Goal: Transaction & Acquisition: Book appointment/travel/reservation

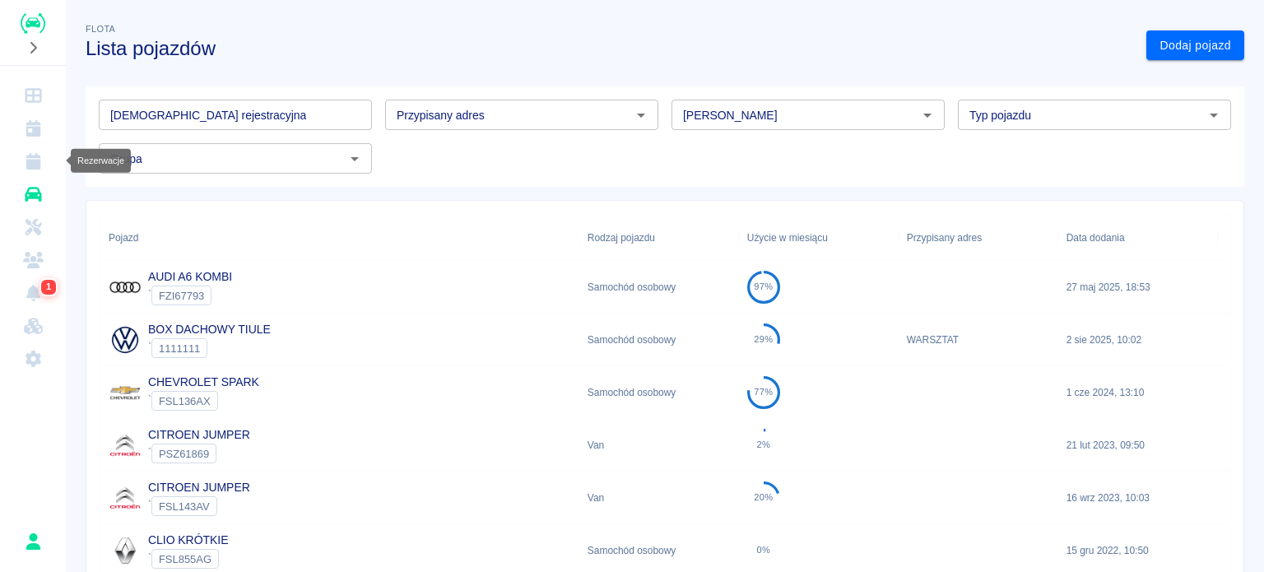
click at [35, 165] on icon "Rezerwacje" at bounding box center [33, 161] width 15 height 16
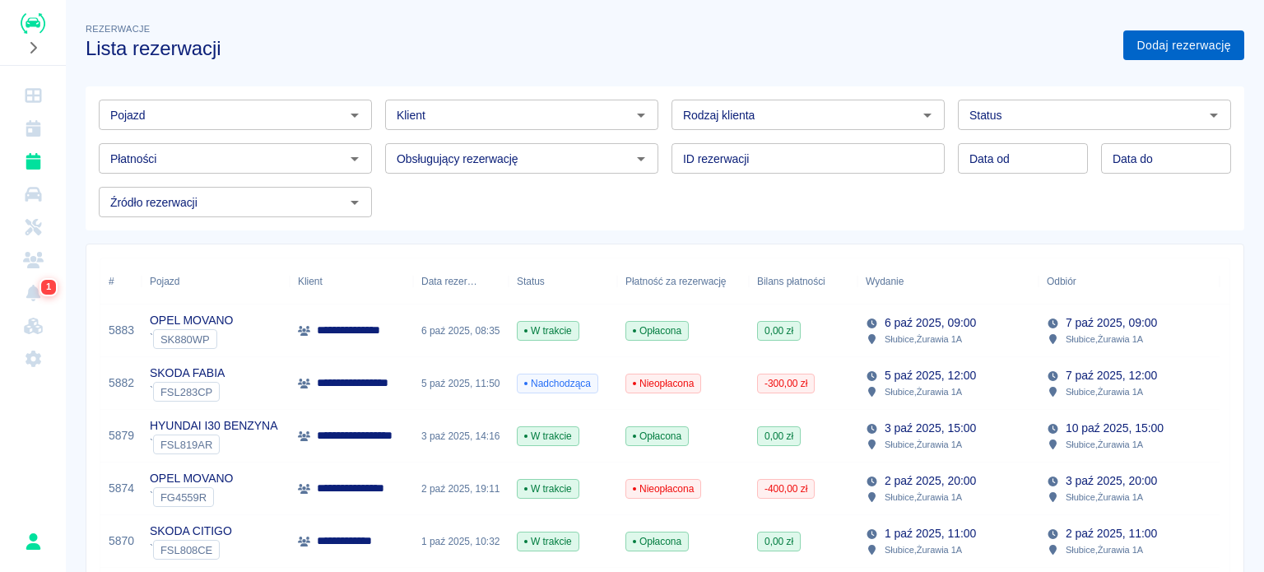
click at [1162, 49] on link "Dodaj rezerwację" at bounding box center [1183, 45] width 121 height 30
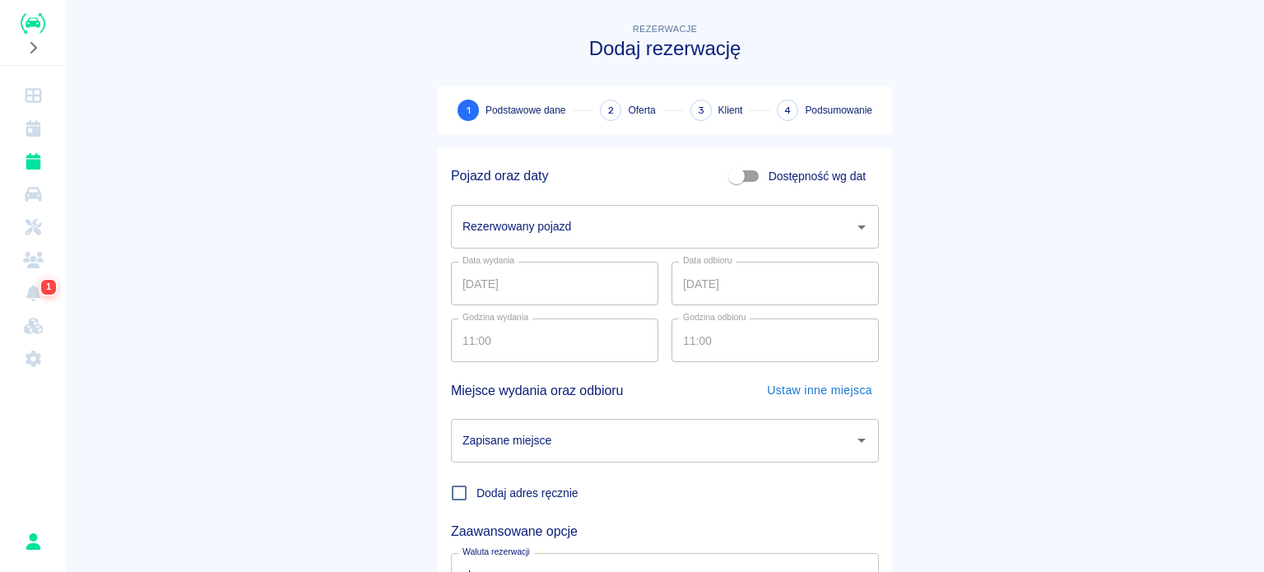
click at [639, 218] on input "Rezerwowany pojazd" at bounding box center [652, 226] width 388 height 29
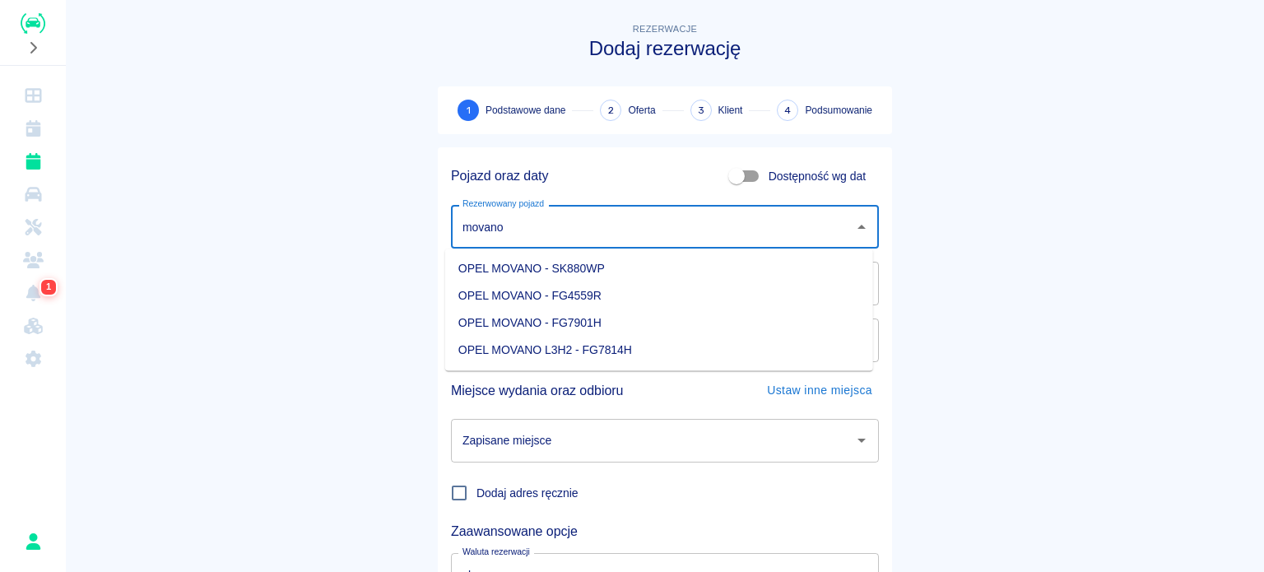
click at [747, 295] on li "OPEL MOVANO - FG4559R" at bounding box center [659, 295] width 428 height 27
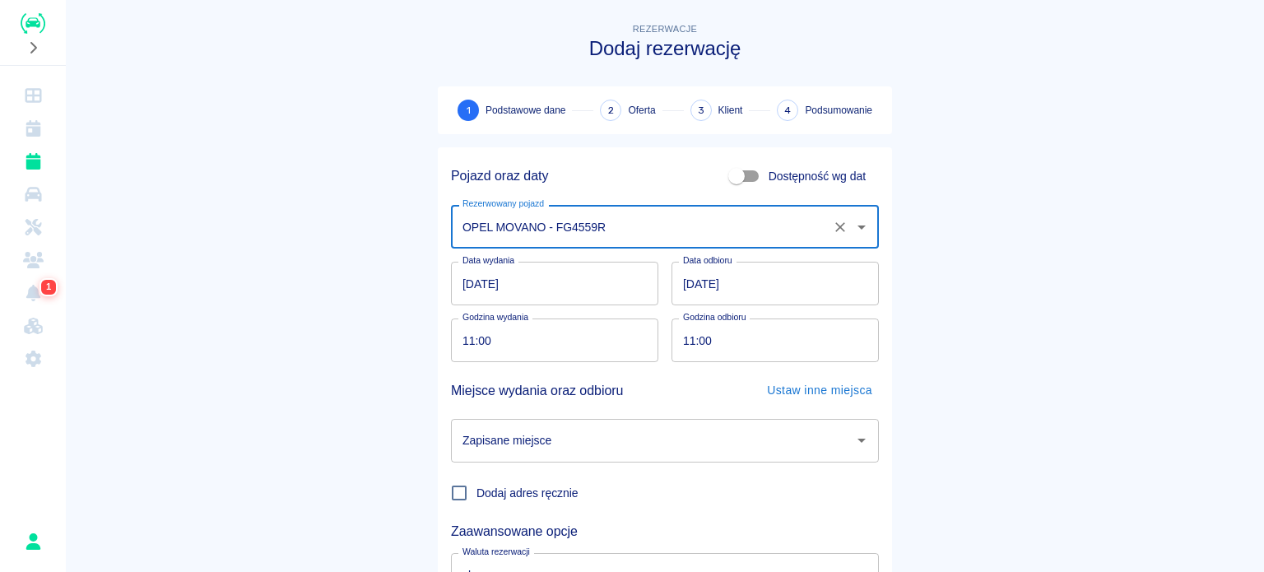
type input "OPEL MOVANO - FG4559R"
click at [570, 450] on input "Zapisane miejsce" at bounding box center [652, 440] width 388 height 29
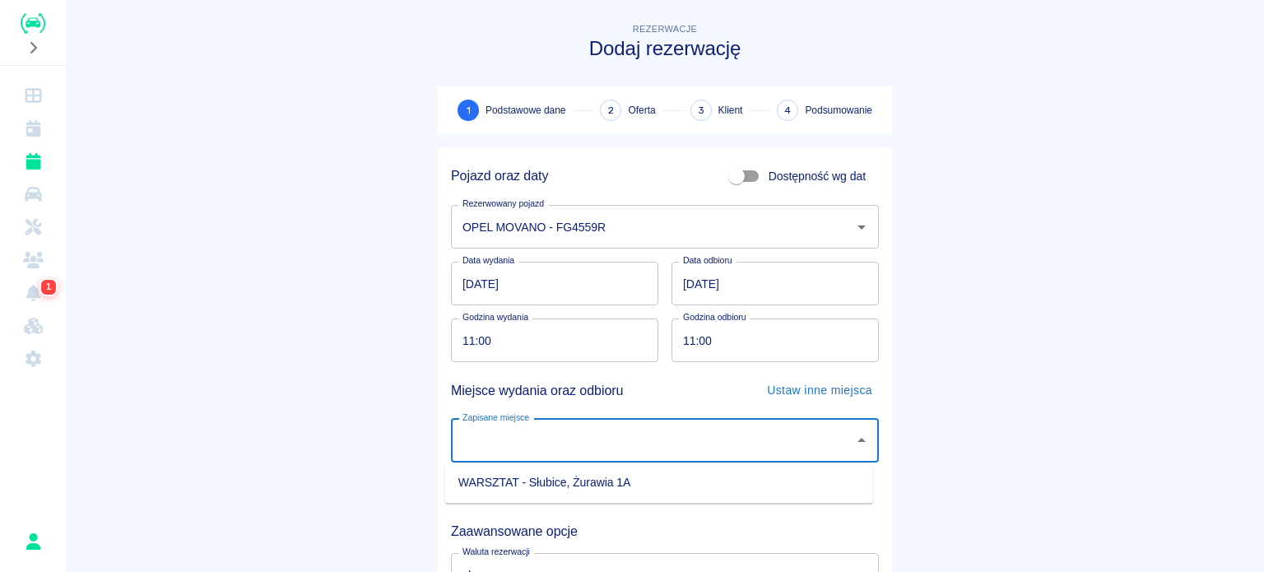
click at [565, 476] on li "WARSZTAT - Słubice, Żurawia 1A" at bounding box center [659, 482] width 428 height 27
type input "WARSZTAT - Słubice, Żurawia 1A"
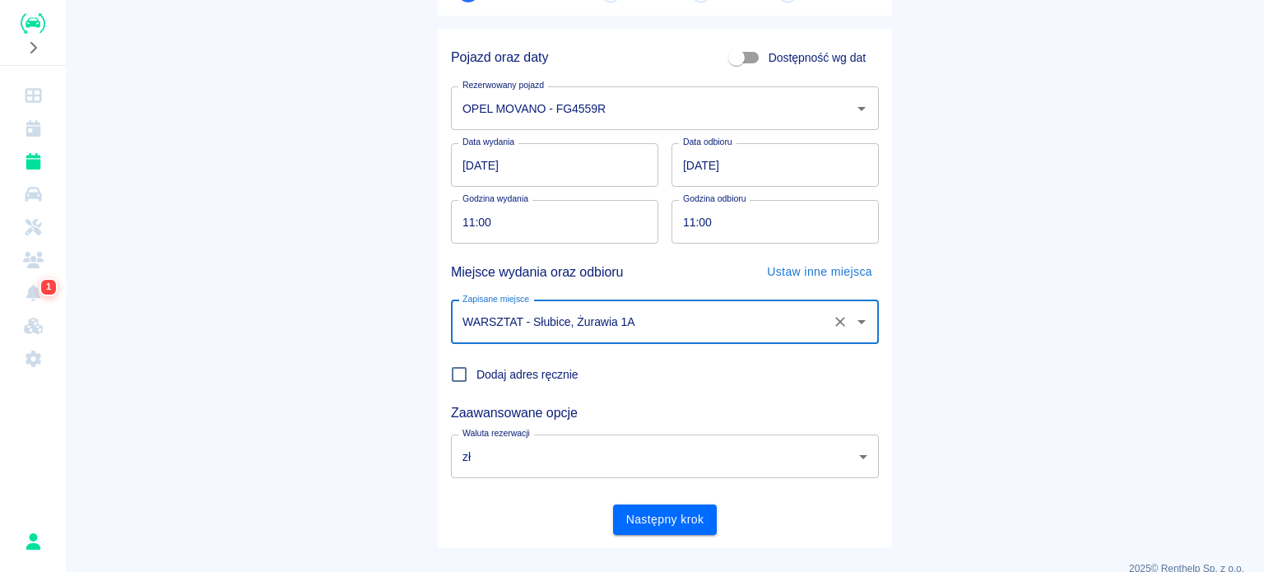
scroll to position [142, 0]
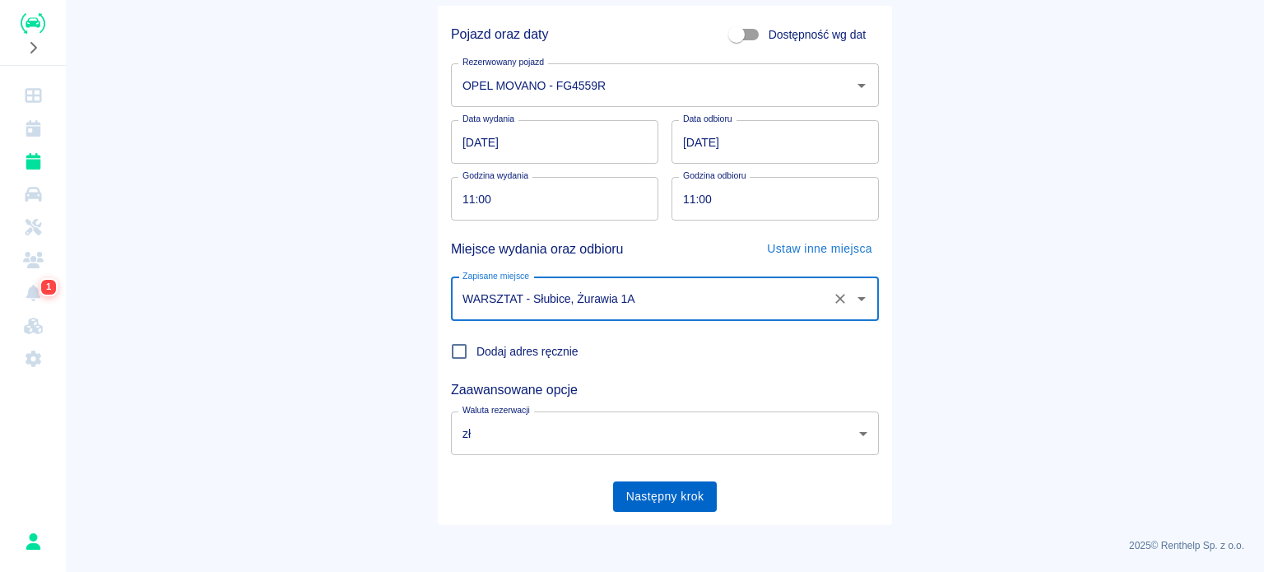
click at [676, 496] on button "Następny krok" at bounding box center [665, 496] width 105 height 30
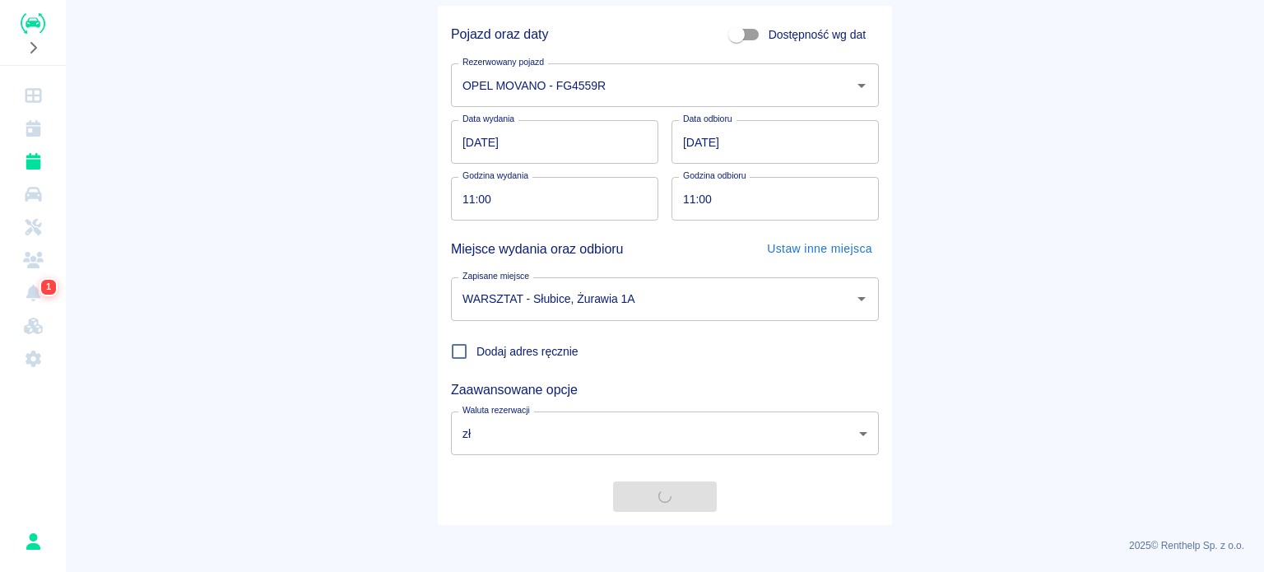
scroll to position [0, 0]
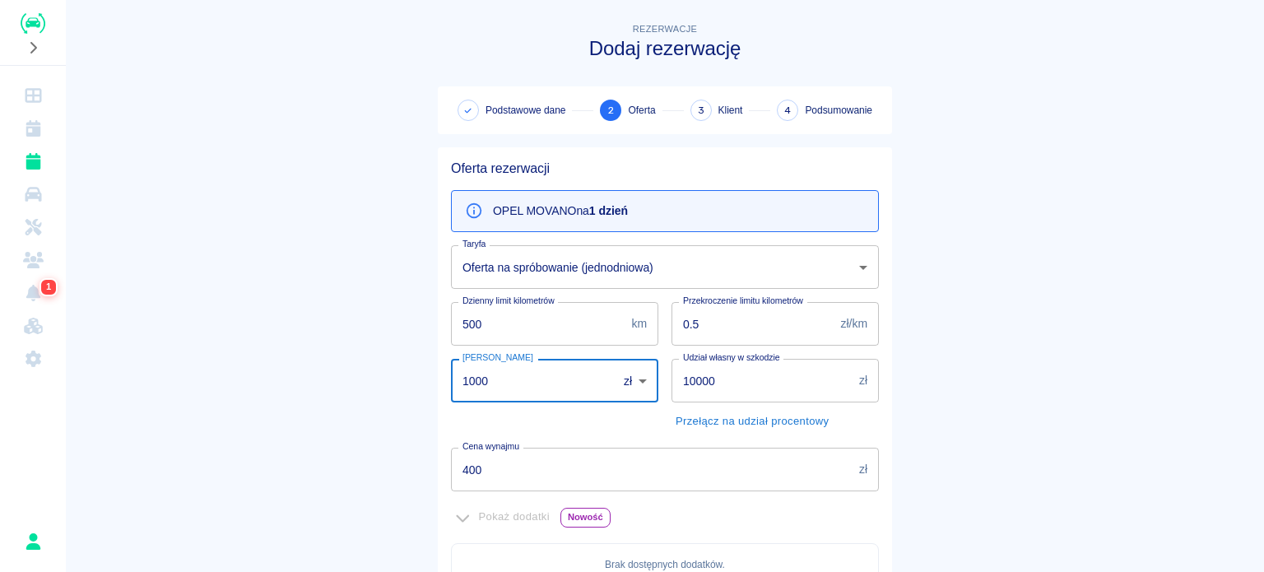
click at [529, 374] on input "1000" at bounding box center [528, 381] width 155 height 44
type input "0"
click at [509, 484] on input "400" at bounding box center [652, 470] width 402 height 44
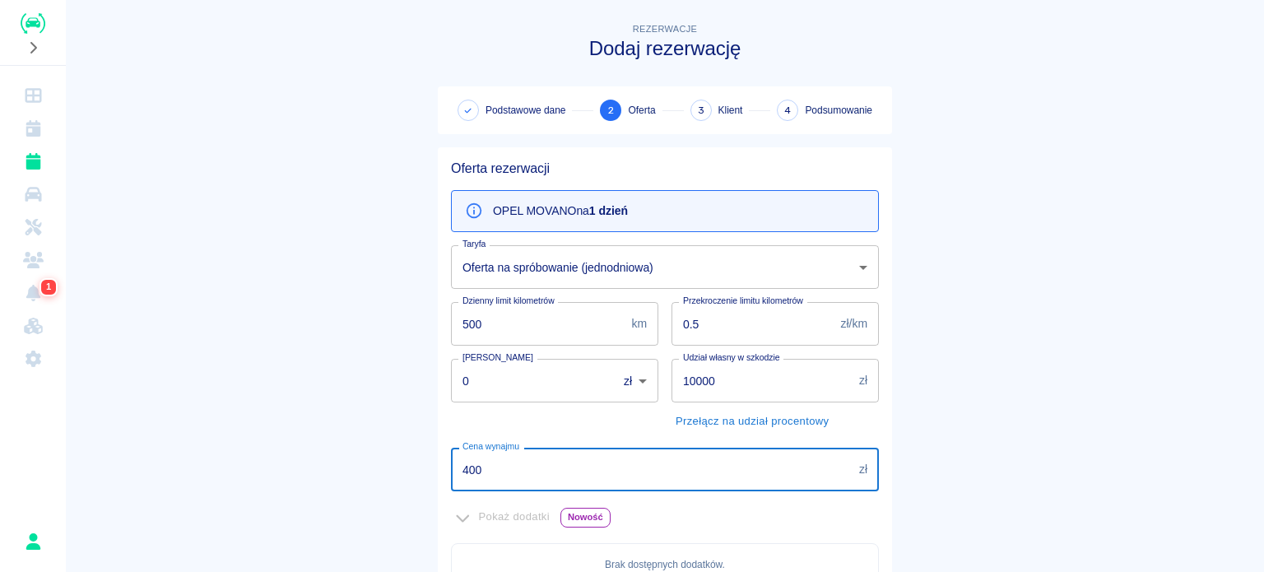
click at [509, 483] on input "400" at bounding box center [652, 470] width 402 height 44
click at [504, 485] on input "400" at bounding box center [652, 470] width 402 height 44
click at [506, 481] on input "400" at bounding box center [652, 470] width 402 height 44
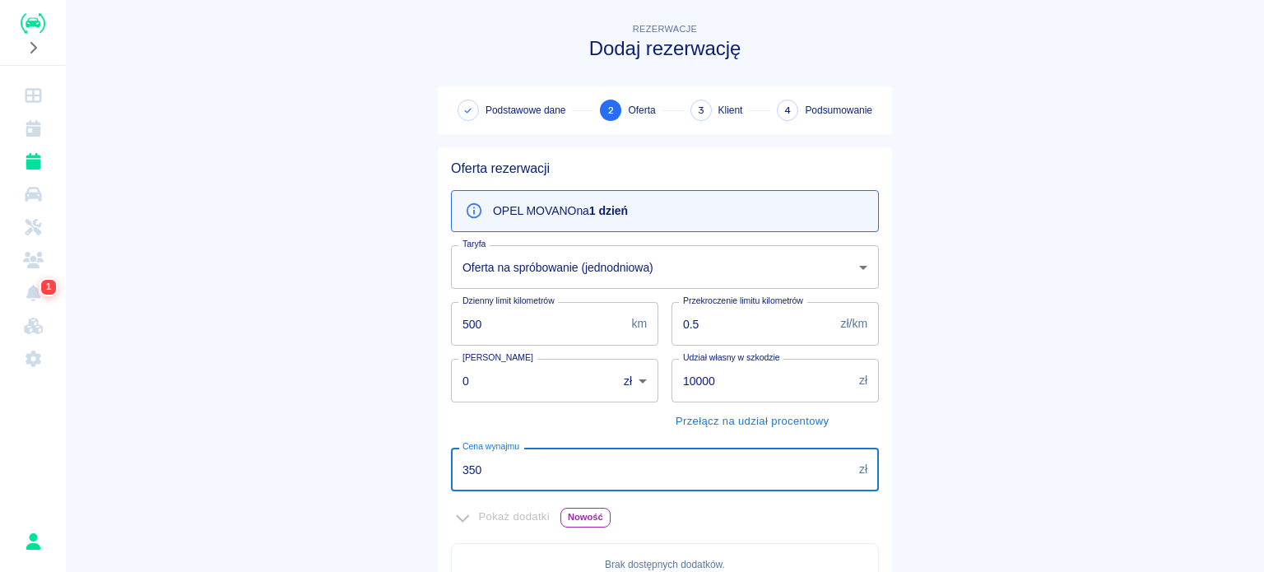
type input "350"
click at [337, 444] on main "Rezerwacje Dodaj rezerwację Podstawowe dane 2 Oferta 3 Klient 4 Podsumowanie Of…" at bounding box center [665, 461] width 1198 height 883
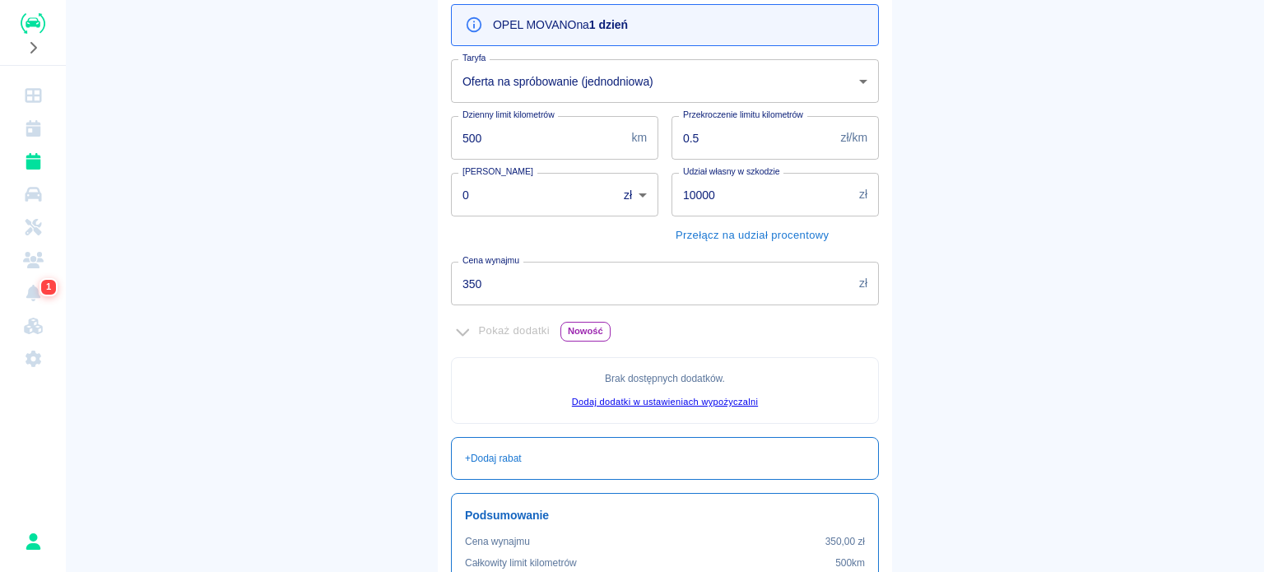
scroll to position [377, 0]
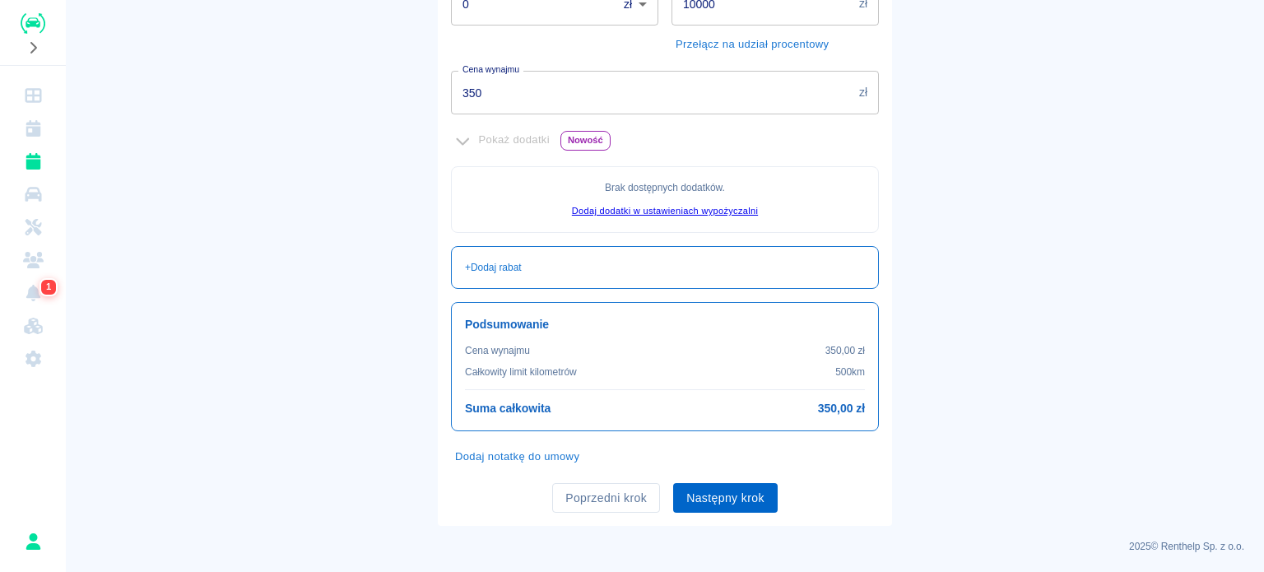
click at [701, 497] on button "Następny krok" at bounding box center [725, 498] width 105 height 30
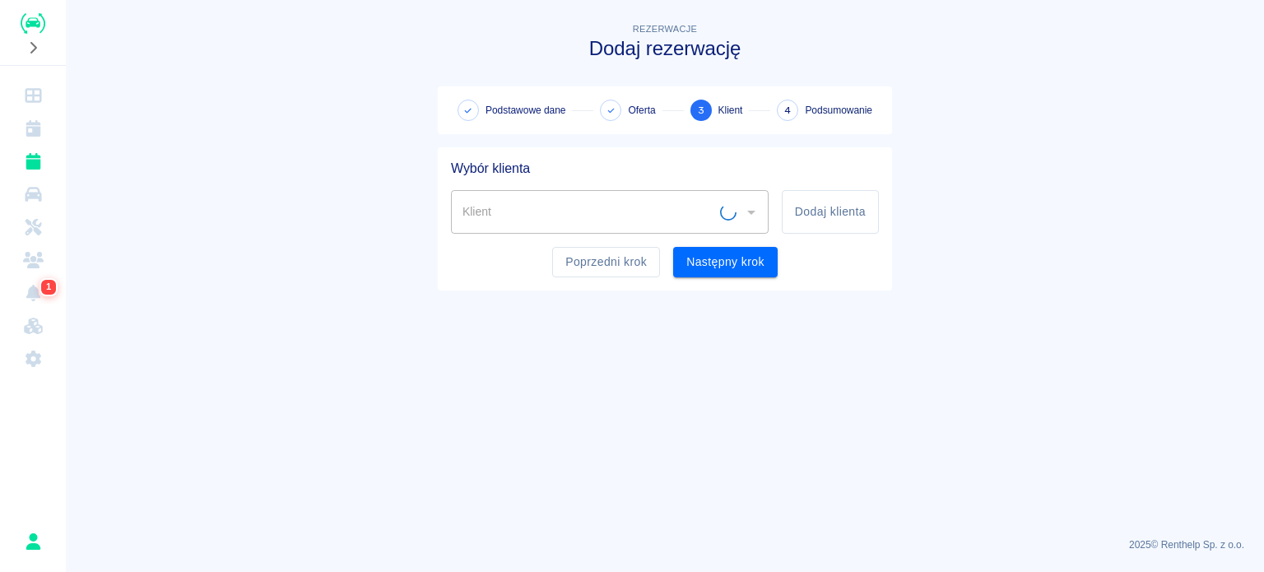
scroll to position [0, 0]
click at [493, 224] on input "Klient" at bounding box center [597, 212] width 278 height 29
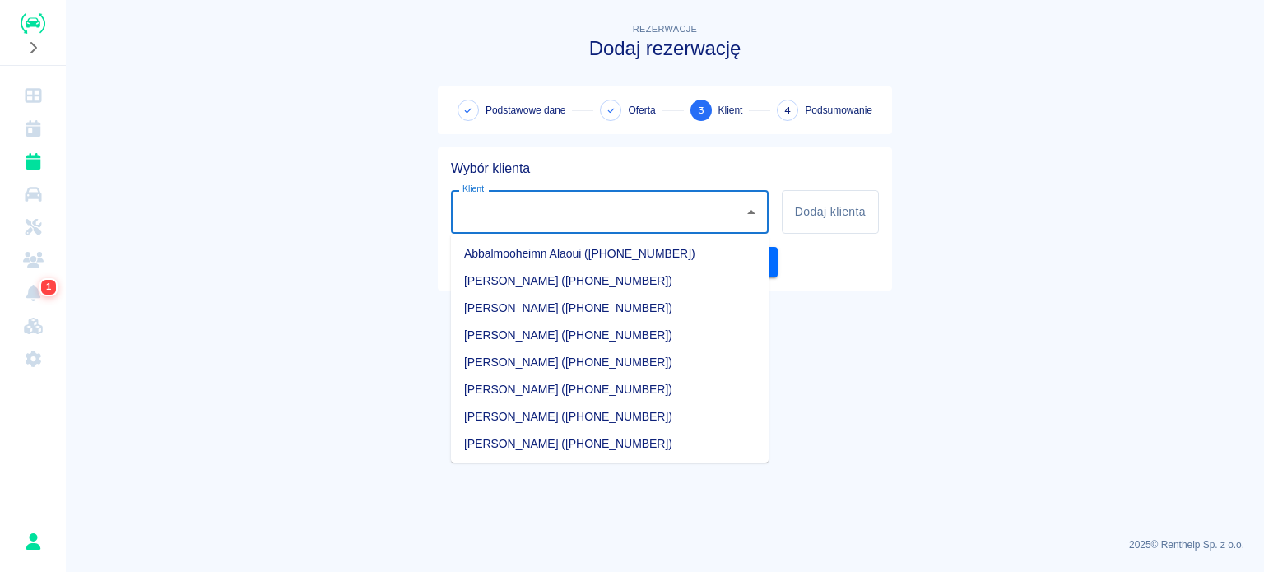
click at [458, 201] on input "Klient" at bounding box center [597, 212] width 278 height 29
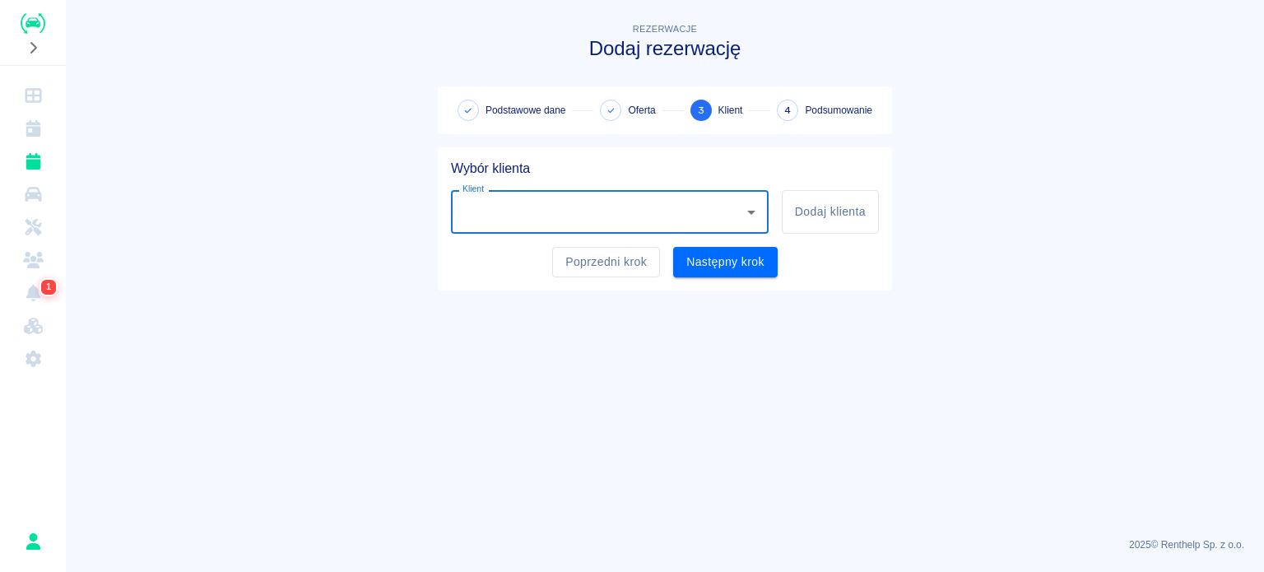
click at [497, 211] on input "Klient" at bounding box center [597, 212] width 278 height 29
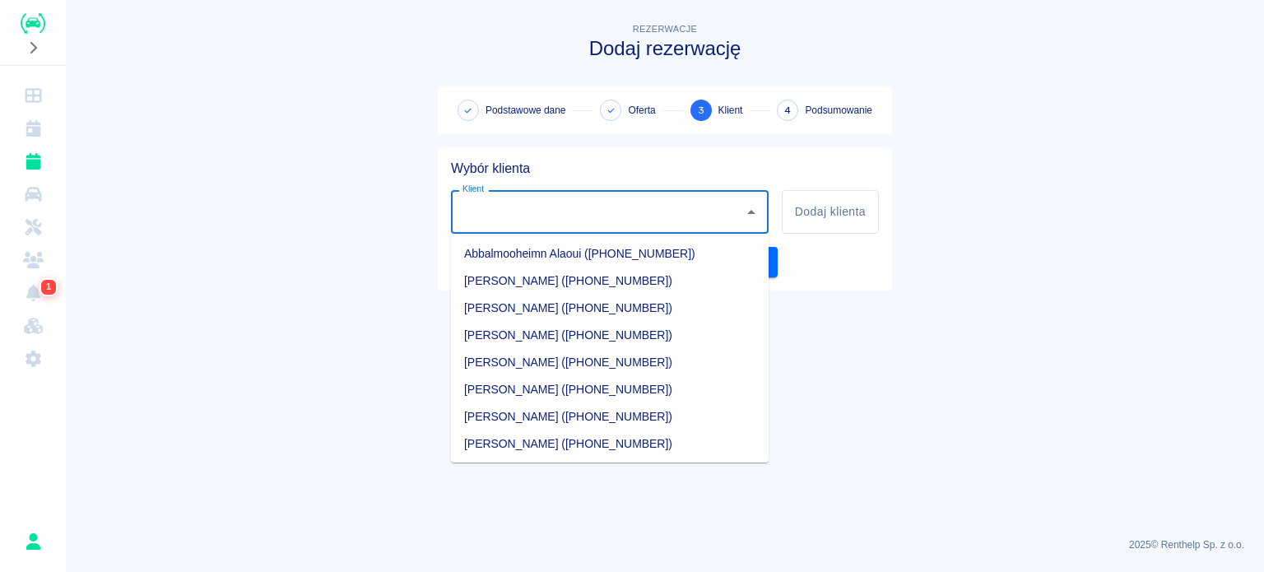
type input "f"
type input "b"
click at [528, 256] on li "[PERSON_NAME] ([PHONE_NUMBER])" at bounding box center [610, 253] width 318 height 27
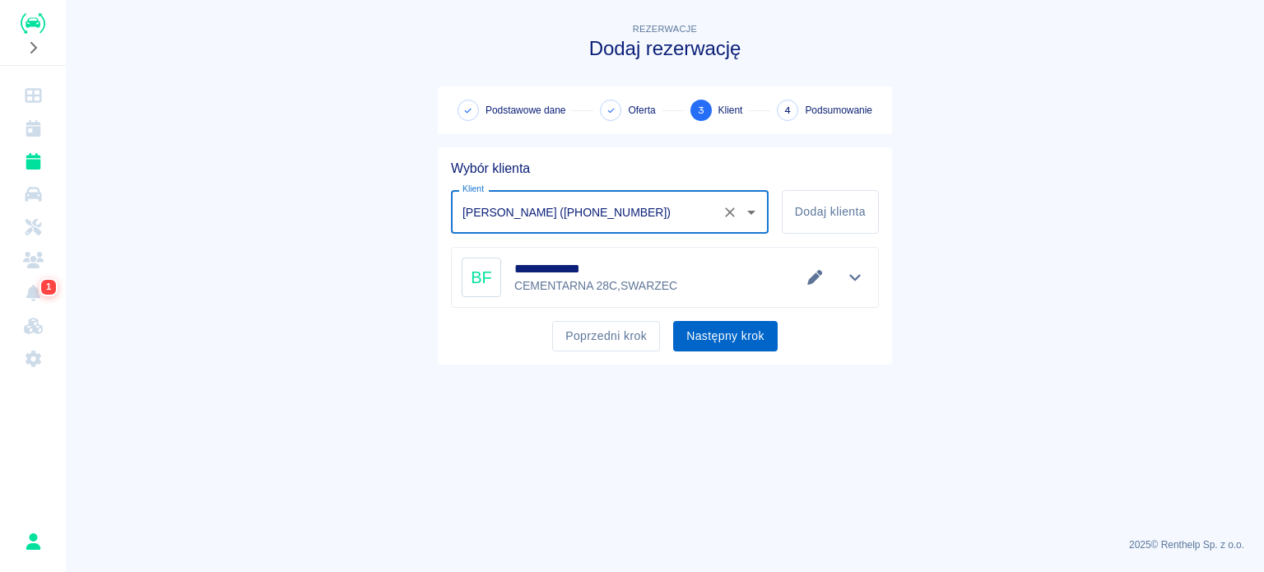
type input "[PERSON_NAME] ([PHONE_NUMBER])"
click at [770, 334] on button "Następny krok" at bounding box center [725, 336] width 105 height 30
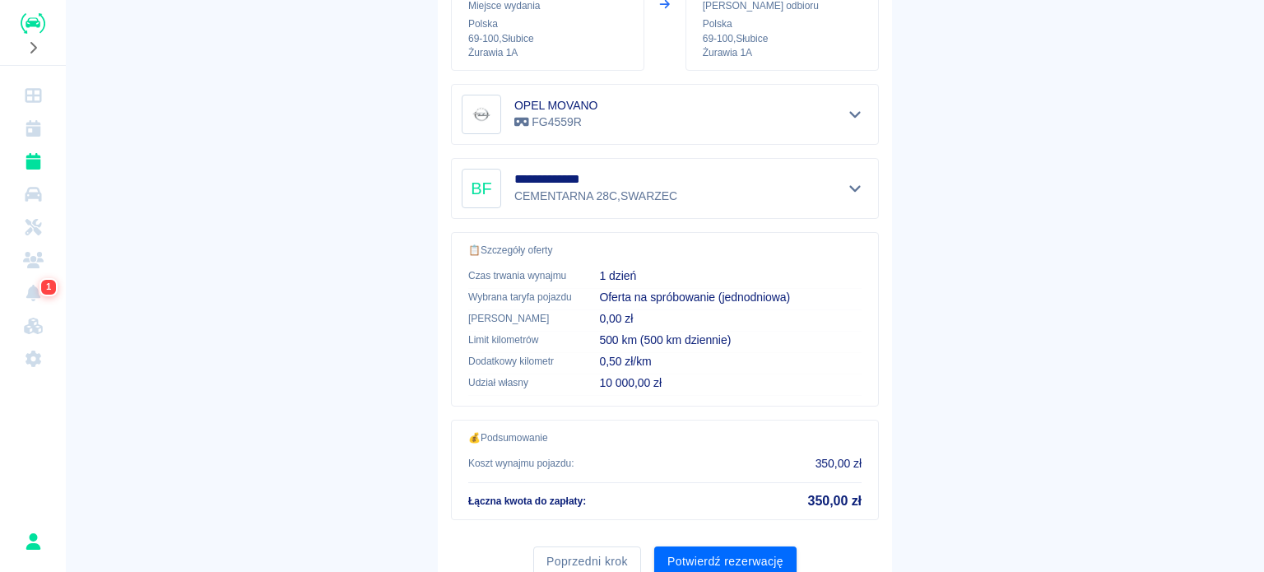
scroll to position [313, 0]
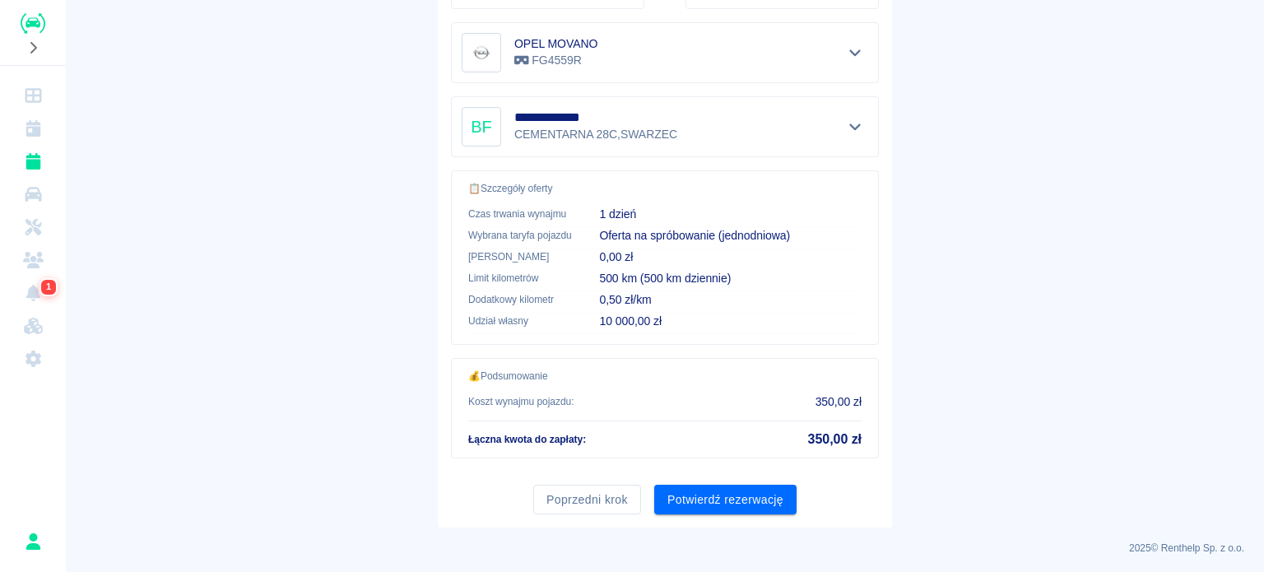
click at [737, 516] on div "**********" at bounding box center [665, 181] width 454 height 693
click at [740, 503] on button "Potwierdź rezerwację" at bounding box center [725, 500] width 142 height 30
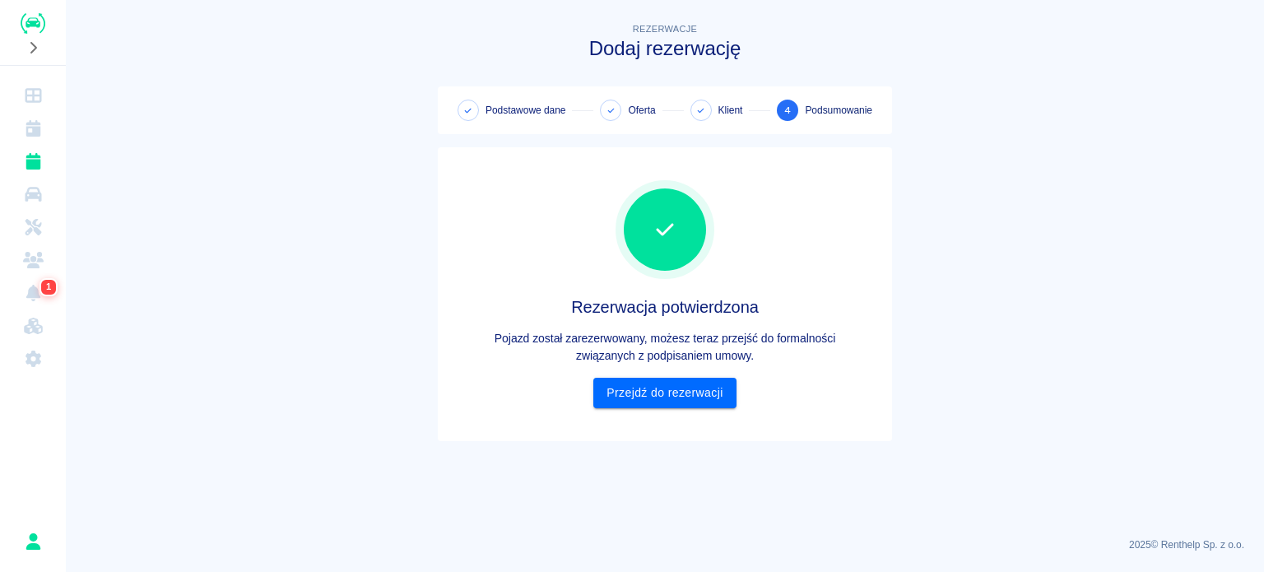
scroll to position [0, 0]
click at [708, 397] on link "Przejdź do rezerwacji" at bounding box center [664, 393] width 142 height 30
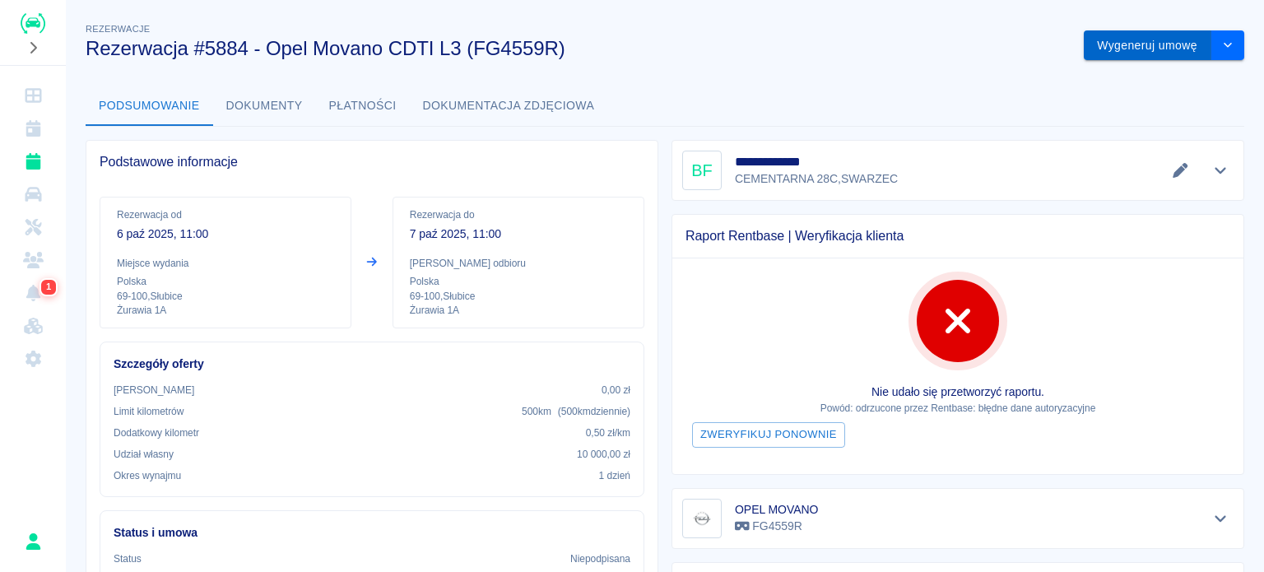
click at [1110, 42] on button "Wygeneruj umowę" at bounding box center [1148, 45] width 128 height 30
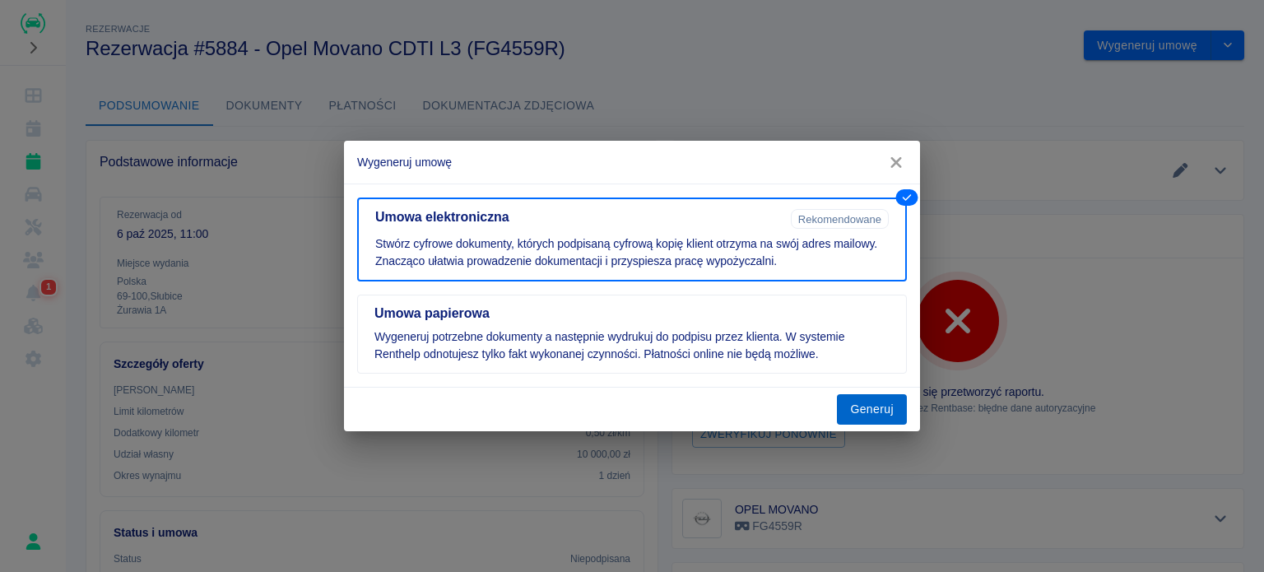
click at [881, 405] on button "Generuj" at bounding box center [872, 409] width 70 height 30
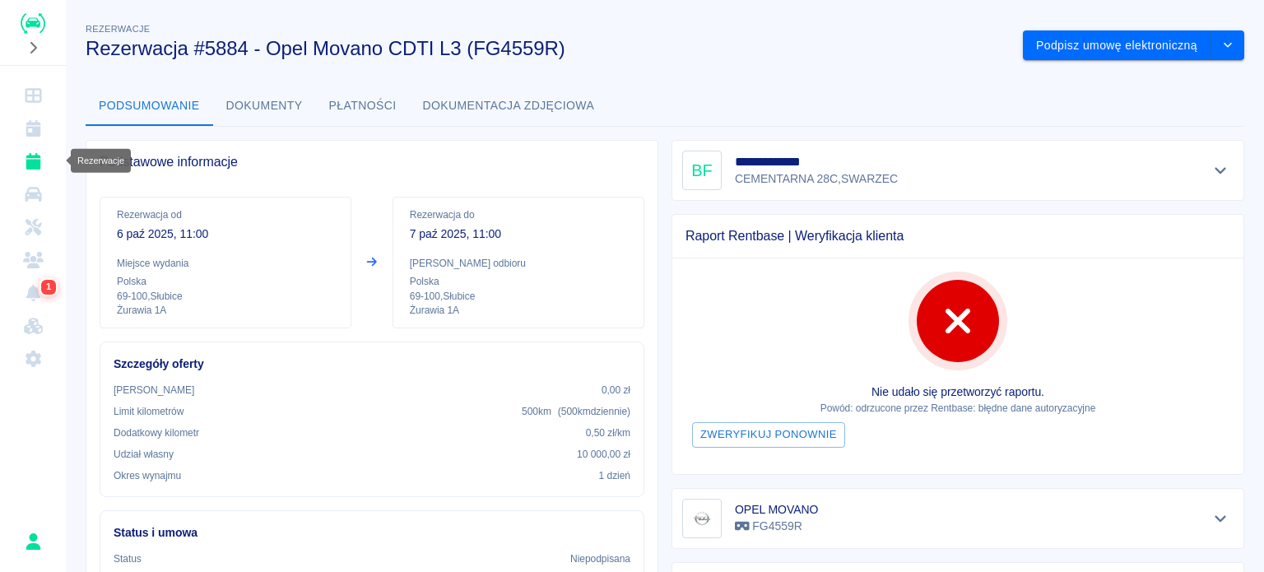
click at [28, 158] on icon "Rezerwacje" at bounding box center [33, 161] width 21 height 16
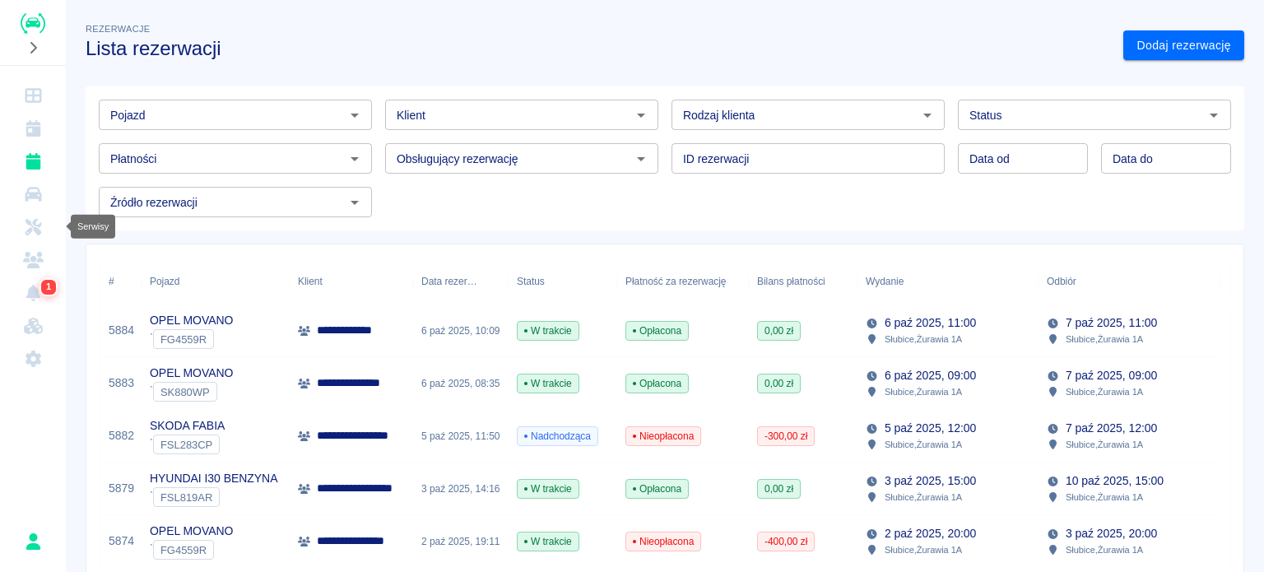
click at [40, 223] on icon "Serwisy" at bounding box center [33, 227] width 16 height 16
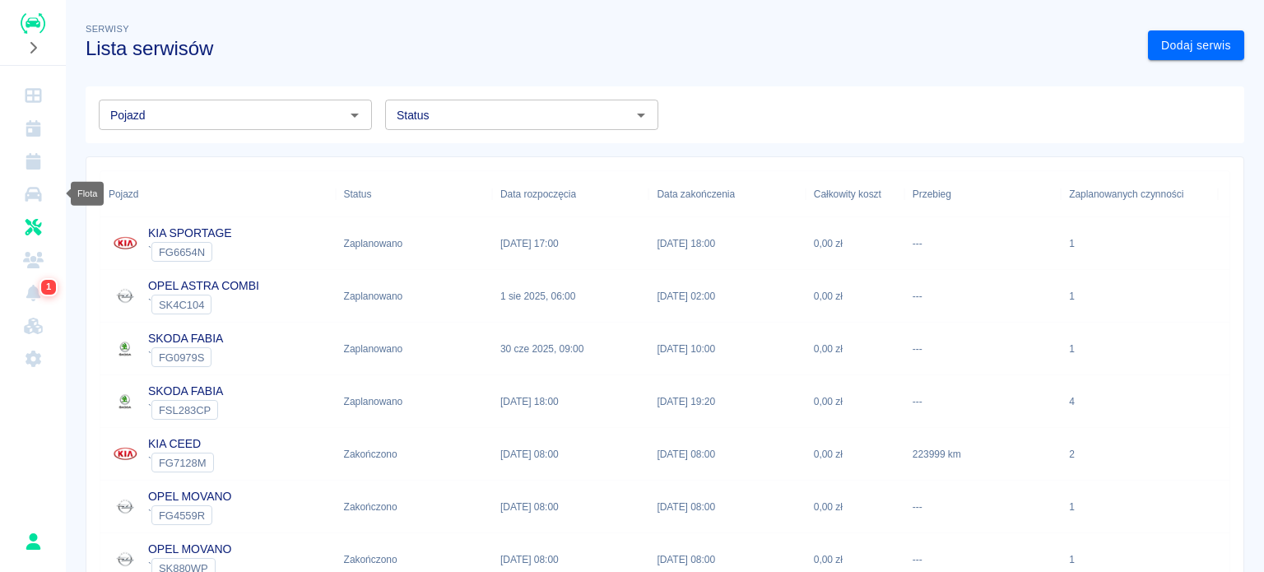
click at [40, 193] on icon "Flota" at bounding box center [33, 194] width 16 height 15
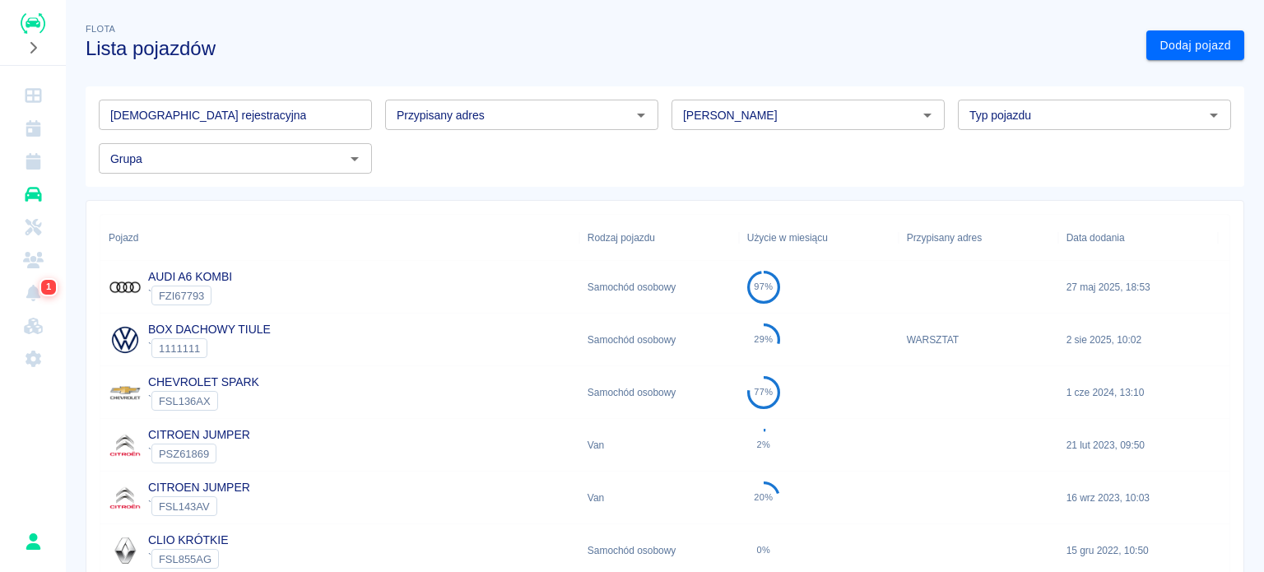
click at [244, 119] on input "[DEMOGRAPHIC_DATA] rejestracyjna" at bounding box center [235, 115] width 273 height 30
click at [851, 118] on input "[PERSON_NAME]" at bounding box center [794, 115] width 236 height 21
click at [751, 142] on li "Fiat" at bounding box center [801, 150] width 270 height 27
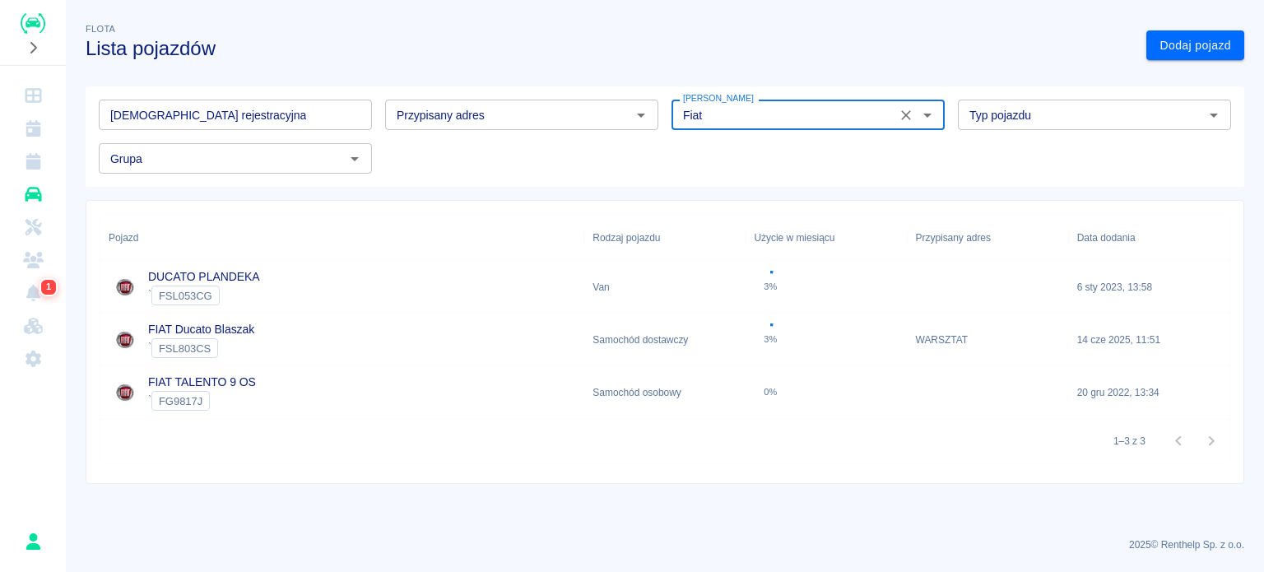
type input "Fiat"
click at [288, 330] on div "FIAT Ducato Blaszak ` FSL803CS" at bounding box center [342, 340] width 484 height 53
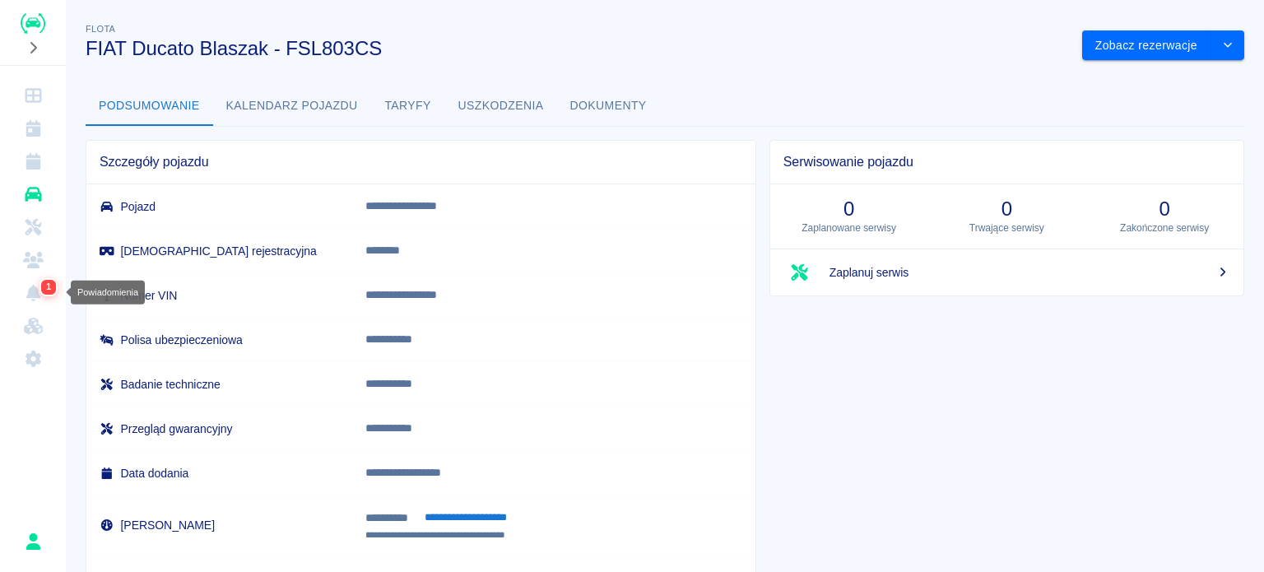
click at [30, 304] on link "1" at bounding box center [33, 293] width 53 height 33
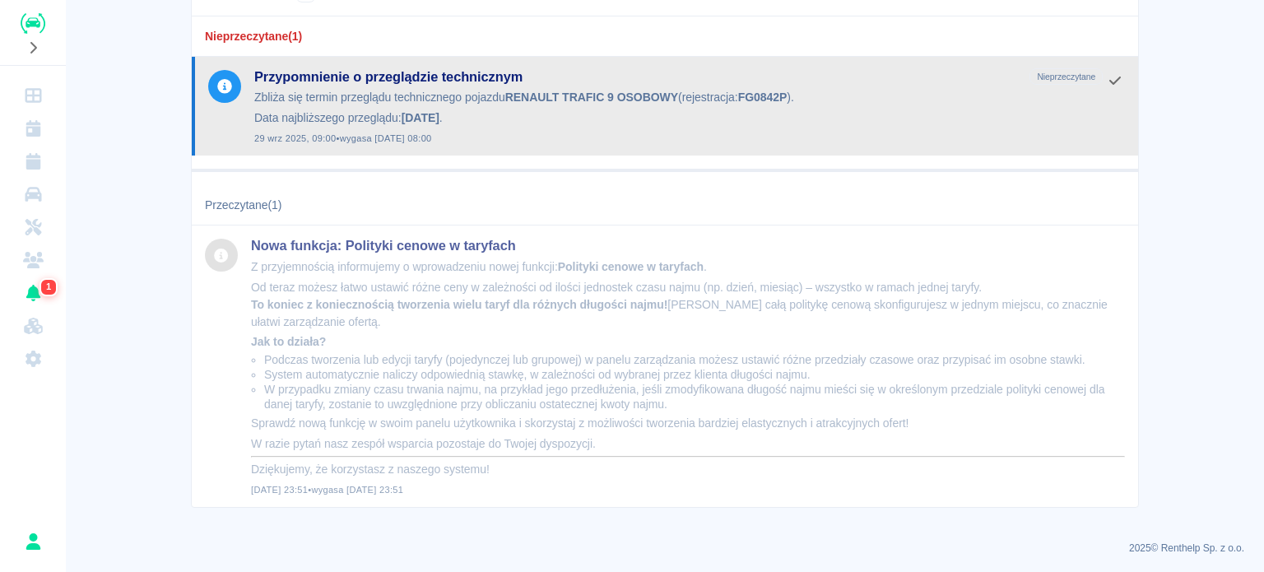
scroll to position [52, 0]
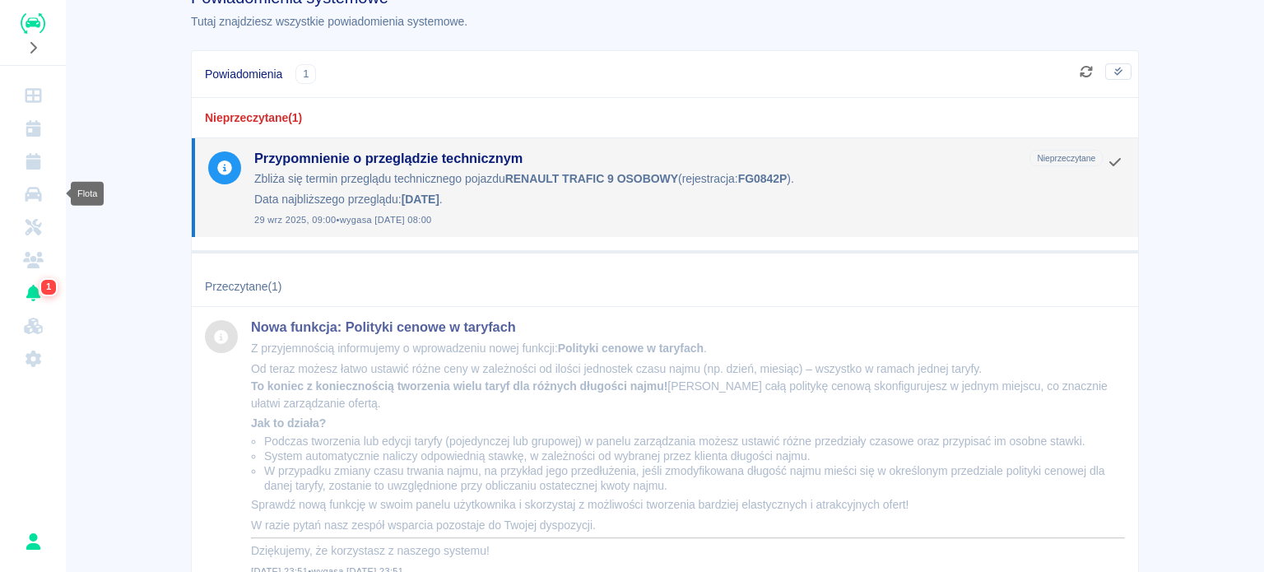
click at [30, 191] on icon "Flota" at bounding box center [33, 194] width 21 height 16
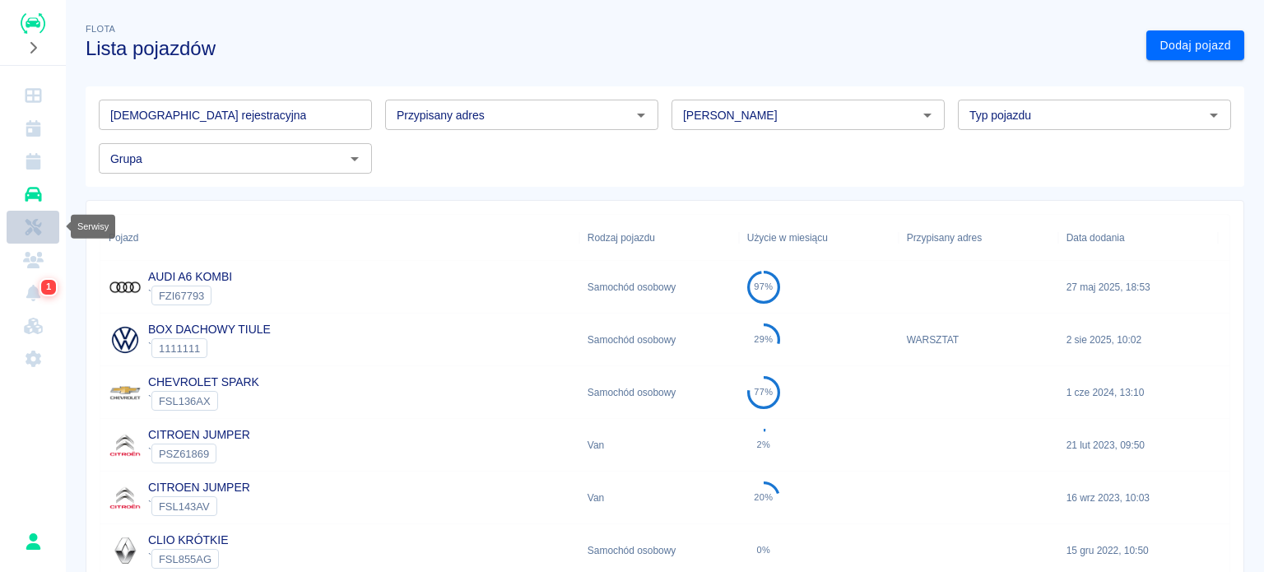
click at [29, 223] on icon "Serwisy" at bounding box center [33, 227] width 16 height 16
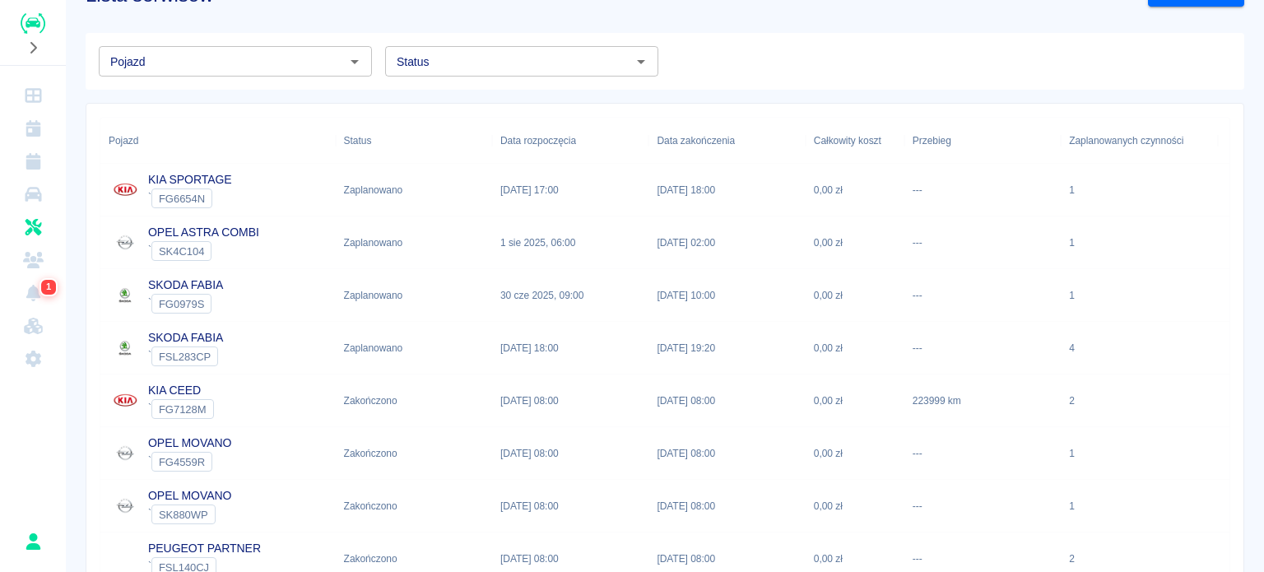
scroll to position [82, 0]
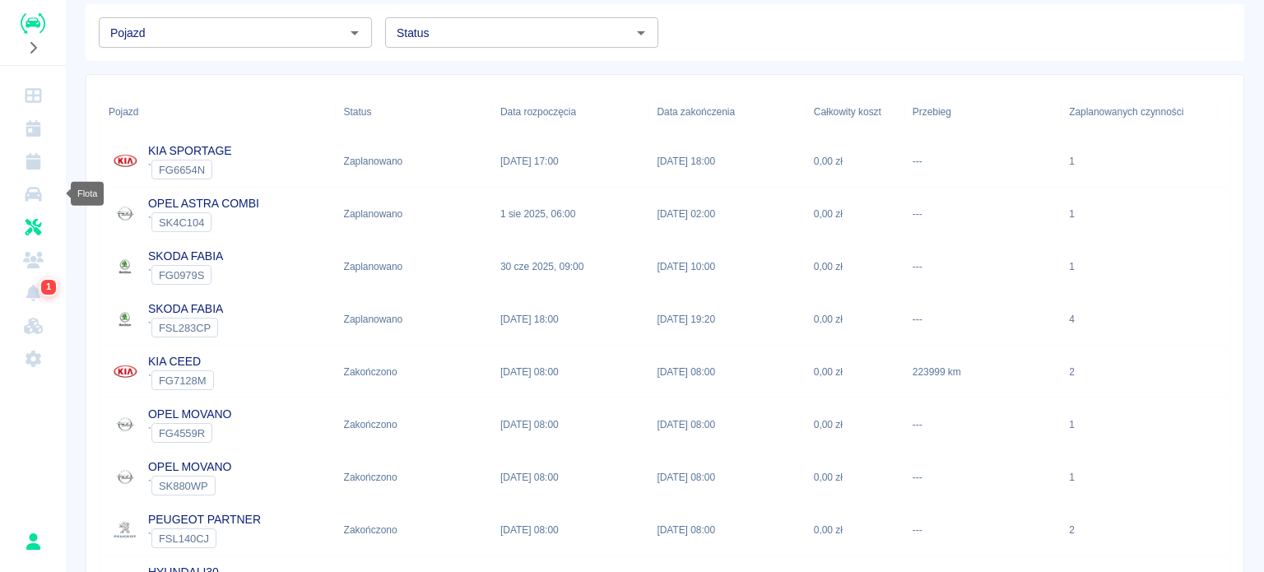
click at [46, 203] on link "Flota" at bounding box center [33, 194] width 53 height 33
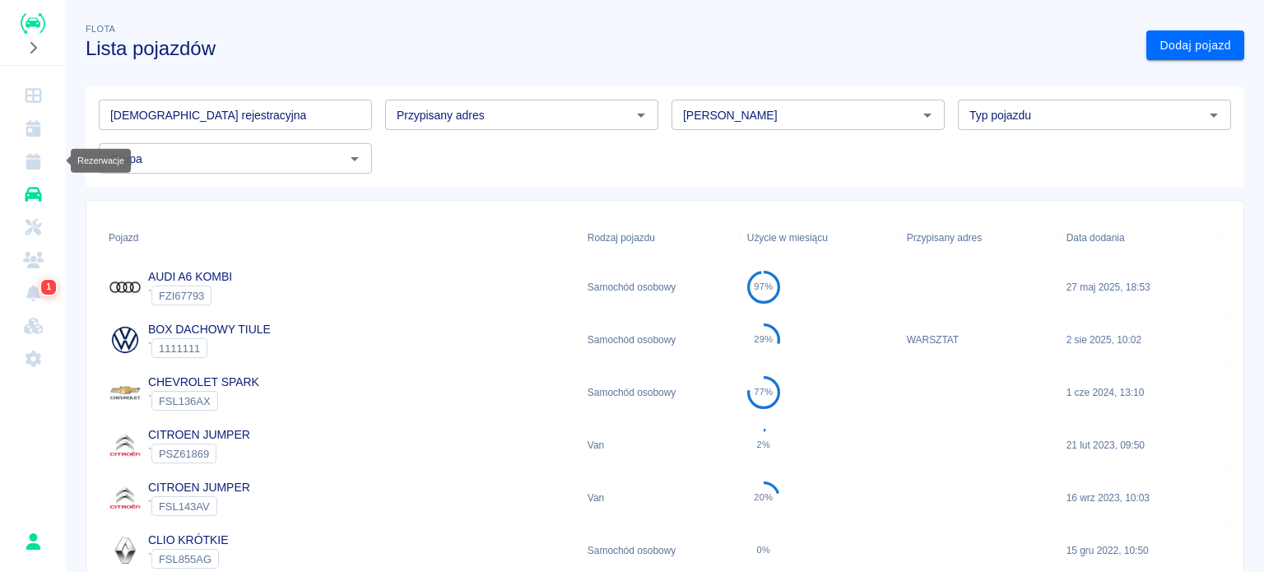
click at [21, 160] on link "Rezerwacje" at bounding box center [33, 161] width 53 height 33
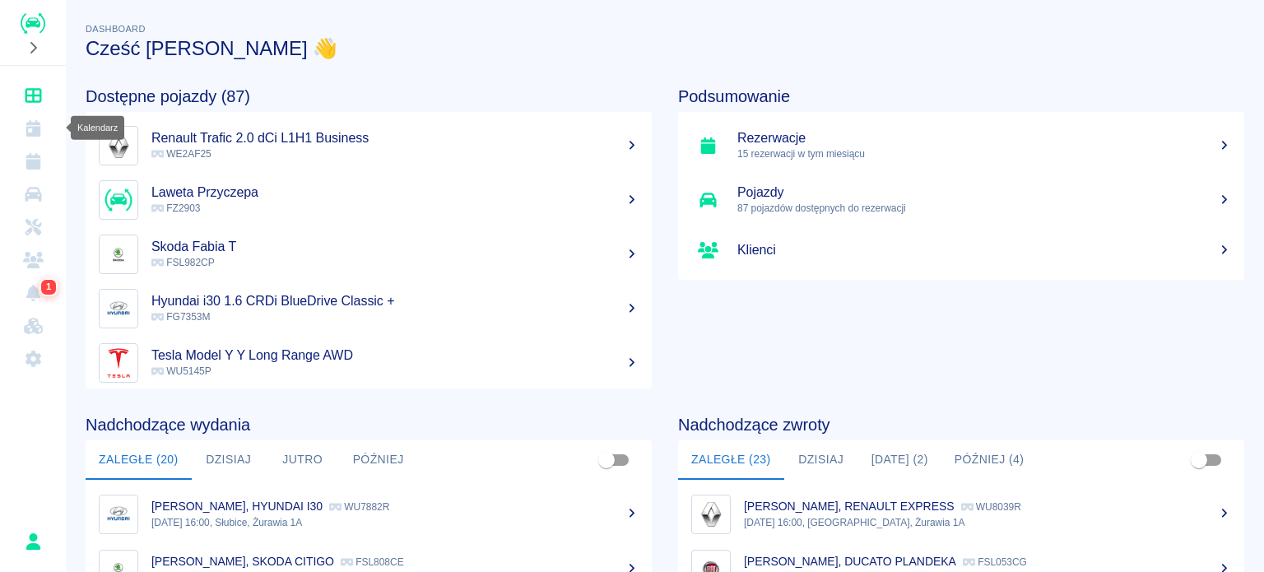
click at [54, 121] on link "Kalendarz" at bounding box center [33, 128] width 53 height 33
click at [49, 134] on link "Kalendarz" at bounding box center [33, 128] width 53 height 33
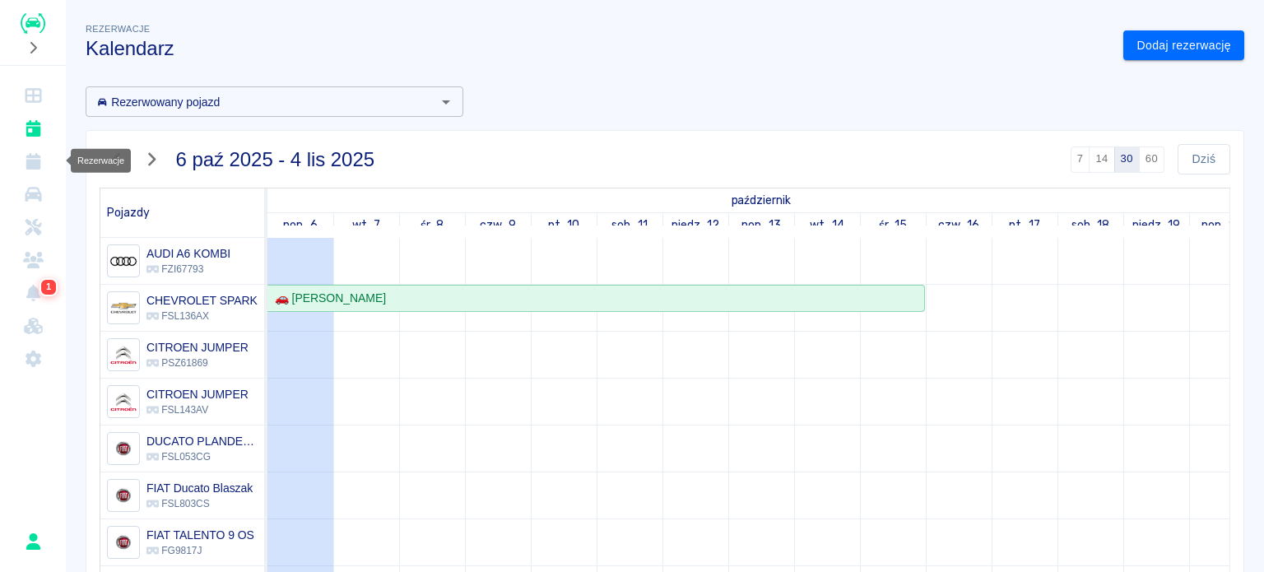
click at [46, 157] on link "Rezerwacje" at bounding box center [33, 161] width 53 height 33
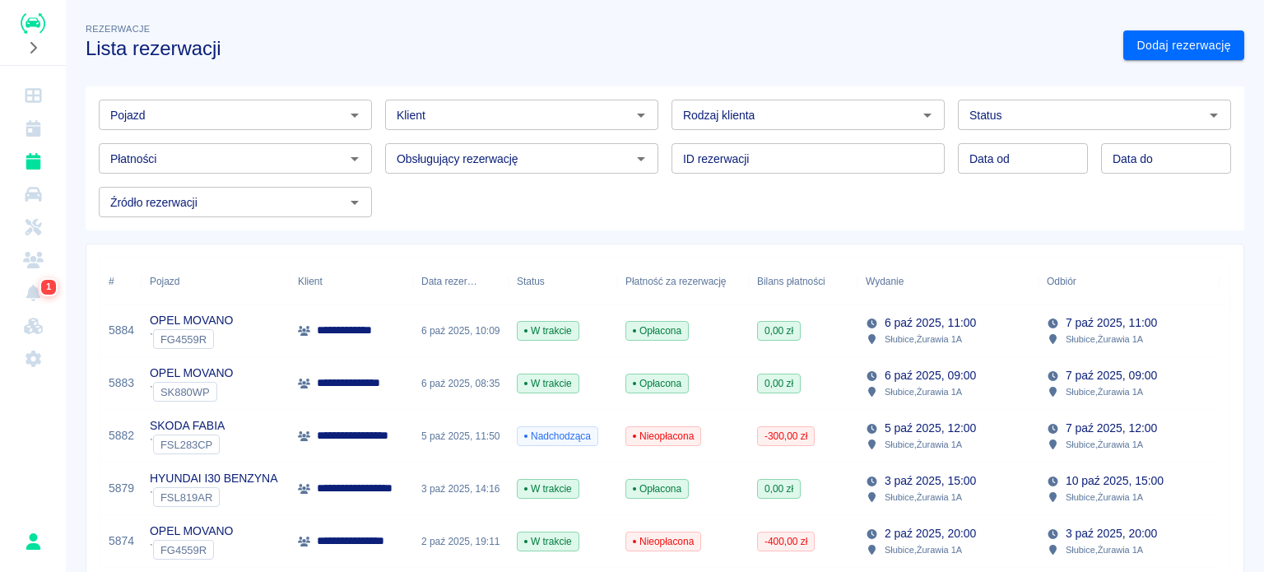
click at [178, 112] on input "Pojazd" at bounding box center [222, 115] width 236 height 21
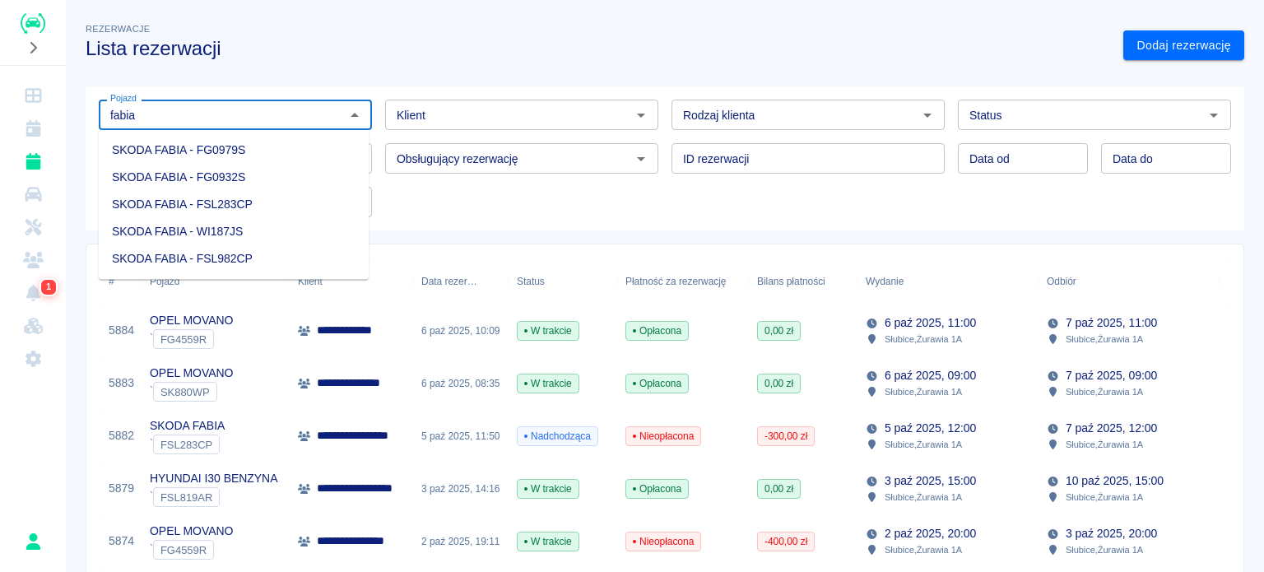
click at [270, 201] on li "SKODA FABIA - FSL283CP" at bounding box center [234, 204] width 270 height 27
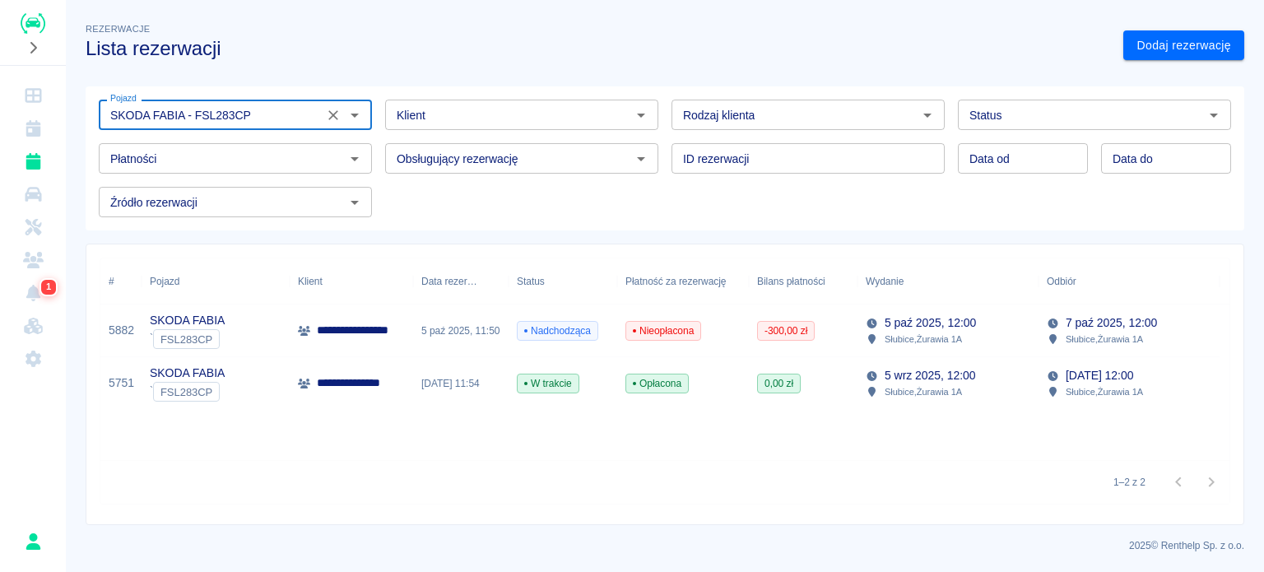
type input "SKODA FABIA - FSL283CP"
click at [1066, 124] on input "Status" at bounding box center [1081, 115] width 236 height 21
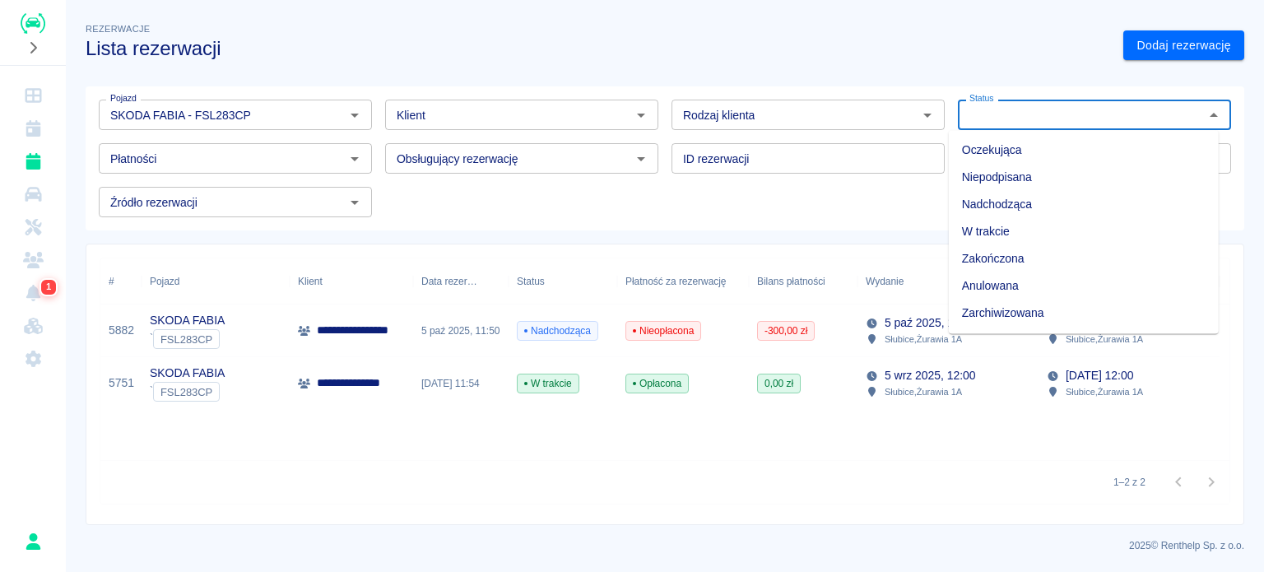
click at [1016, 315] on li "Zarchiwizowana" at bounding box center [1084, 313] width 270 height 27
type input "Zarchiwizowana"
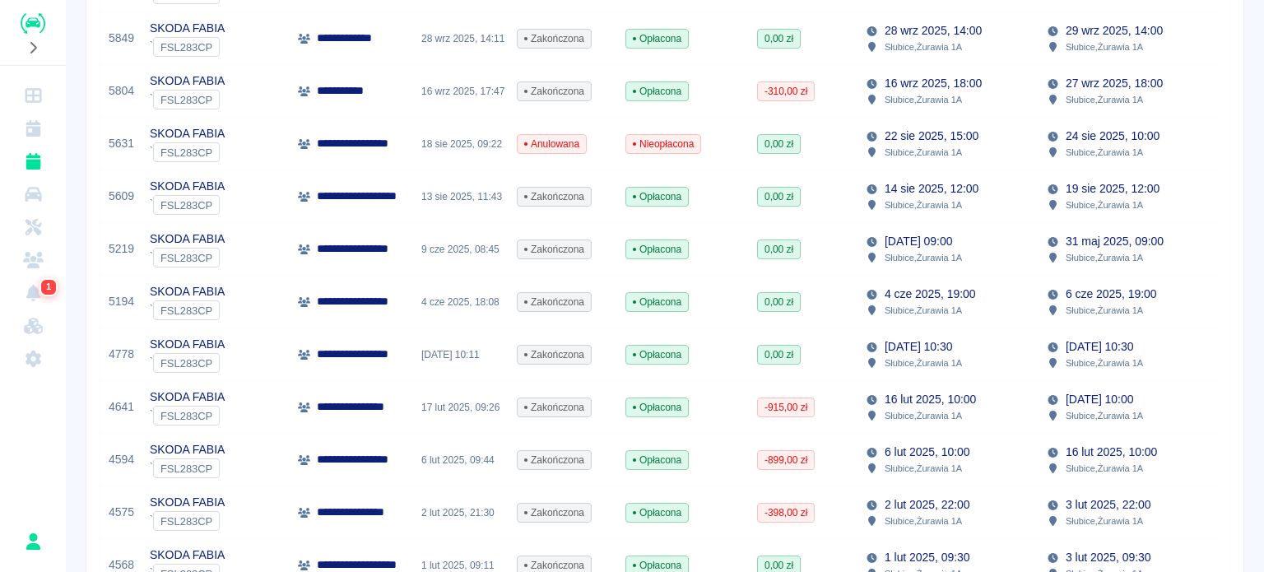
scroll to position [494, 0]
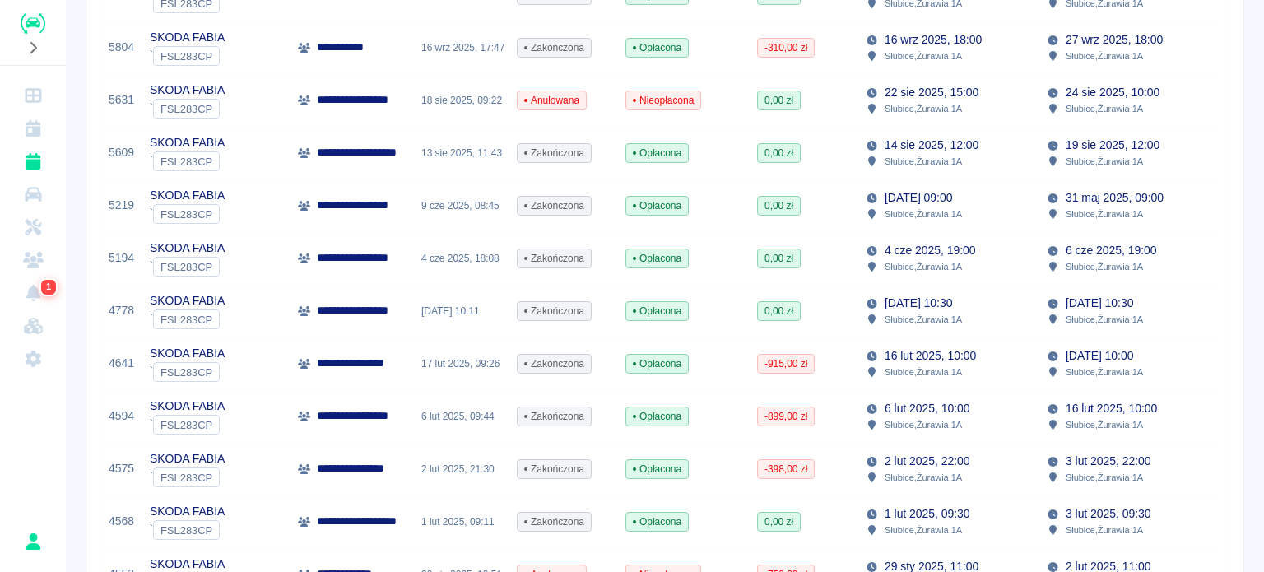
click at [991, 302] on div "13 mar 2025, 10:30 Słubice , Żurawia 1A" at bounding box center [948, 311] width 181 height 53
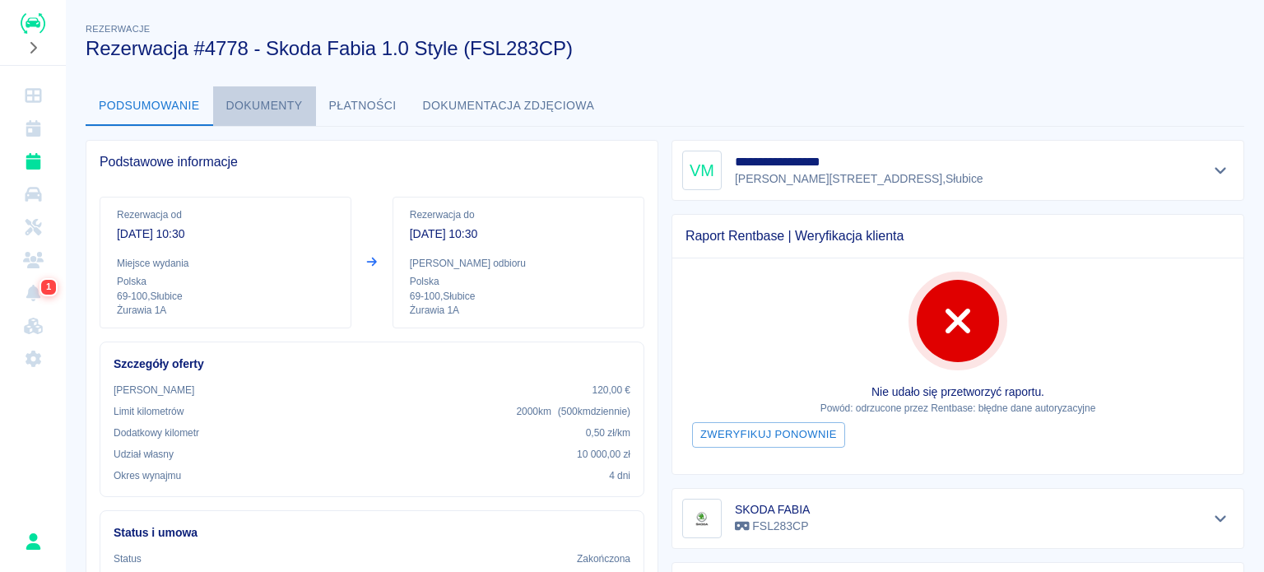
click at [271, 107] on button "Dokumenty" at bounding box center [264, 106] width 103 height 40
click at [250, 105] on button "Dokumenty" at bounding box center [264, 106] width 103 height 40
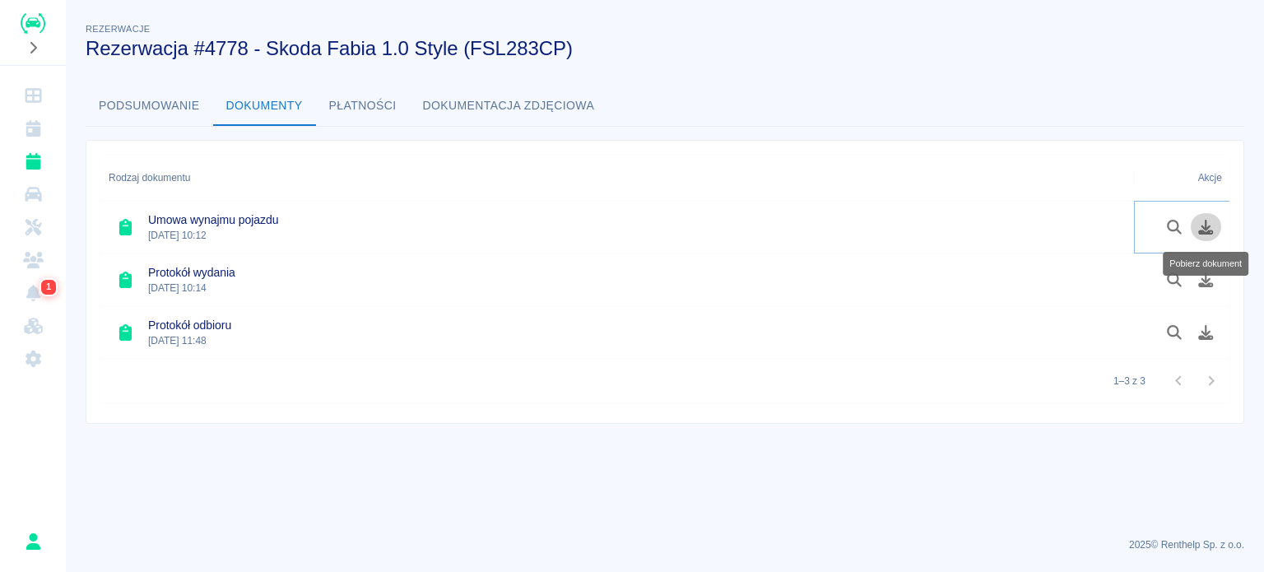
click at [1204, 226] on icon "Pobierz dokument" at bounding box center [1206, 227] width 15 height 15
click at [1211, 328] on icon "Pobierz dokument" at bounding box center [1206, 332] width 19 height 15
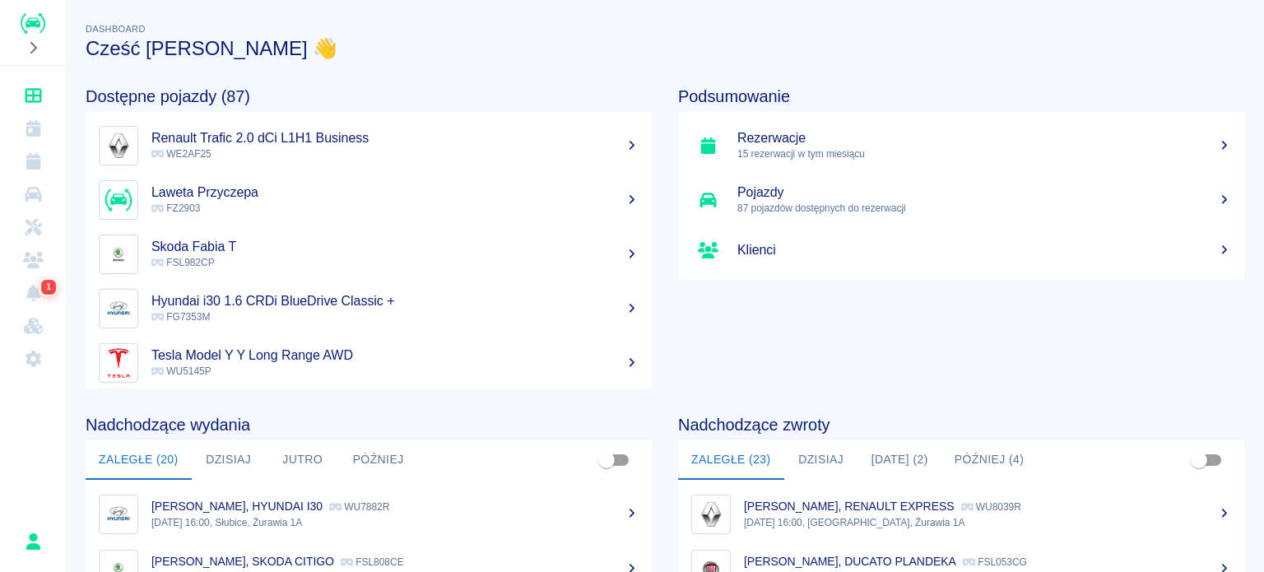
click at [872, 142] on h5 "Rezerwacje" at bounding box center [984, 138] width 494 height 16
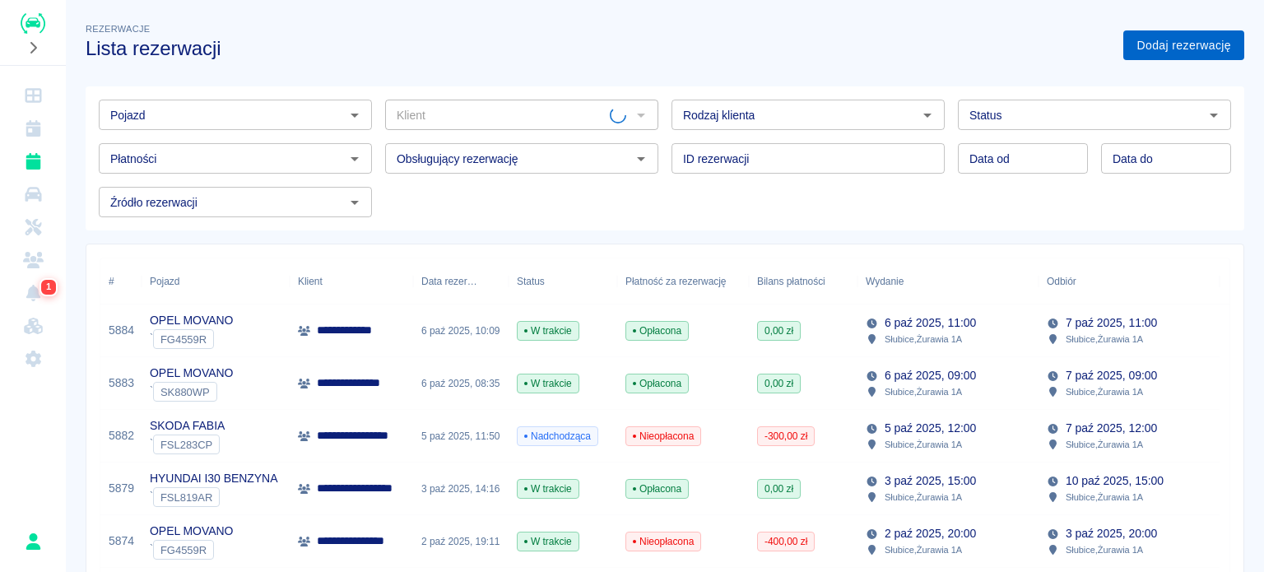
click at [1150, 40] on link "Dodaj rezerwację" at bounding box center [1183, 45] width 121 height 30
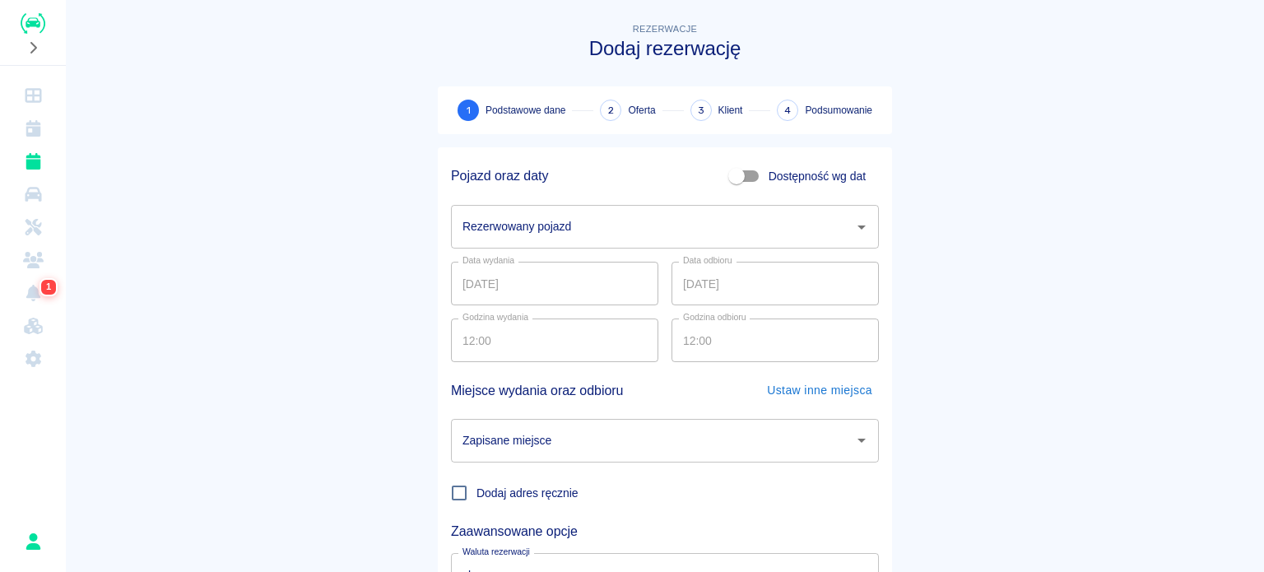
click at [583, 228] on input "Rezerwowany pojazd" at bounding box center [652, 226] width 388 height 29
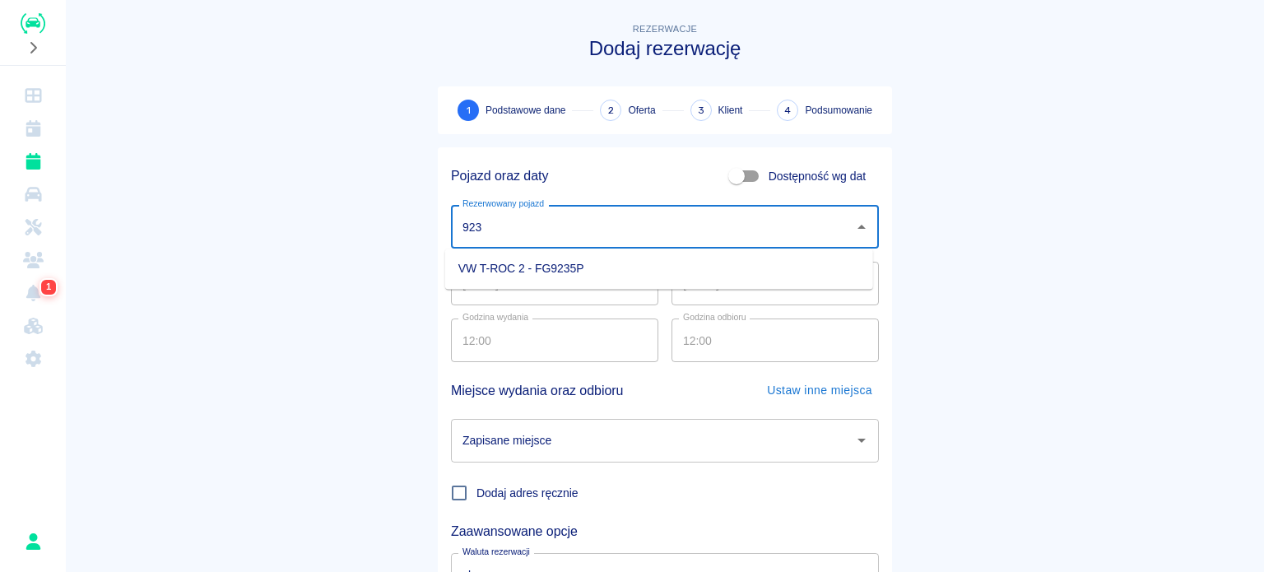
click at [566, 270] on li "VW T-ROC 2 - FG9235P" at bounding box center [659, 268] width 428 height 27
type input "VW T-ROC 2 - FG9235P"
click at [516, 436] on div "Zapisane miejsce Zapisane miejsce" at bounding box center [665, 441] width 428 height 44
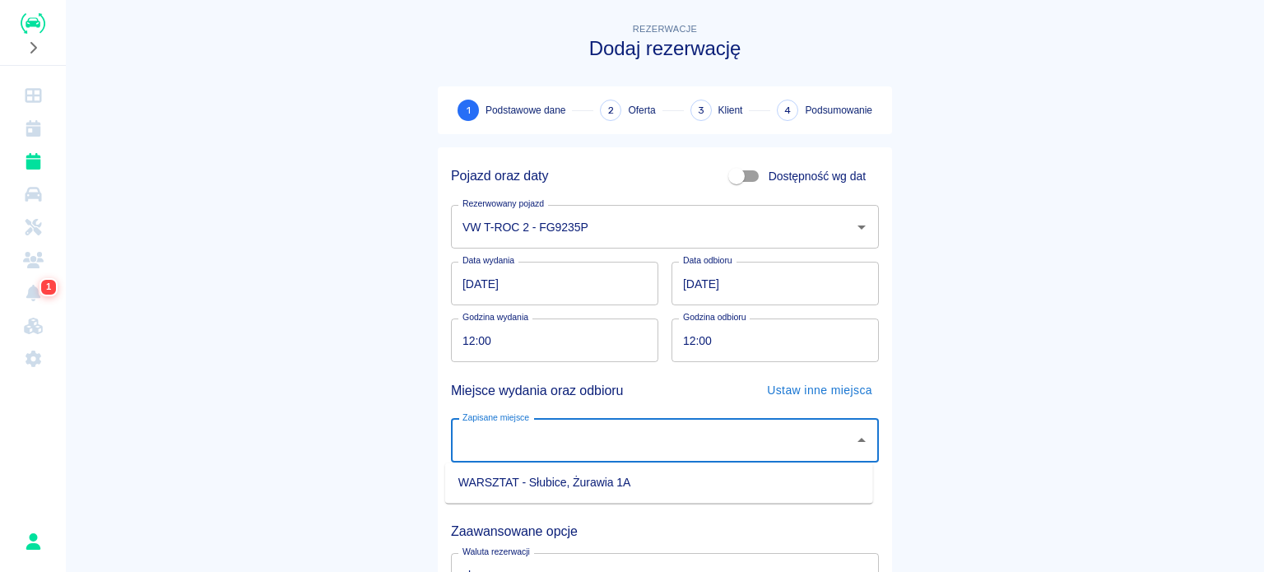
click at [563, 481] on li "WARSZTAT - Słubice, Żurawia 1A" at bounding box center [659, 482] width 428 height 27
type input "WARSZTAT - Słubice, Żurawia 1A"
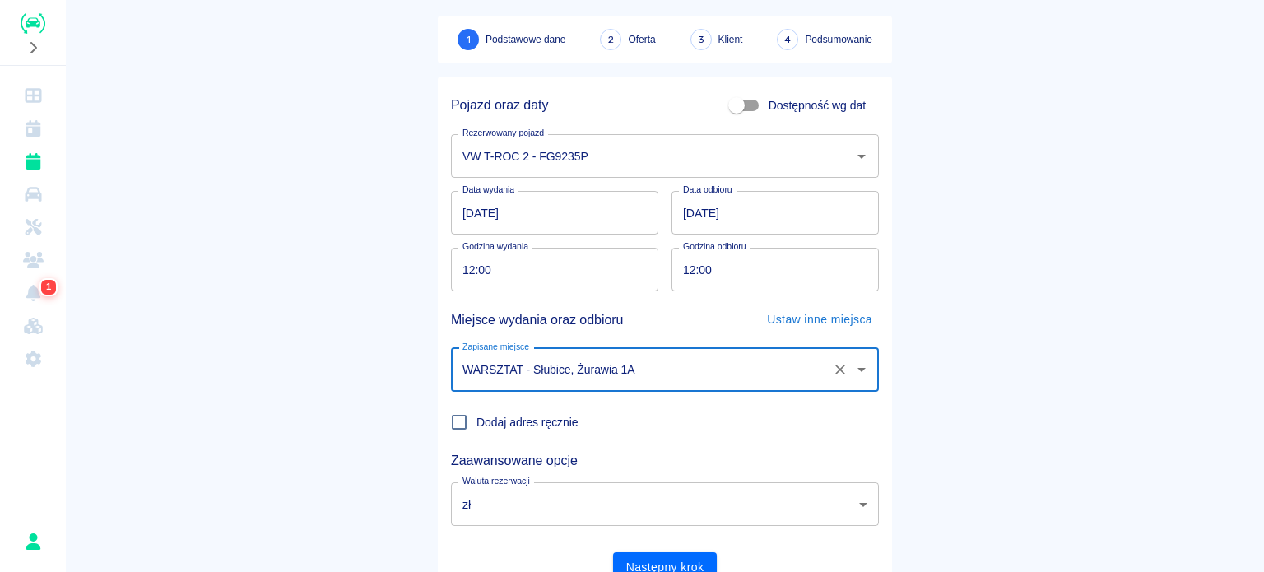
scroll to position [142, 0]
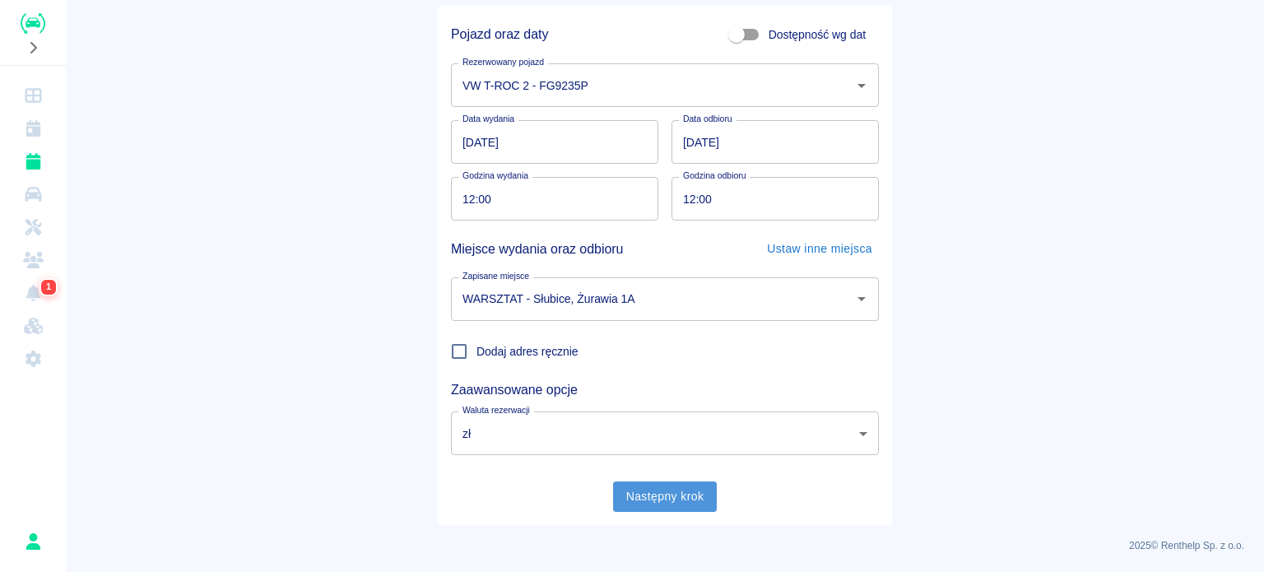
click at [698, 504] on button "Następny krok" at bounding box center [665, 496] width 105 height 30
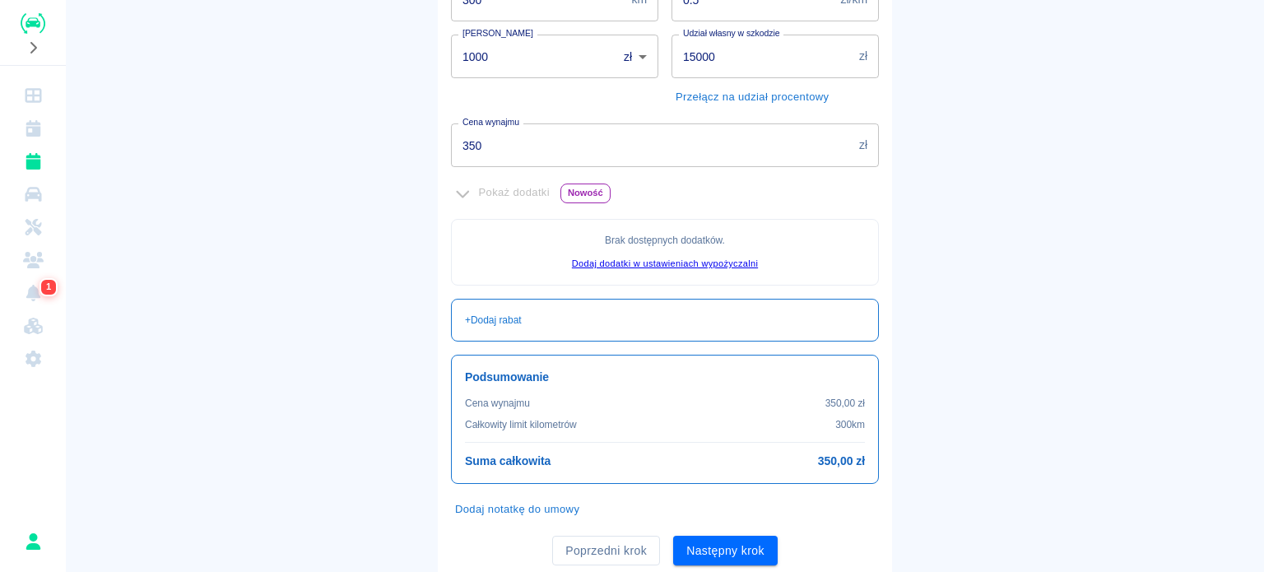
scroll to position [377, 0]
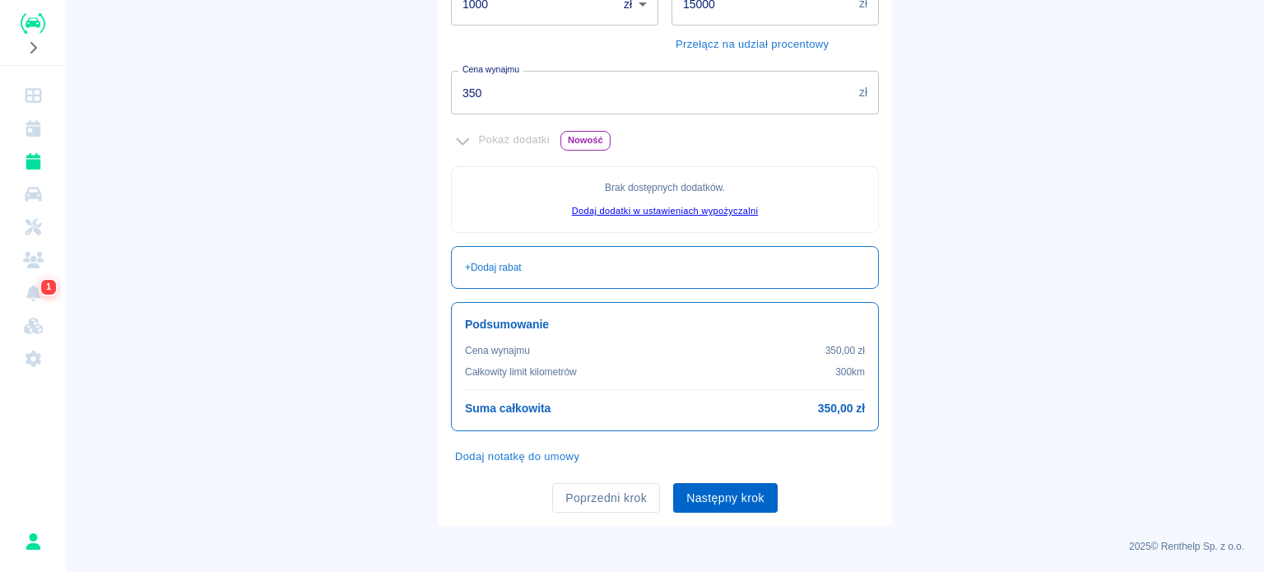
click at [763, 502] on button "Następny krok" at bounding box center [725, 498] width 105 height 30
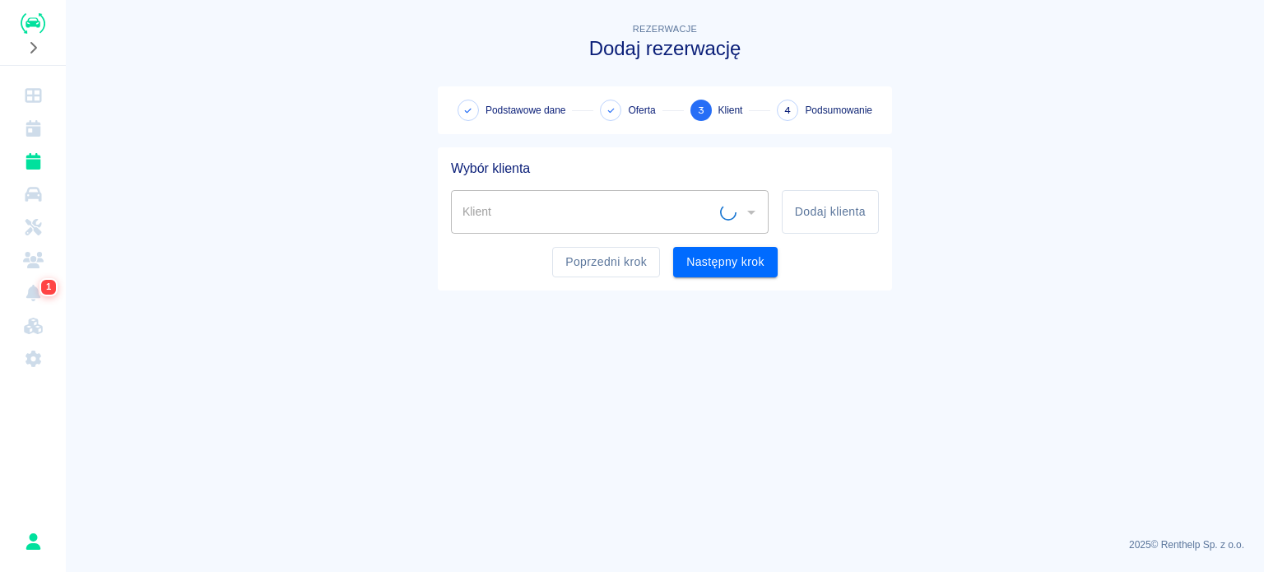
scroll to position [0, 0]
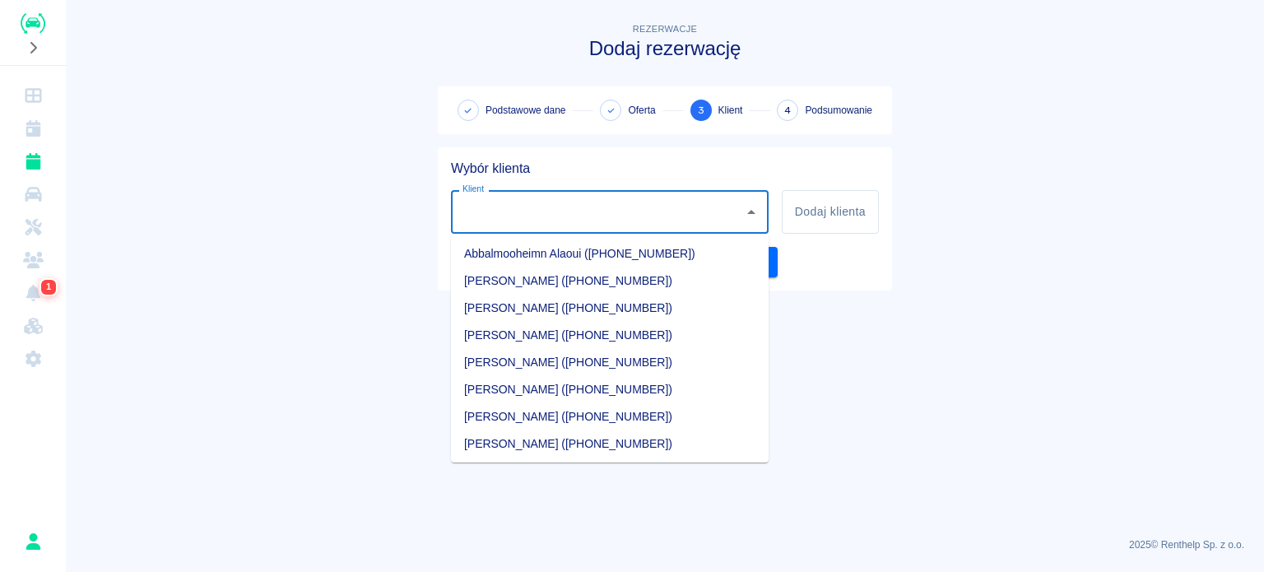
click at [515, 212] on input "Klient" at bounding box center [597, 212] width 278 height 29
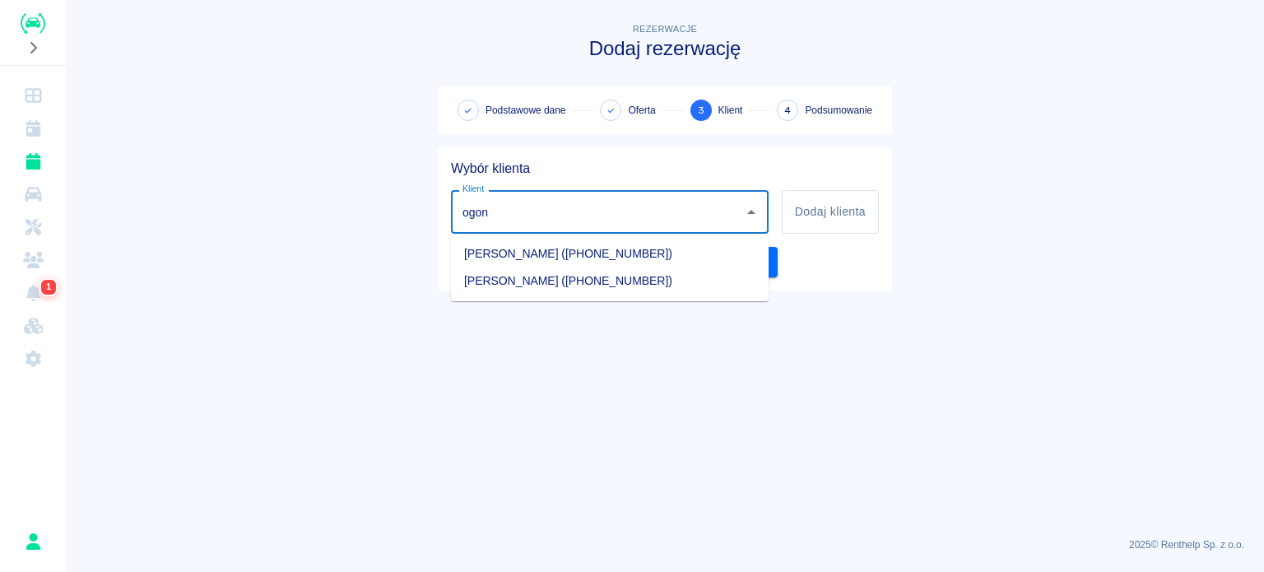
click at [551, 279] on li "[PERSON_NAME] ([PHONE_NUMBER])" at bounding box center [610, 280] width 318 height 27
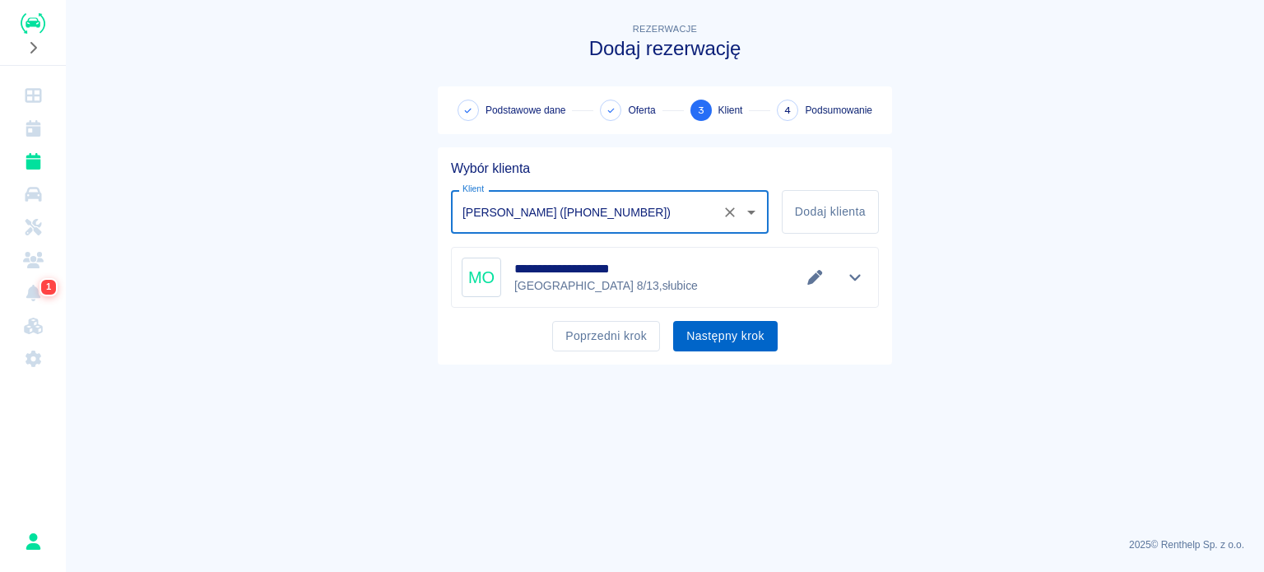
type input "[PERSON_NAME] ([PHONE_NUMBER])"
click at [728, 332] on button "Następny krok" at bounding box center [725, 336] width 105 height 30
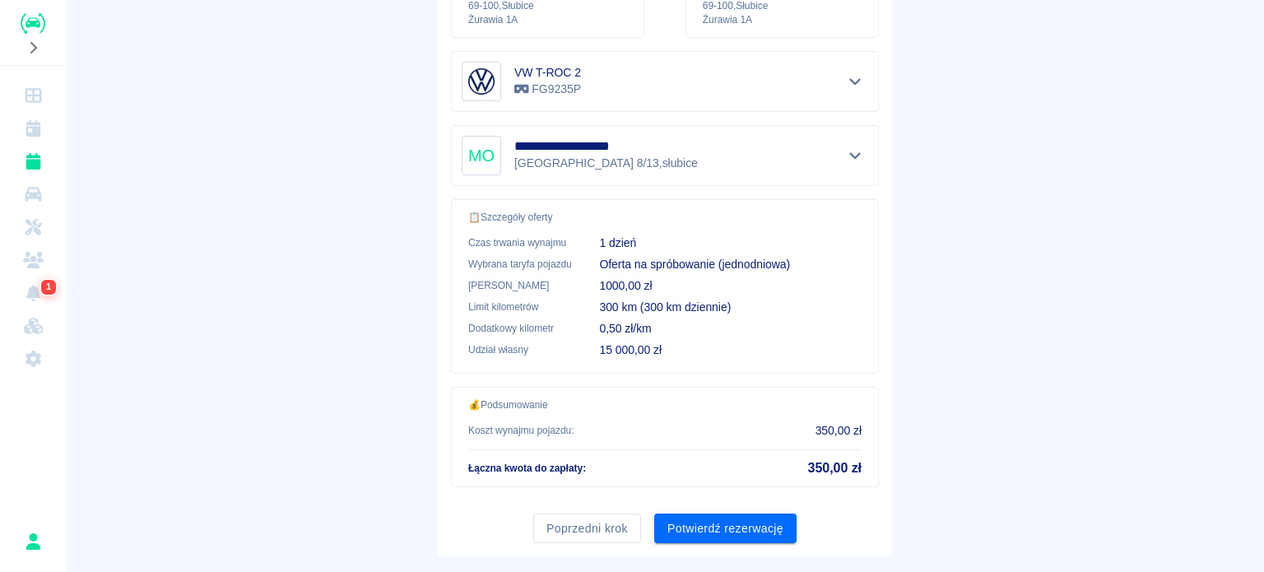
scroll to position [313, 0]
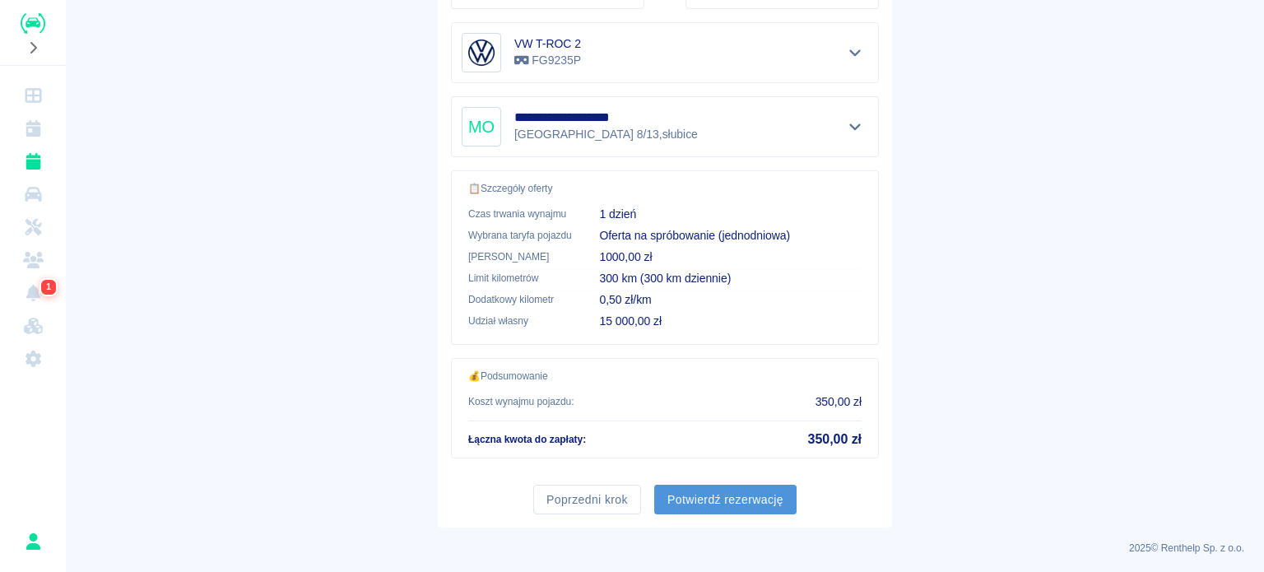
click at [780, 507] on button "Potwierdź rezerwację" at bounding box center [725, 500] width 142 height 30
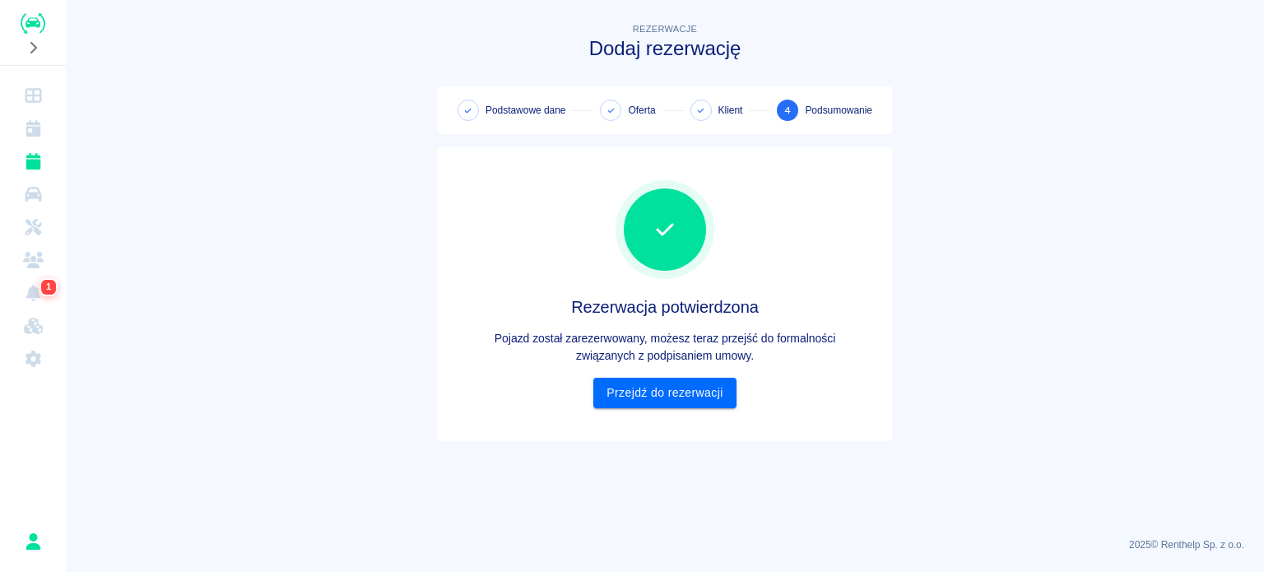
scroll to position [0, 0]
click at [723, 402] on link "Przejdź do rezerwacji" at bounding box center [664, 393] width 142 height 30
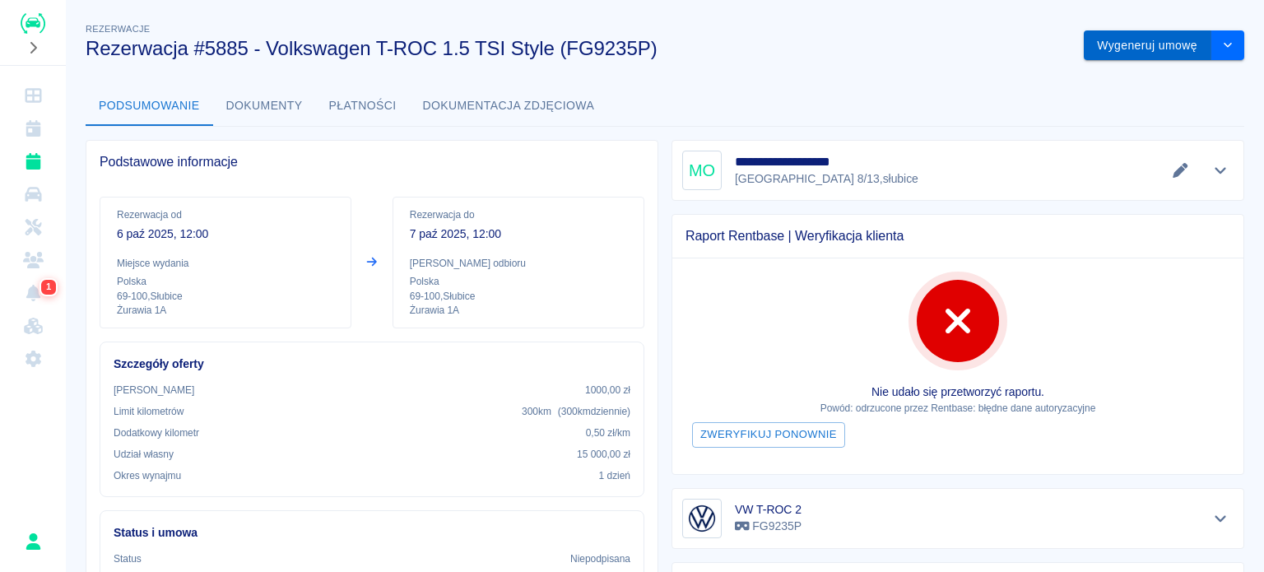
click at [1127, 56] on button "Wygeneruj umowę" at bounding box center [1148, 45] width 128 height 30
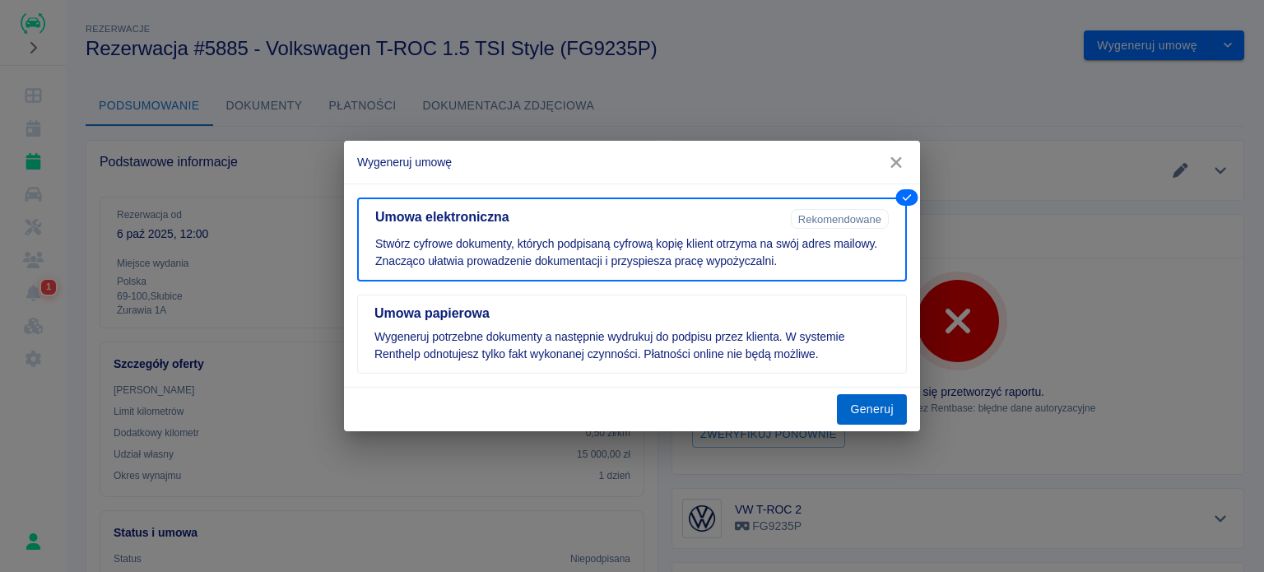
click at [882, 407] on button "Generuj" at bounding box center [872, 409] width 70 height 30
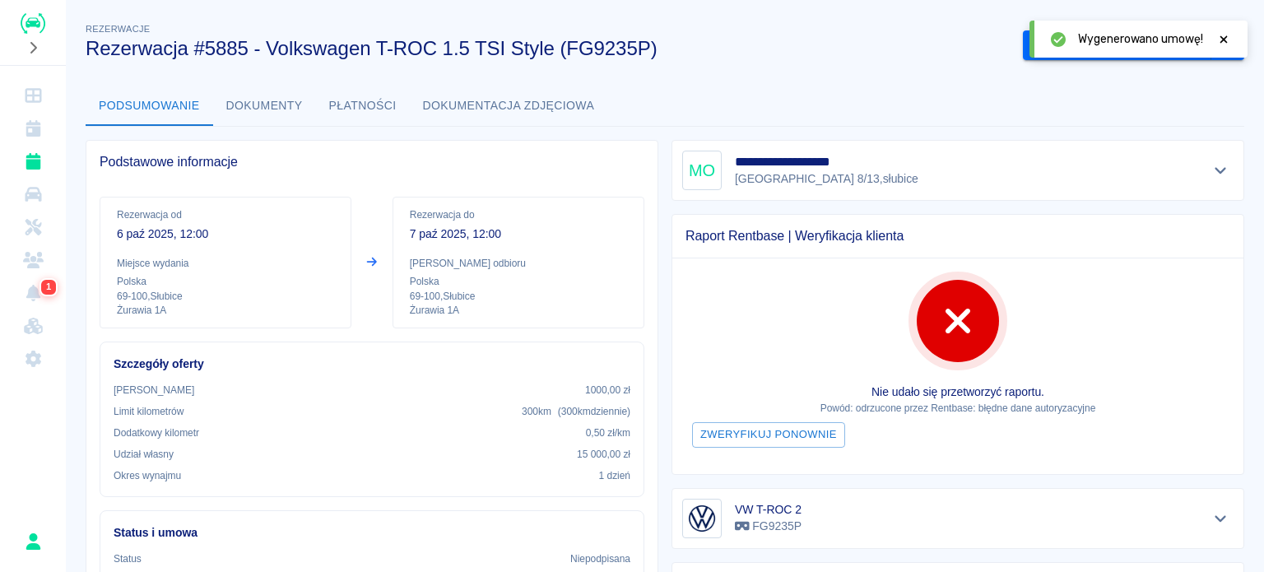
click at [1220, 45] on div at bounding box center [1223, 38] width 15 height 17
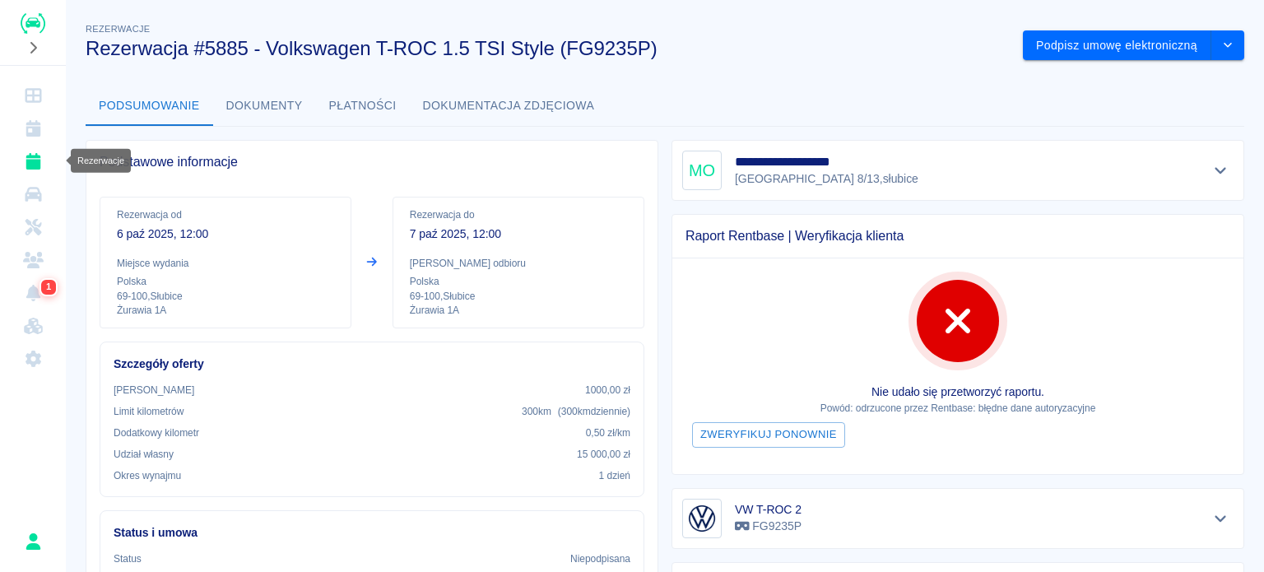
click at [28, 164] on icon "Rezerwacje" at bounding box center [33, 161] width 15 height 16
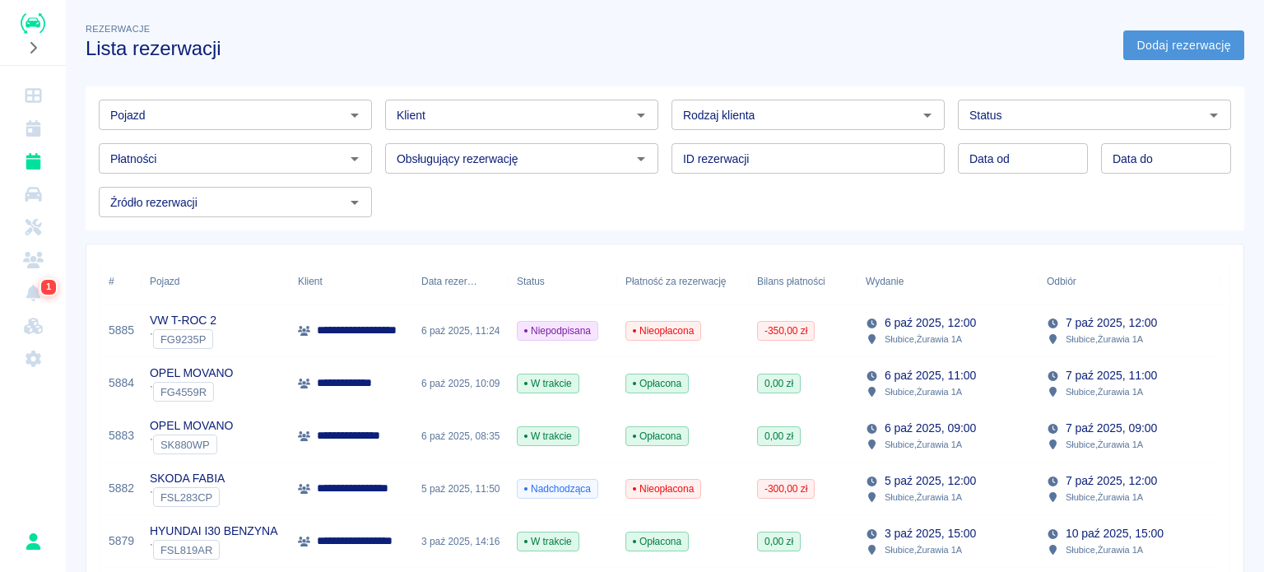
click at [1188, 53] on link "Dodaj rezerwację" at bounding box center [1183, 45] width 121 height 30
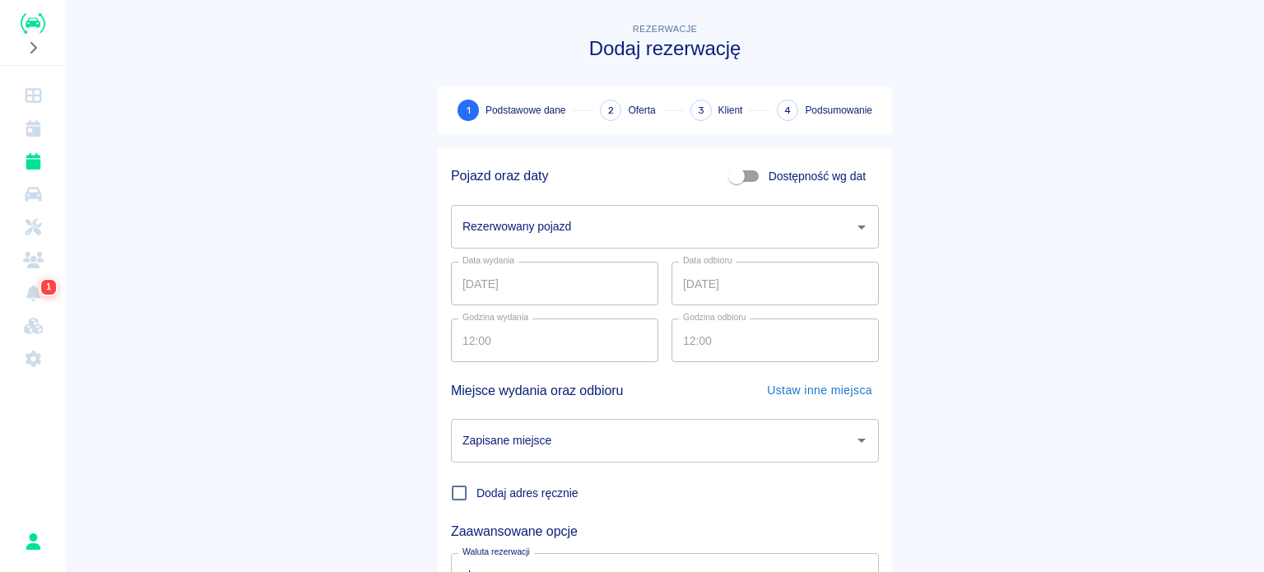
click at [590, 243] on div "Rezerwowany pojazd" at bounding box center [665, 227] width 428 height 44
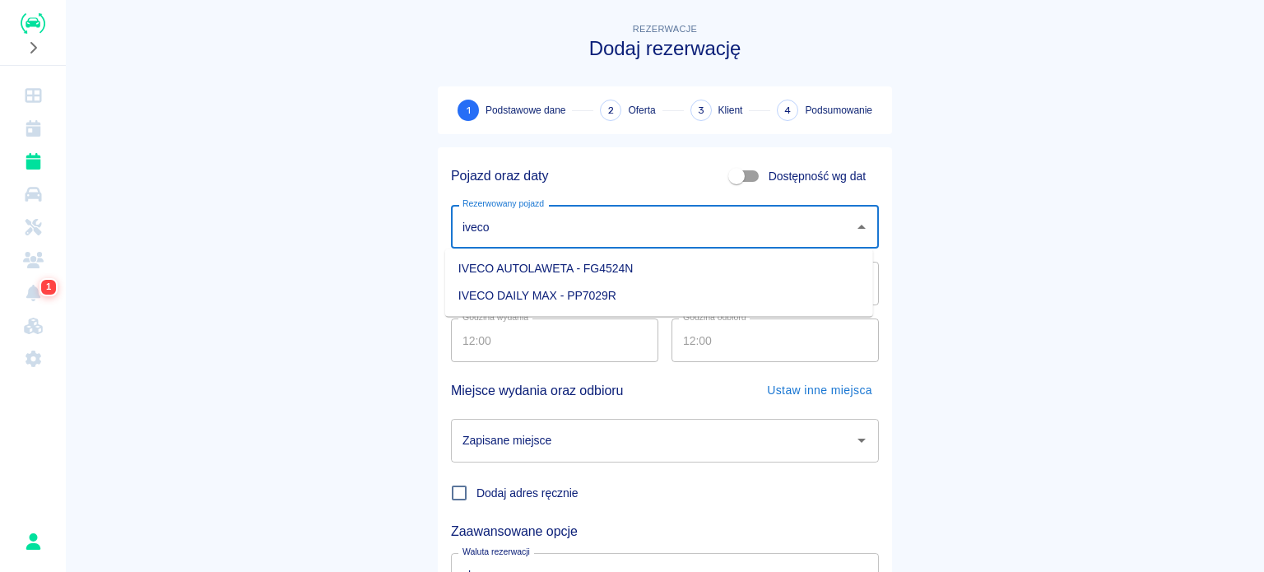
type input "iveco"
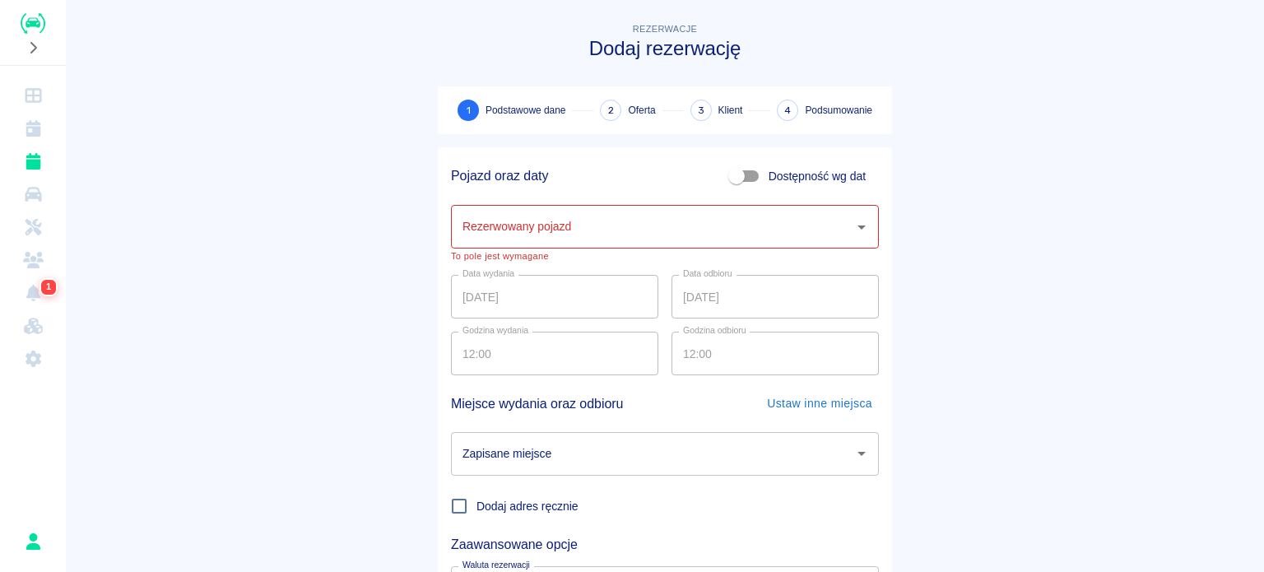
drag, startPoint x: 314, startPoint y: 268, endPoint x: 407, endPoint y: 238, distance: 97.1
click at [316, 266] on main "Rezerwacje Dodaj rezerwację 1 Podstawowe dane 2 Oferta 3 Klient 4 Podsumowanie …" at bounding box center [665, 350] width 1198 height 660
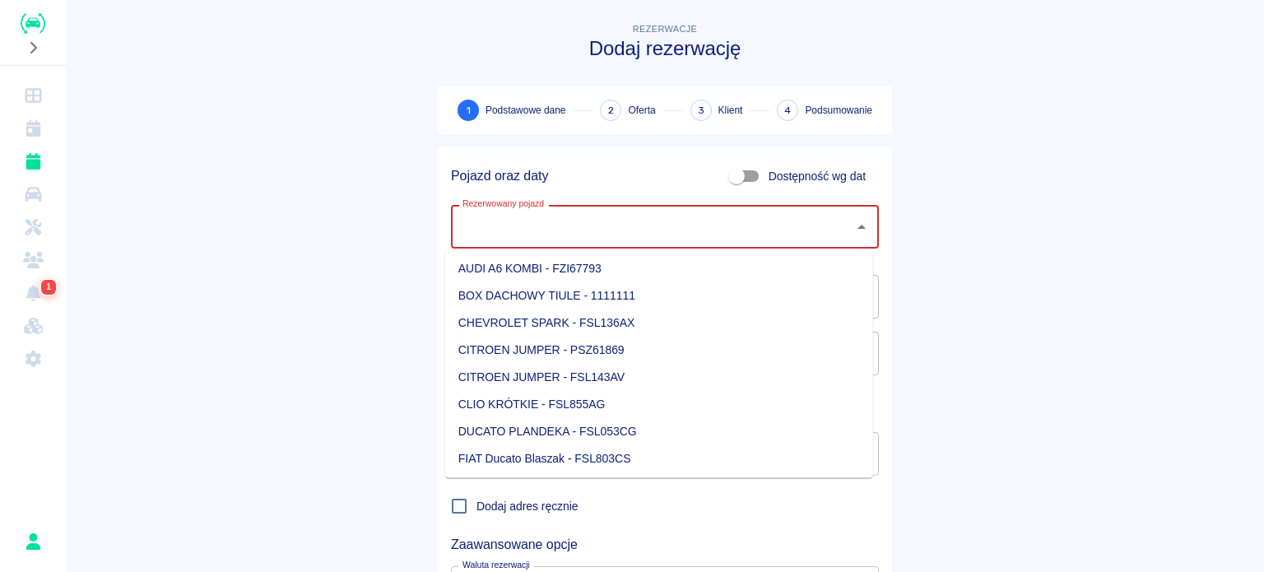
click at [579, 219] on input "Rezerwowany pojazd" at bounding box center [652, 226] width 388 height 29
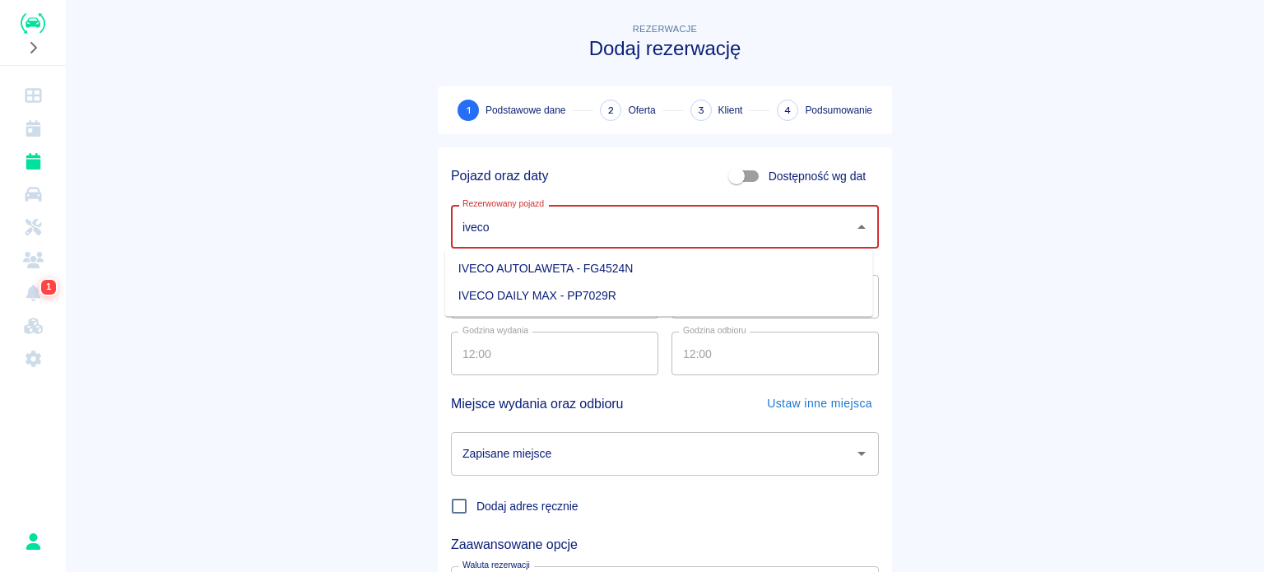
click at [543, 272] on li "IVECO AUTOLAWETA - FG4524N" at bounding box center [659, 268] width 428 height 27
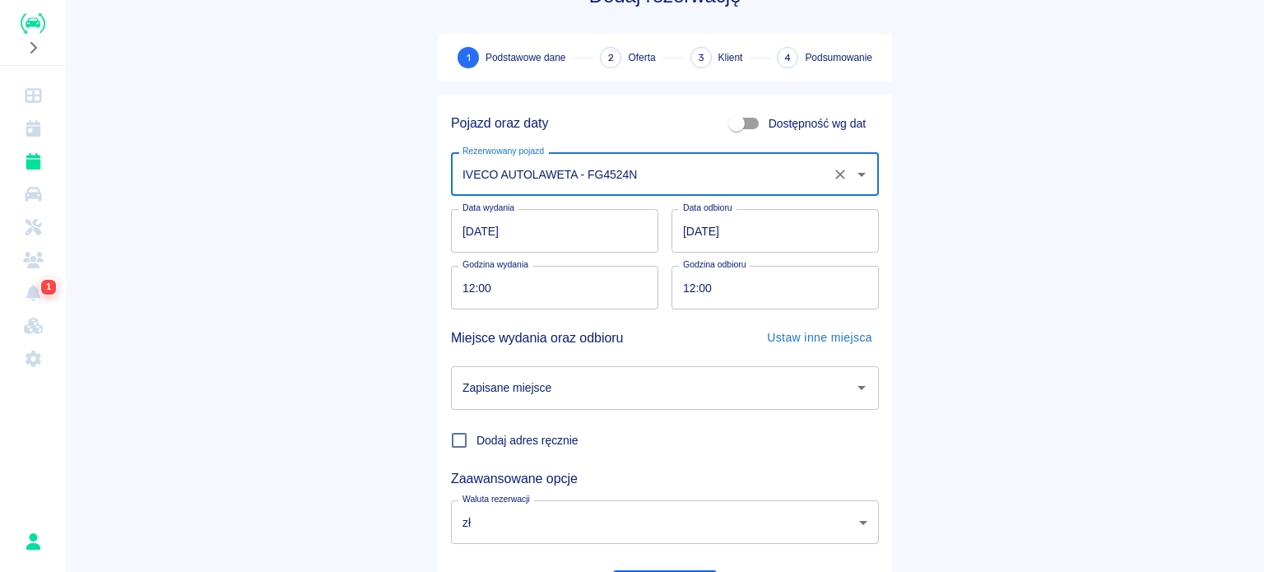
scroll to position [82, 0]
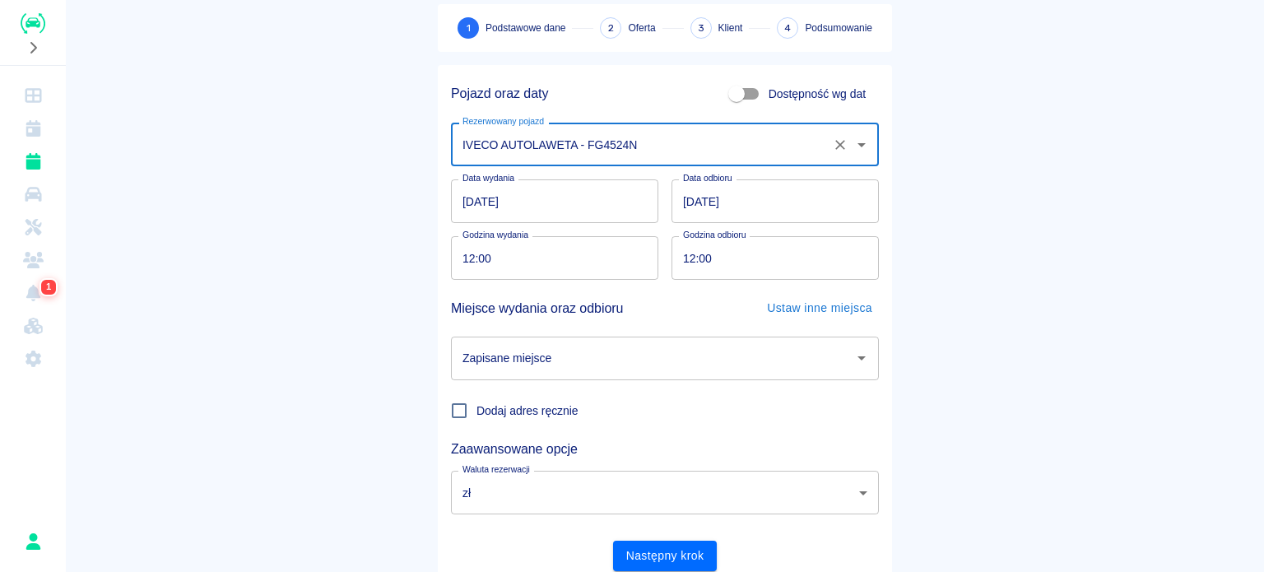
click at [639, 132] on input "IVECO AUTOLAWETA - FG4524N" at bounding box center [641, 144] width 367 height 29
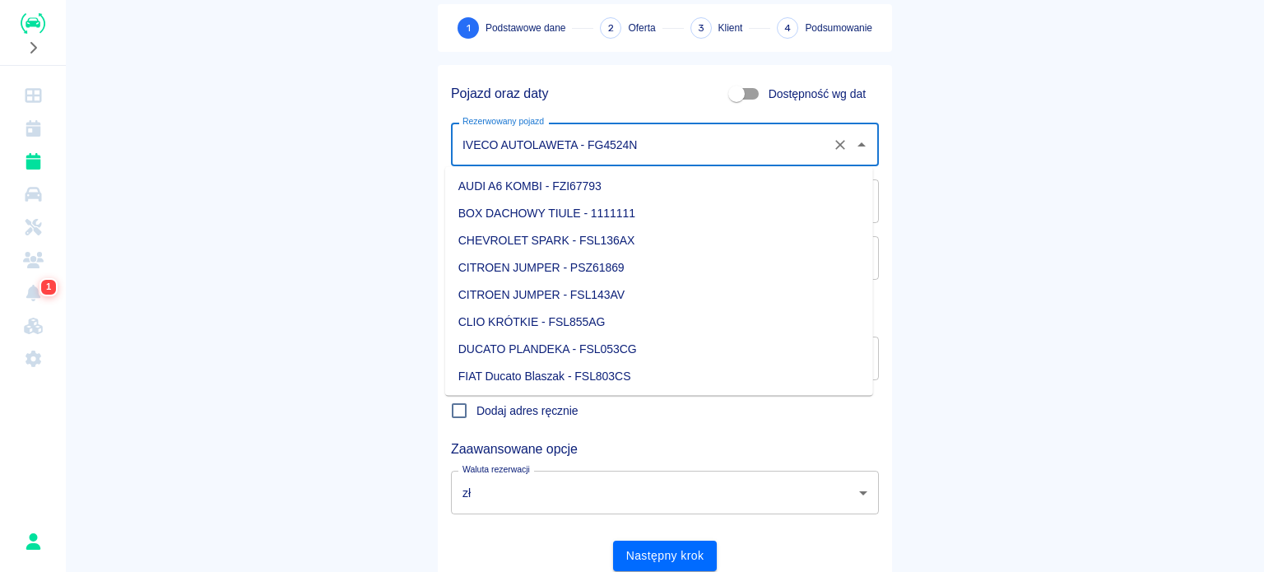
click at [634, 132] on input "IVECO AUTOLAWETA - FG4524N" at bounding box center [641, 144] width 367 height 29
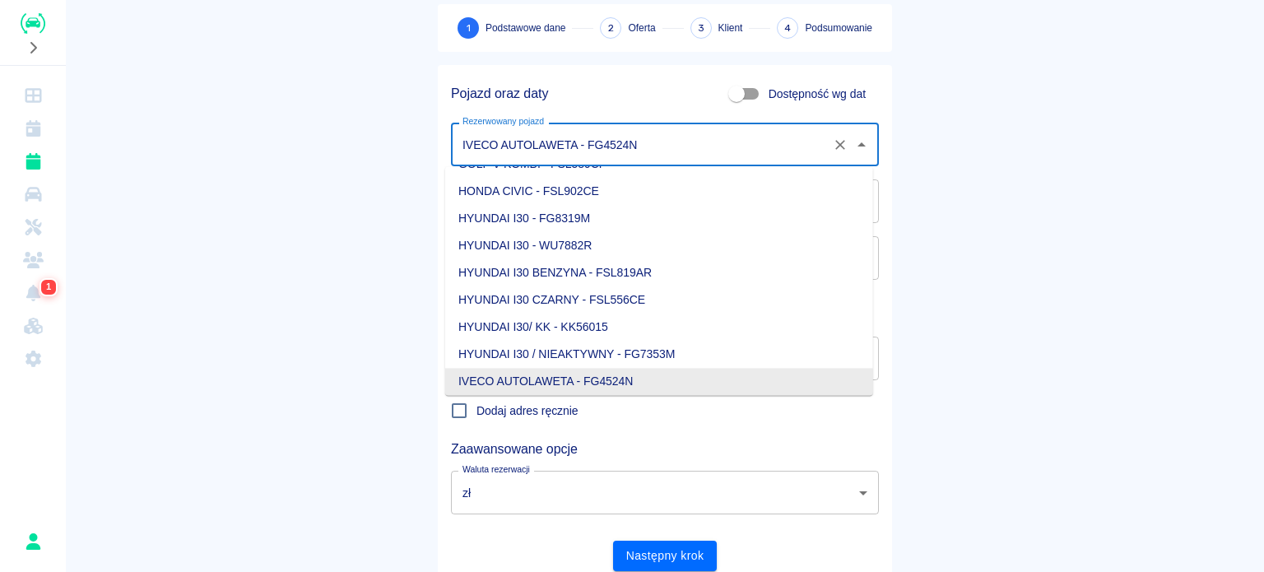
click at [634, 132] on input "IVECO AUTOLAWETA - FG4524N" at bounding box center [641, 144] width 367 height 29
click at [632, 132] on input "IVECO AUTOLAWETA - FG4524N" at bounding box center [641, 144] width 367 height 29
click at [630, 137] on input "IVECO AUTOLAWETA - FG4524N" at bounding box center [641, 144] width 367 height 29
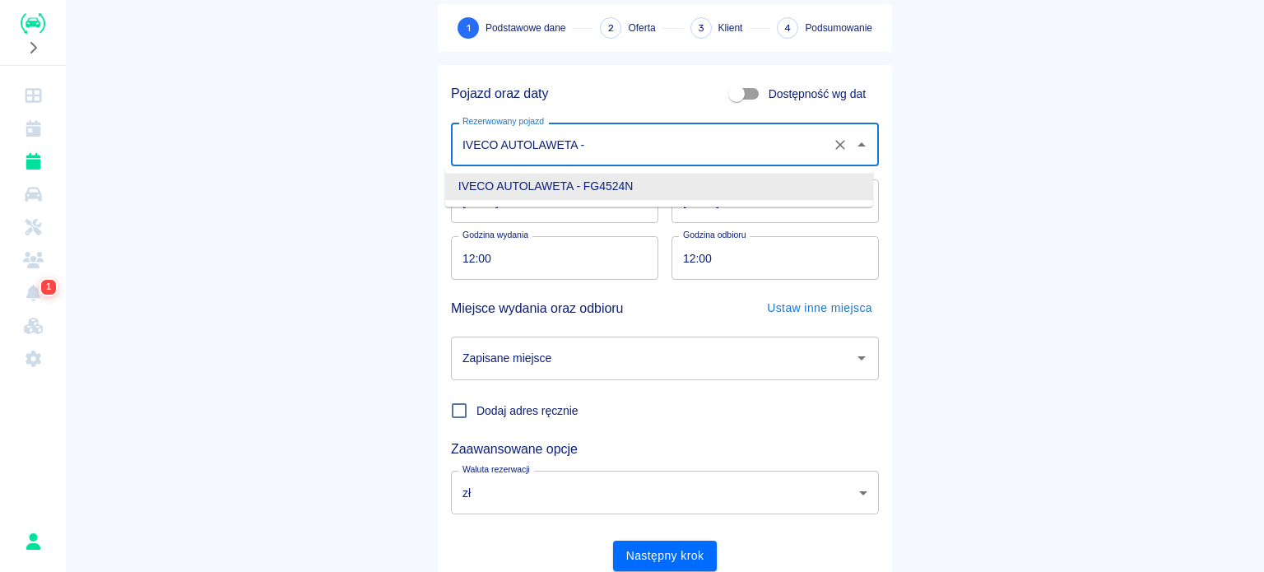
scroll to position [0, 0]
type input "I"
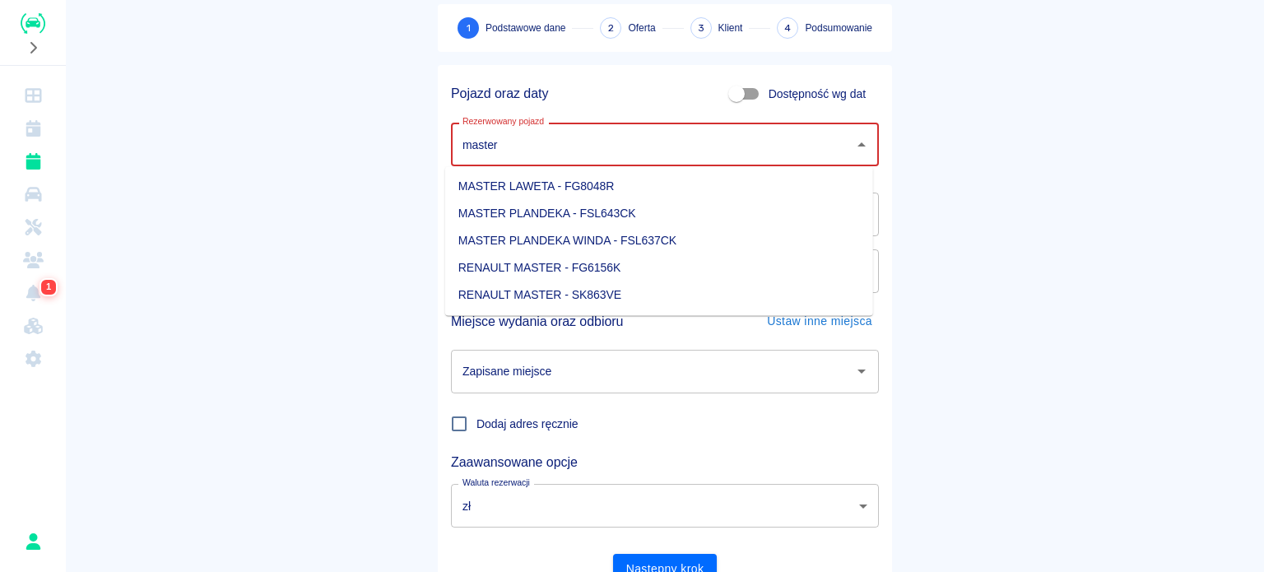
click at [665, 191] on li "MASTER LAWETA - FG8048R" at bounding box center [659, 186] width 428 height 27
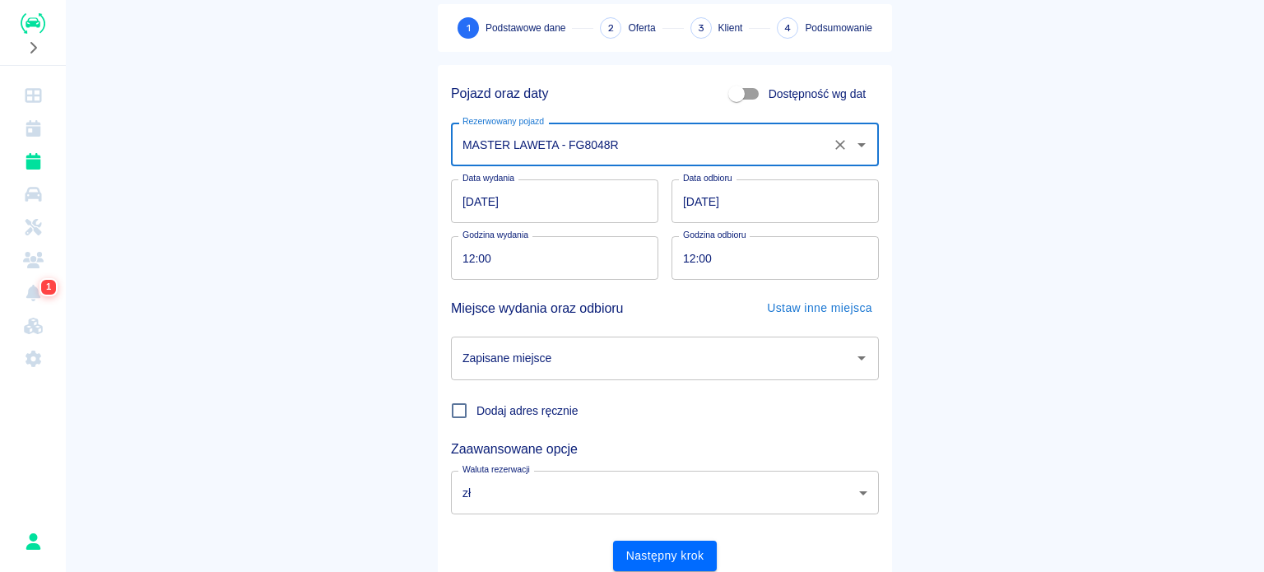
click at [643, 342] on div "Zapisane miejsce" at bounding box center [665, 359] width 428 height 44
type input "MASTER LAWETA - FG8048R"
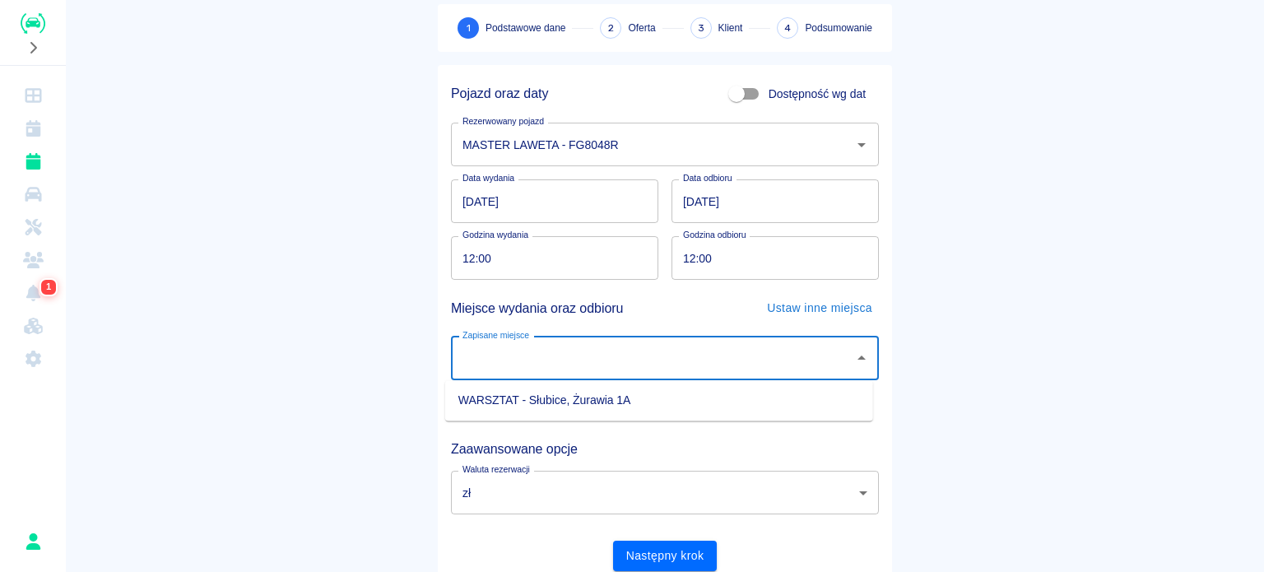
click at [616, 401] on li "WARSZTAT - Słubice, Żurawia 1A" at bounding box center [659, 400] width 428 height 27
type input "WARSZTAT - Słubice, Żurawia 1A"
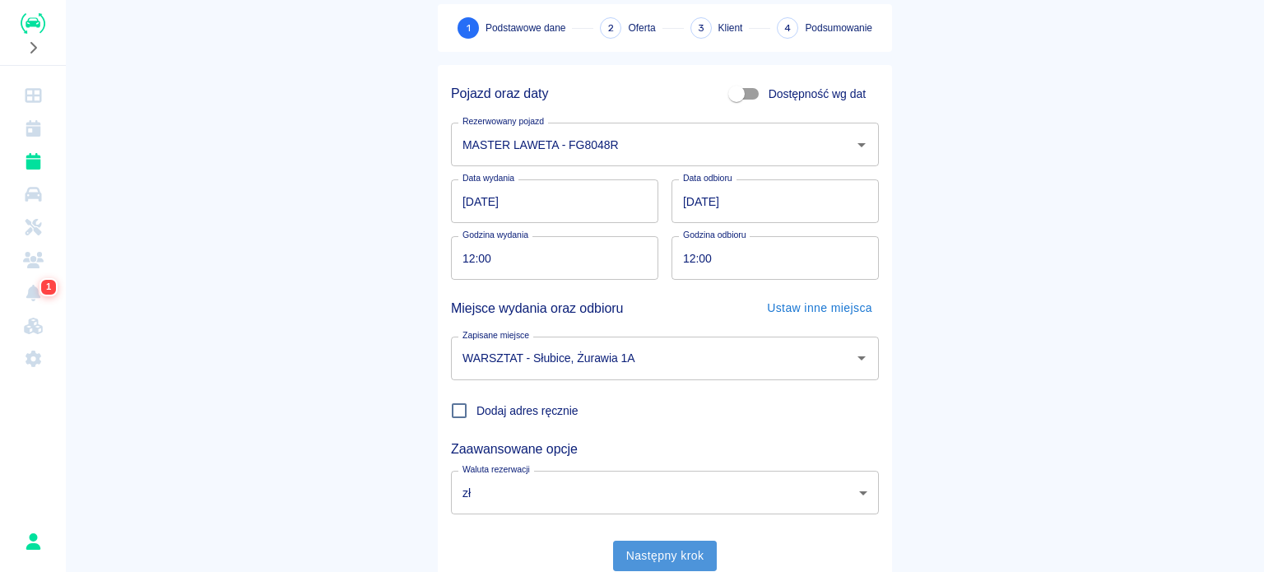
click at [685, 552] on button "Następny krok" at bounding box center [665, 556] width 105 height 30
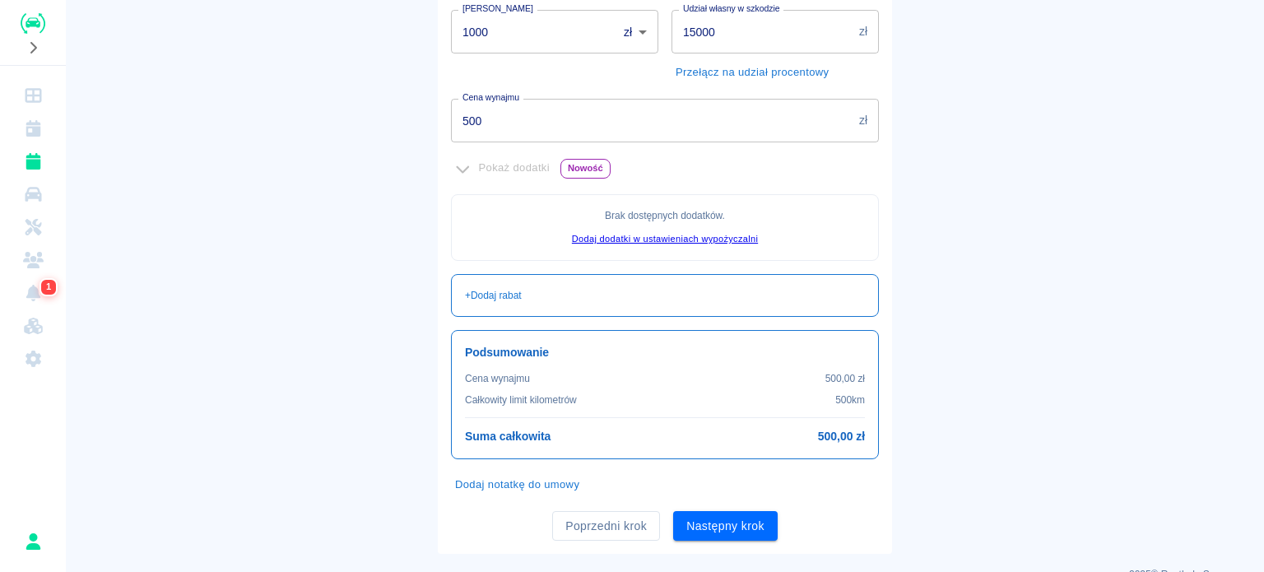
scroll to position [377, 0]
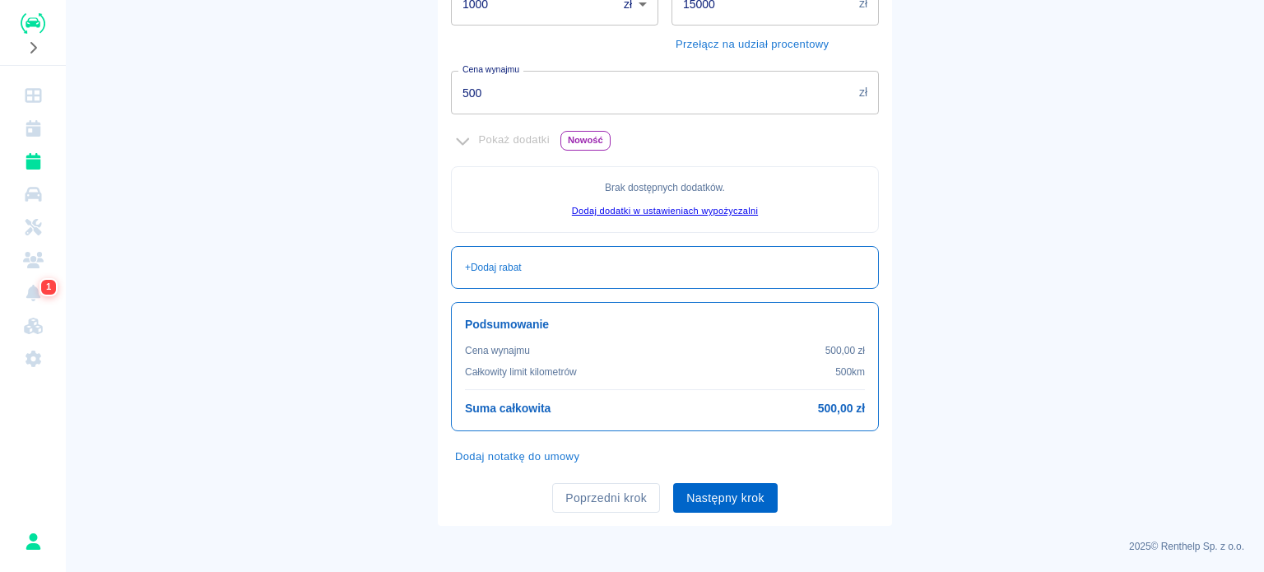
click at [698, 498] on button "Następny krok" at bounding box center [725, 498] width 105 height 30
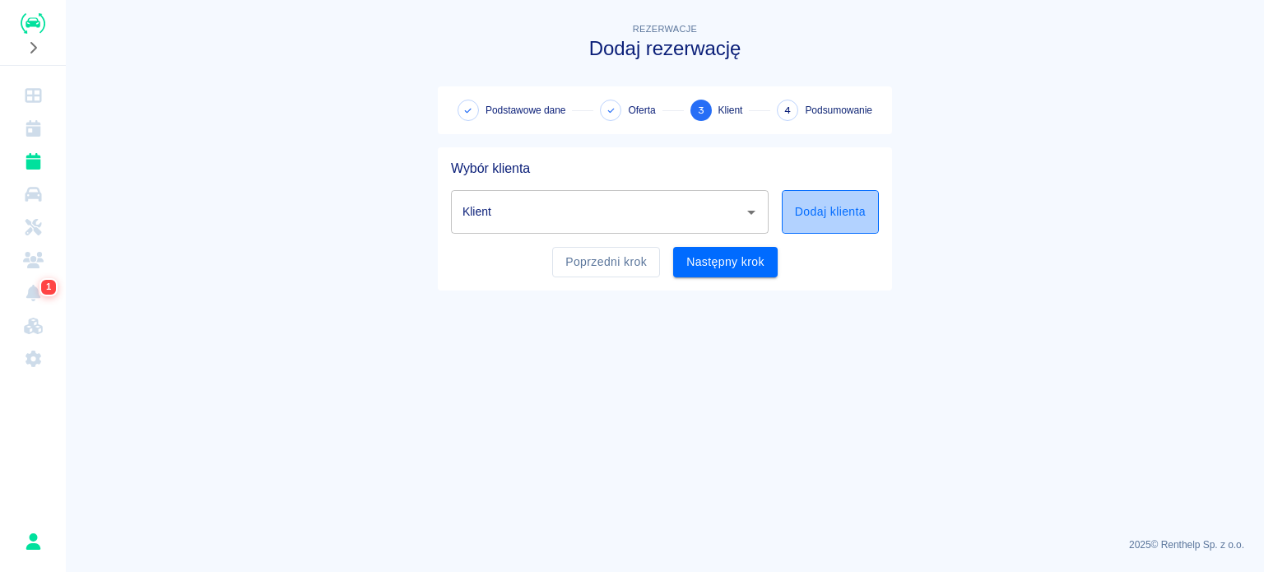
click at [818, 211] on button "Dodaj klienta" at bounding box center [830, 212] width 97 height 44
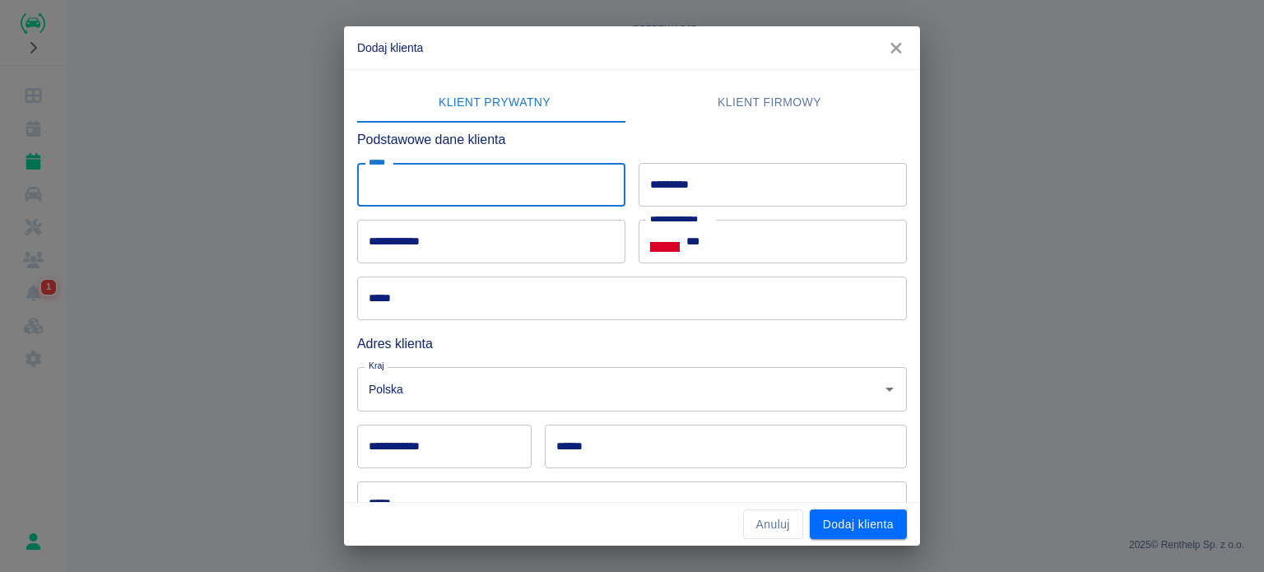
click at [392, 191] on input "*****" at bounding box center [491, 185] width 268 height 44
type input "*****"
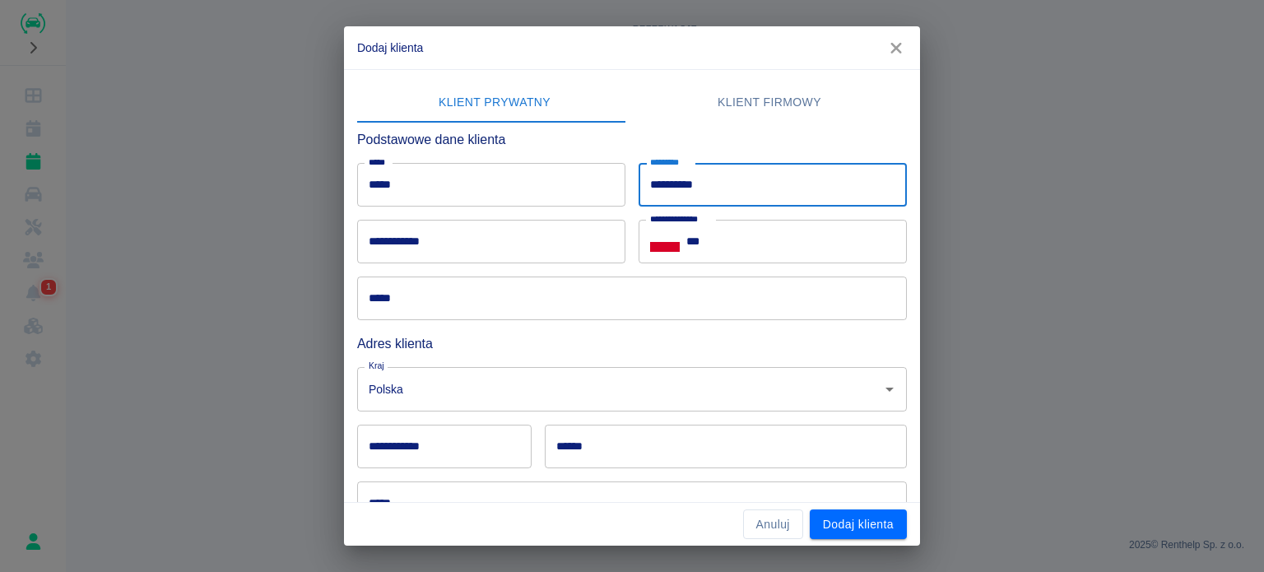
type input "**********"
click at [481, 253] on input "**********" at bounding box center [491, 242] width 268 height 44
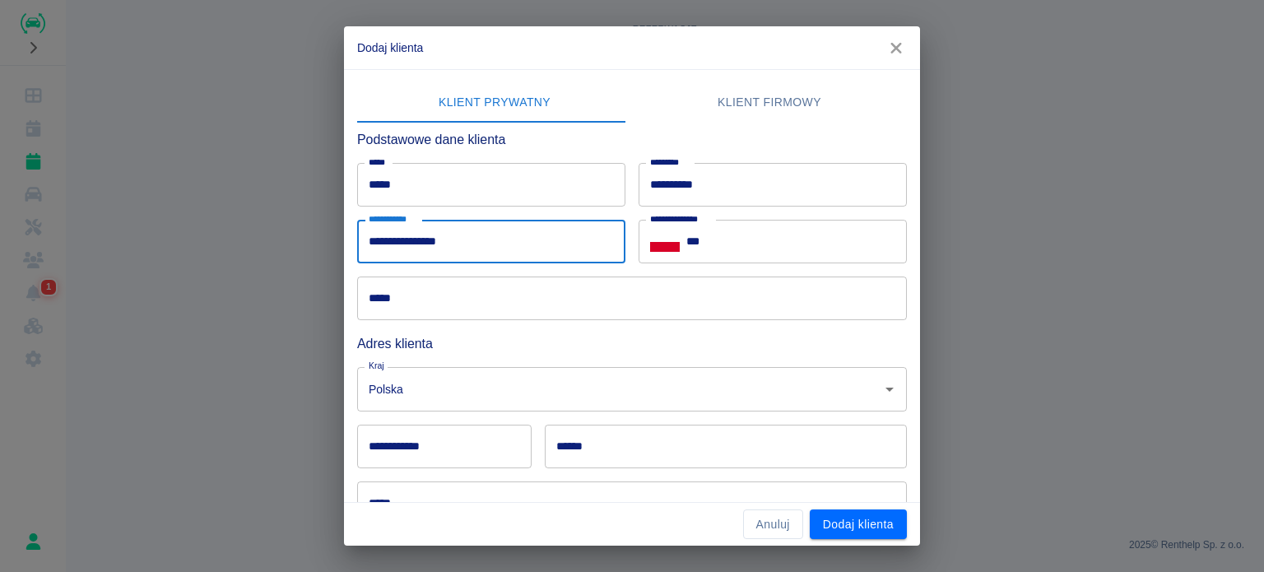
type input "**********"
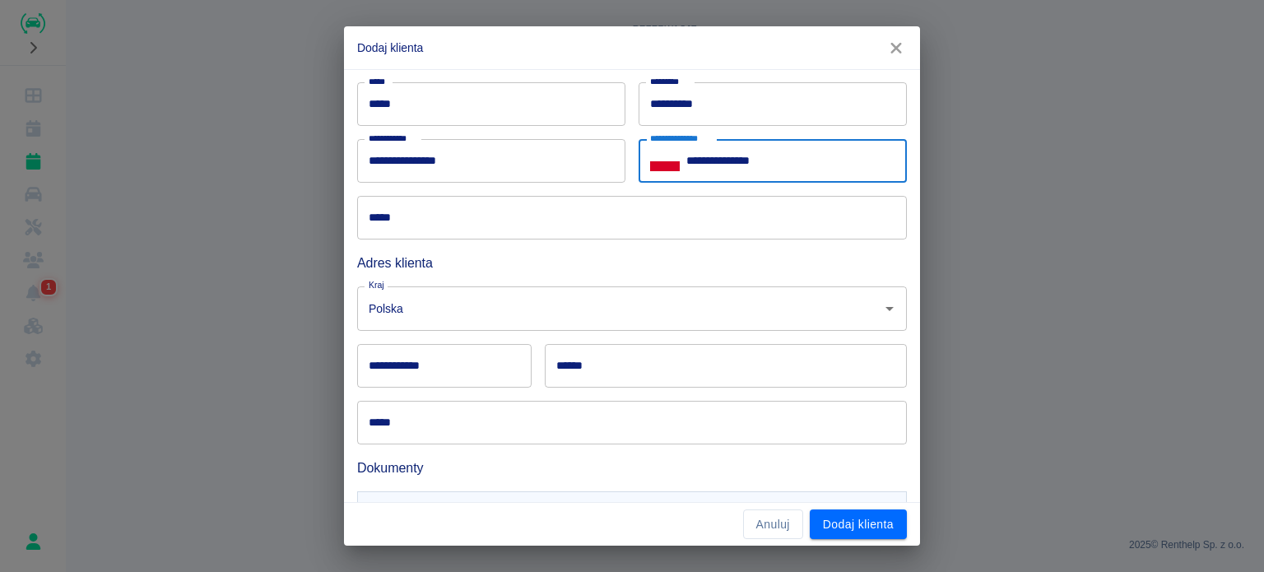
scroll to position [165, 0]
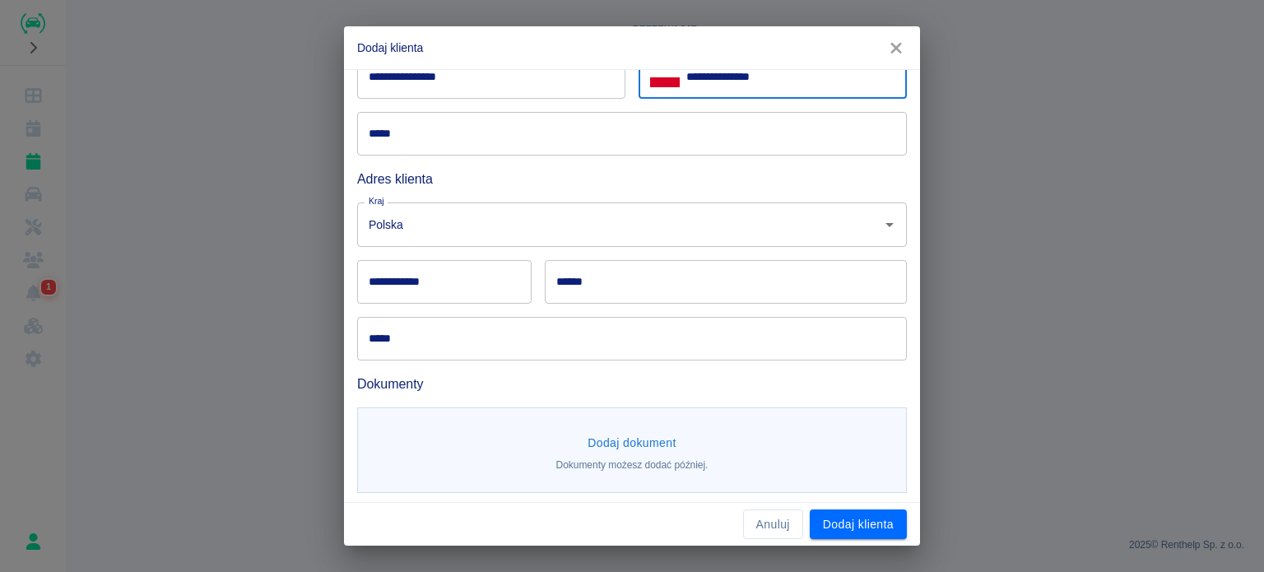
type input "**********"
click at [428, 272] on div "**********" at bounding box center [444, 282] width 174 height 44
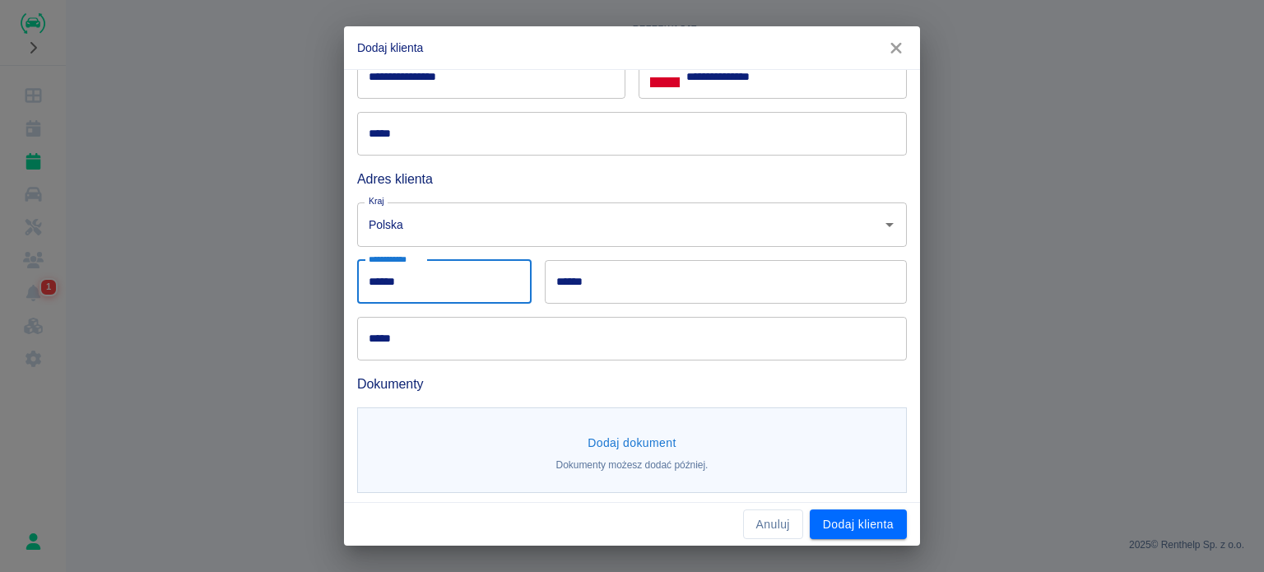
type input "******"
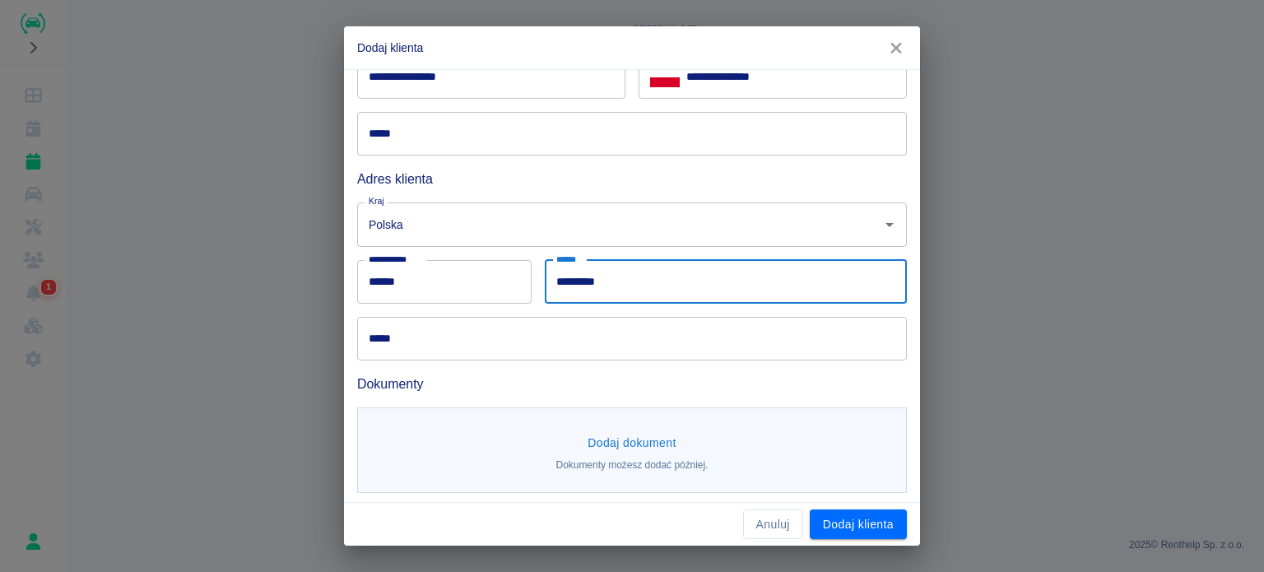
type input "*********"
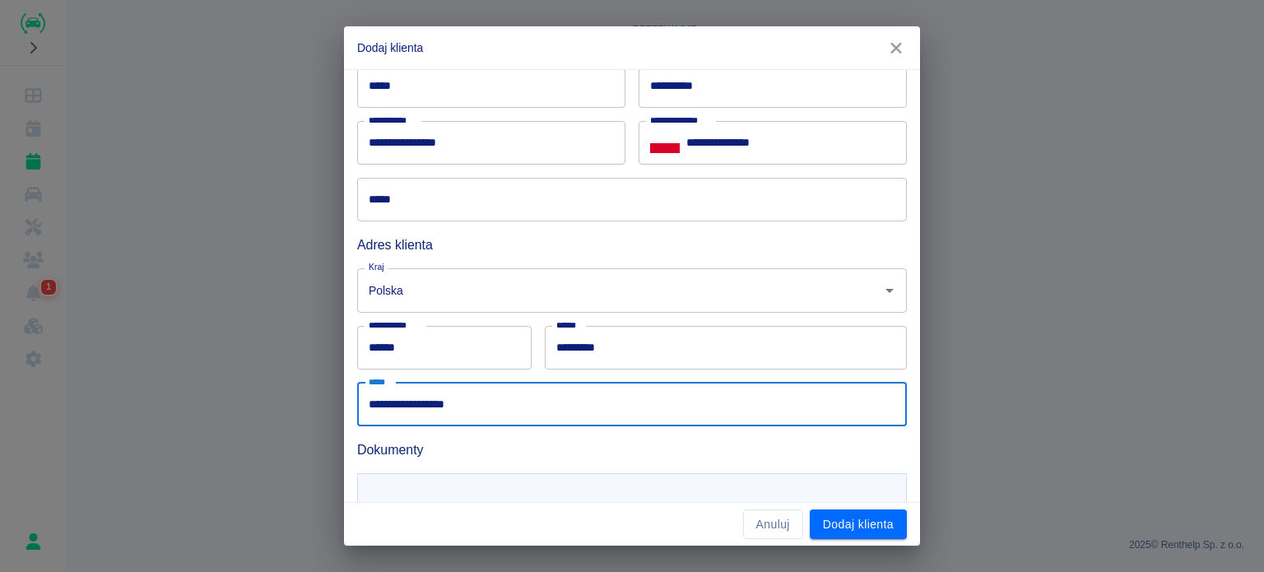
scroll to position [3, 0]
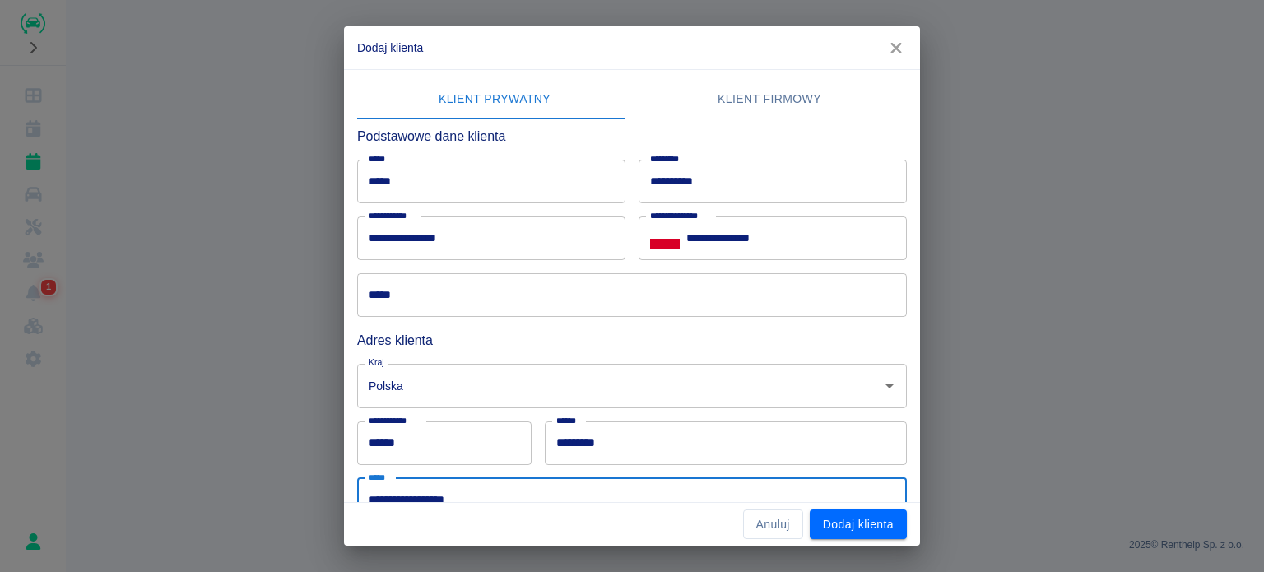
type input "**********"
click at [466, 299] on input "*****" at bounding box center [632, 295] width 550 height 44
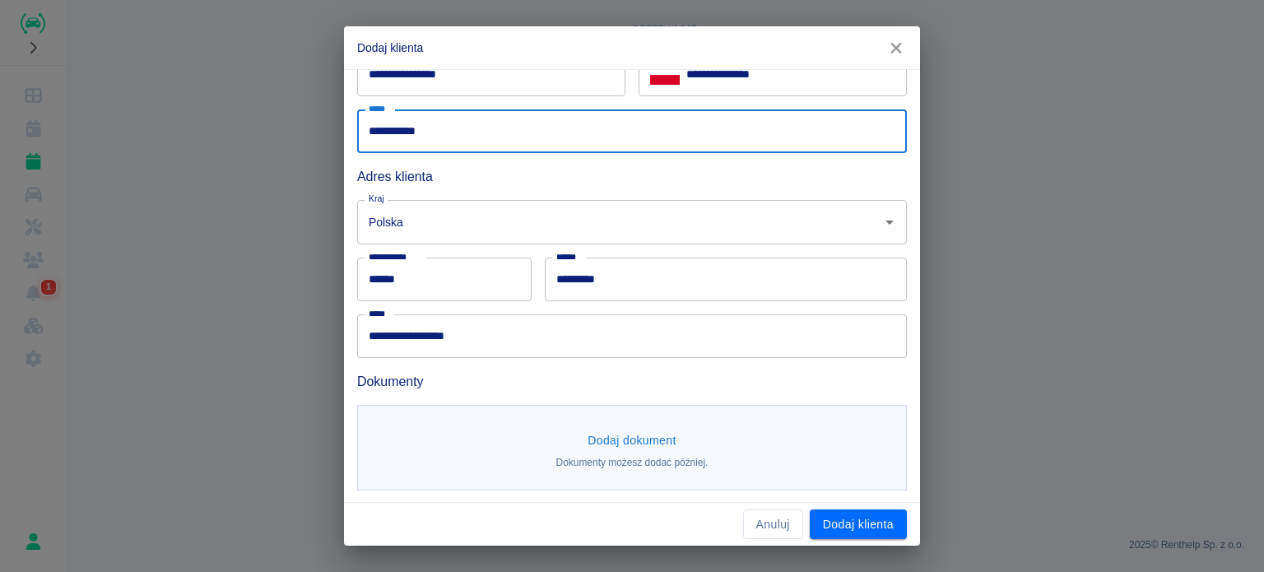
scroll to position [168, 0]
type input "**********"
click at [645, 442] on button "Dodaj dokument" at bounding box center [632, 440] width 102 height 30
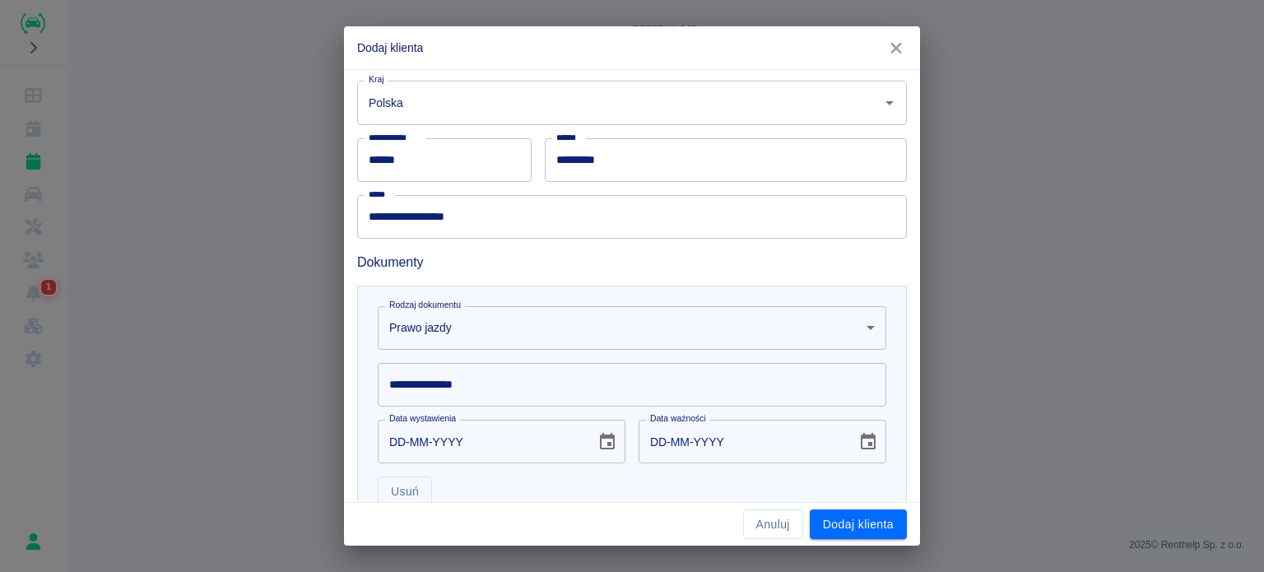
scroll to position [408, 0]
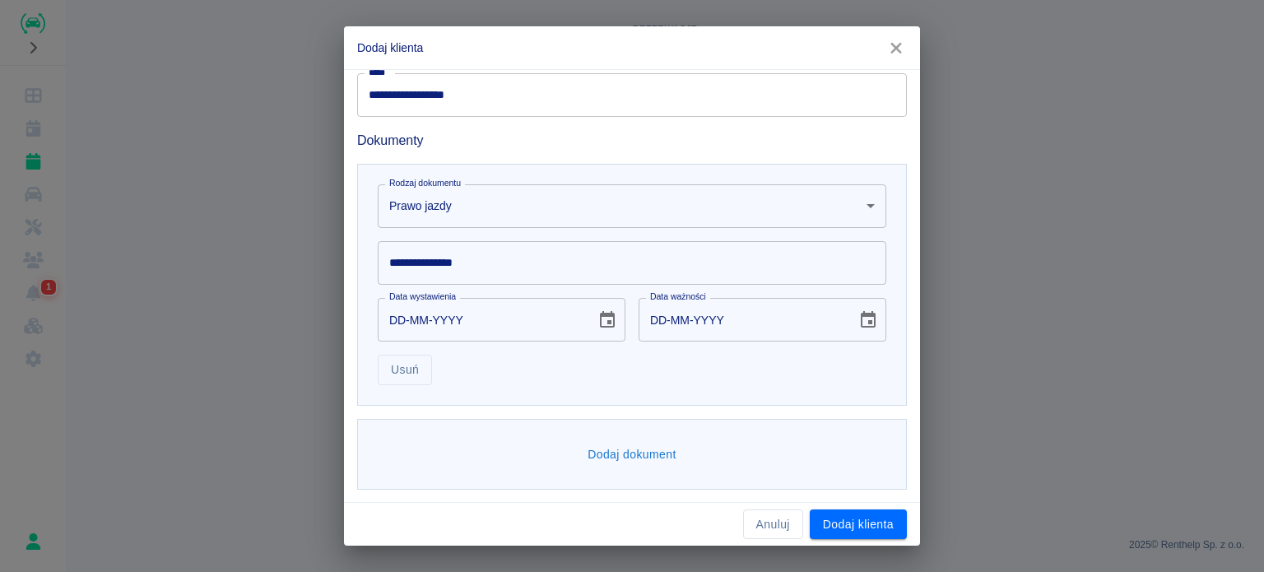
click at [453, 277] on input "**********" at bounding box center [632, 263] width 509 height 44
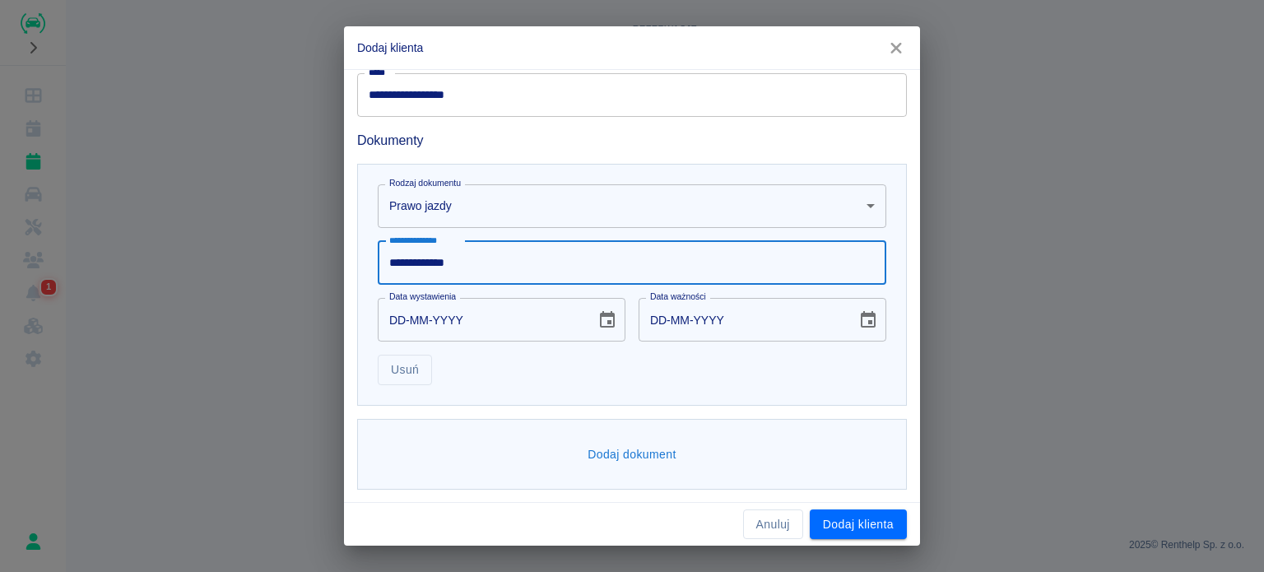
type input "**********"
click at [402, 314] on input "DD-MM-YYYY" at bounding box center [481, 320] width 207 height 44
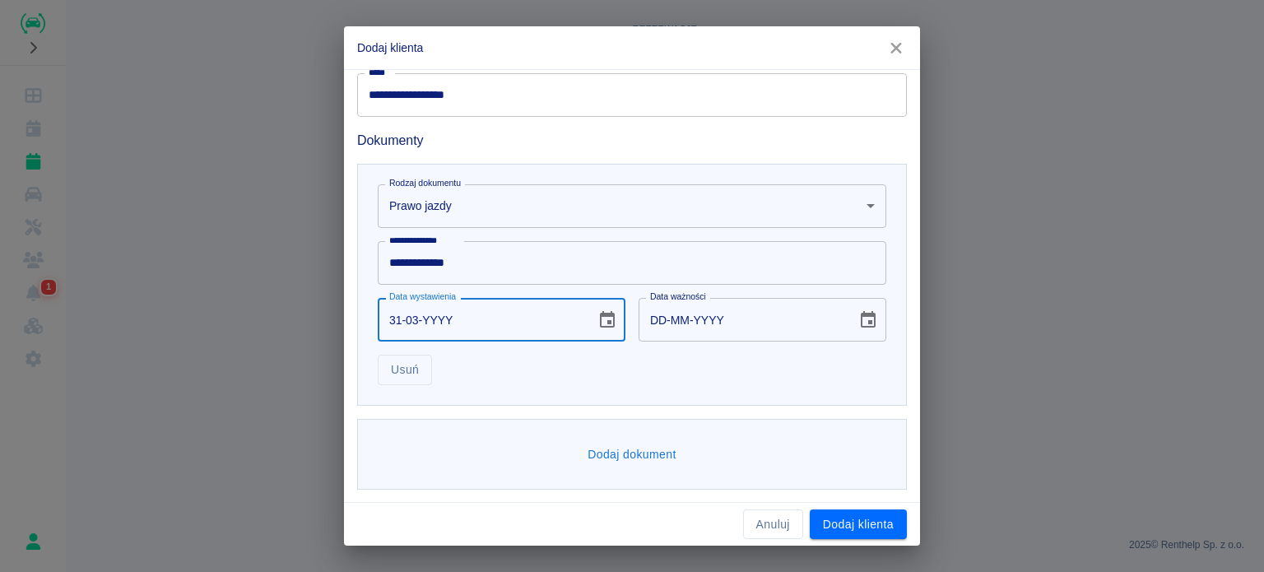
type input "31-03-0002"
type input "31-03-0012"
type input "31-03-0020"
type input "31-03-0030"
type input "31-03-0200"
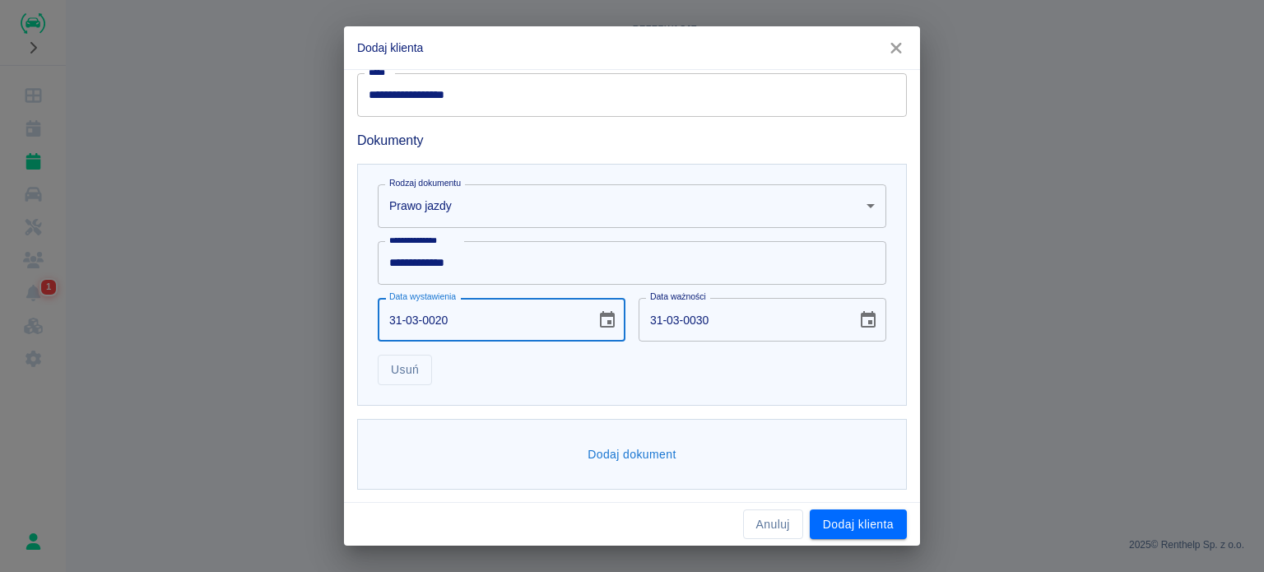
type input "31-03-0210"
type input "31-03-2008"
type input "31-03-2018"
type input "31-03-2008"
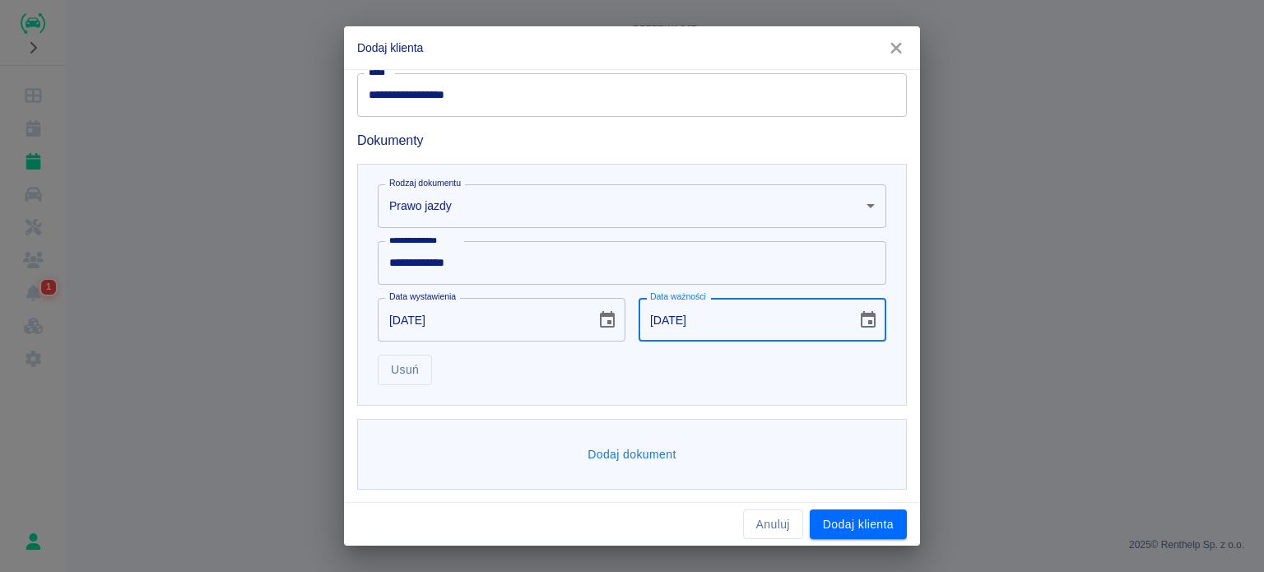
click at [708, 315] on input "31-03-2018" at bounding box center [742, 320] width 207 height 44
click at [704, 316] on input "31-03-2018" at bounding box center [742, 320] width 207 height 44
click at [693, 318] on input "31-03-2018" at bounding box center [742, 320] width 207 height 44
type input "31-03-2028"
click at [600, 444] on button "Dodaj dokument" at bounding box center [632, 454] width 102 height 30
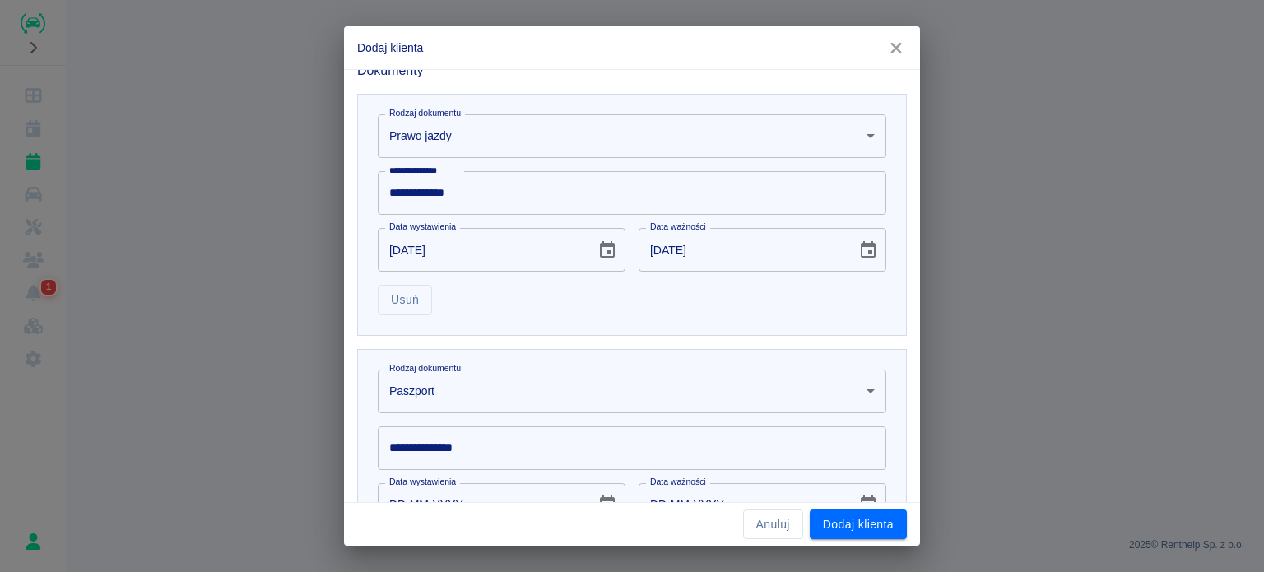
scroll to position [662, 0]
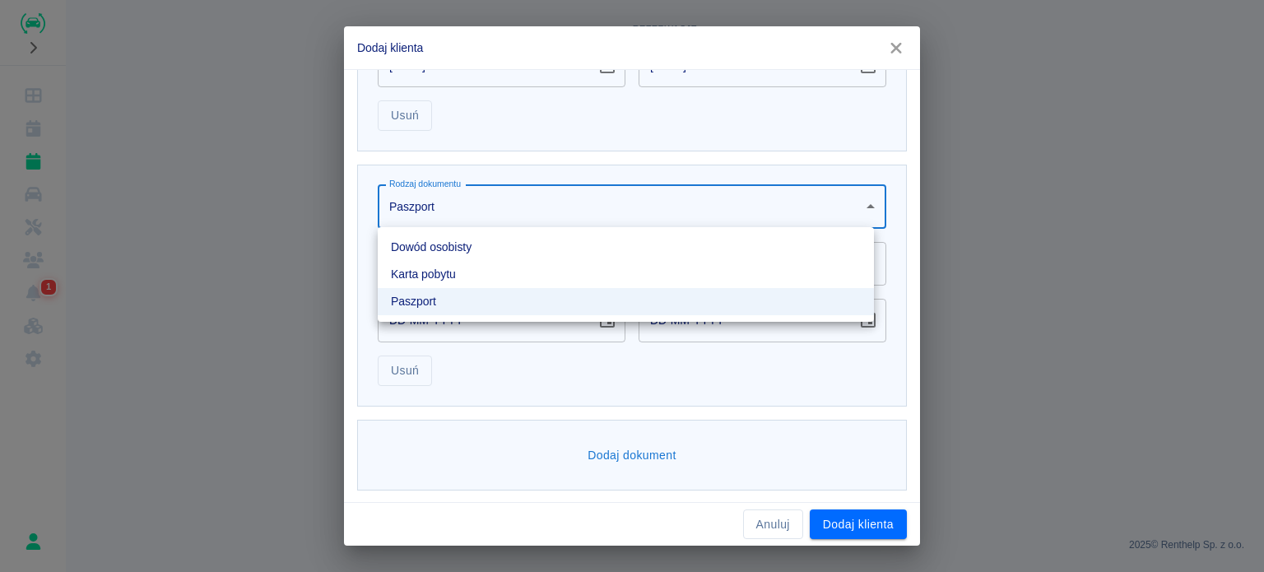
click at [496, 222] on body "**********" at bounding box center [632, 286] width 1264 height 572
click at [479, 235] on li "Dowód osobisty" at bounding box center [626, 247] width 496 height 27
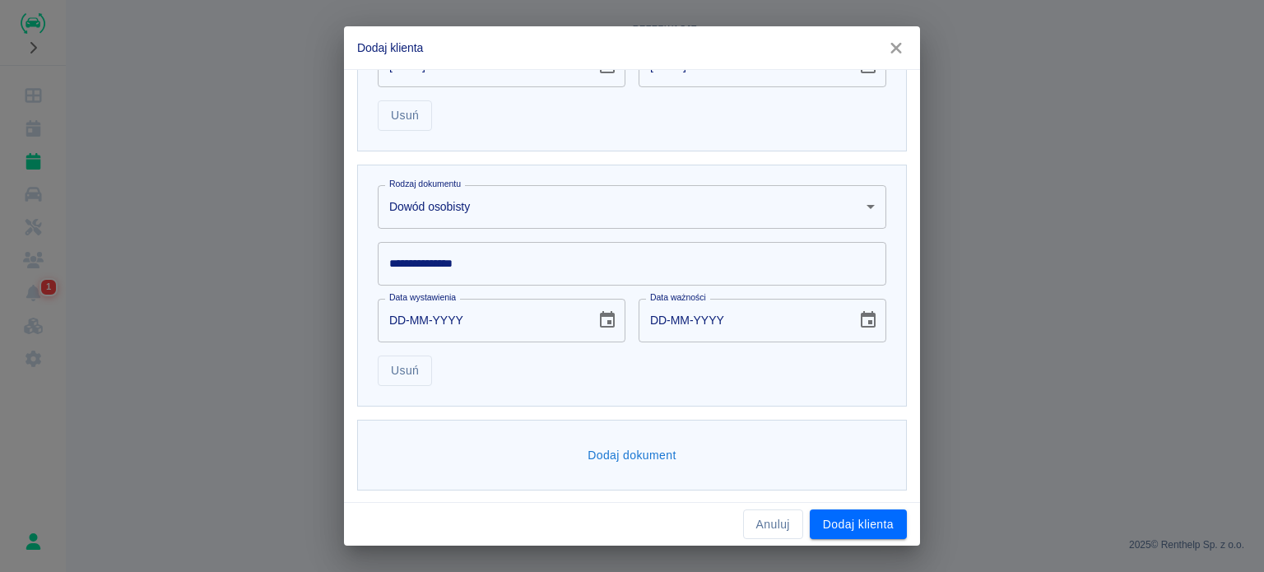
click at [449, 258] on div "**********" at bounding box center [632, 264] width 509 height 44
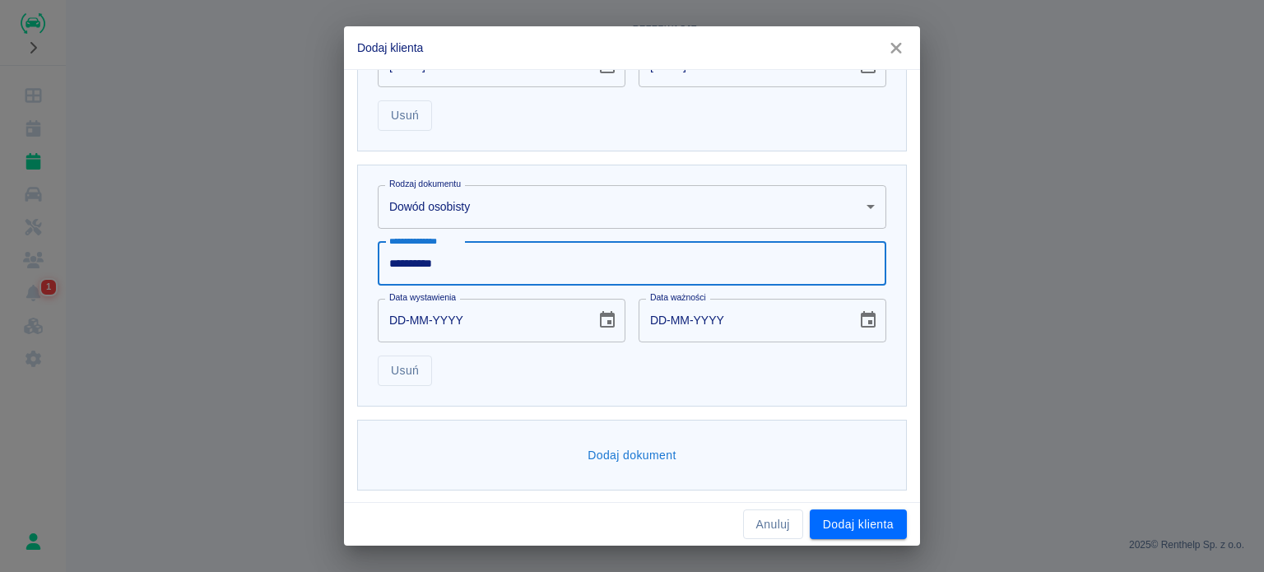
type input "**********"
click at [397, 314] on input "DD-MM-YYYY" at bounding box center [481, 321] width 207 height 44
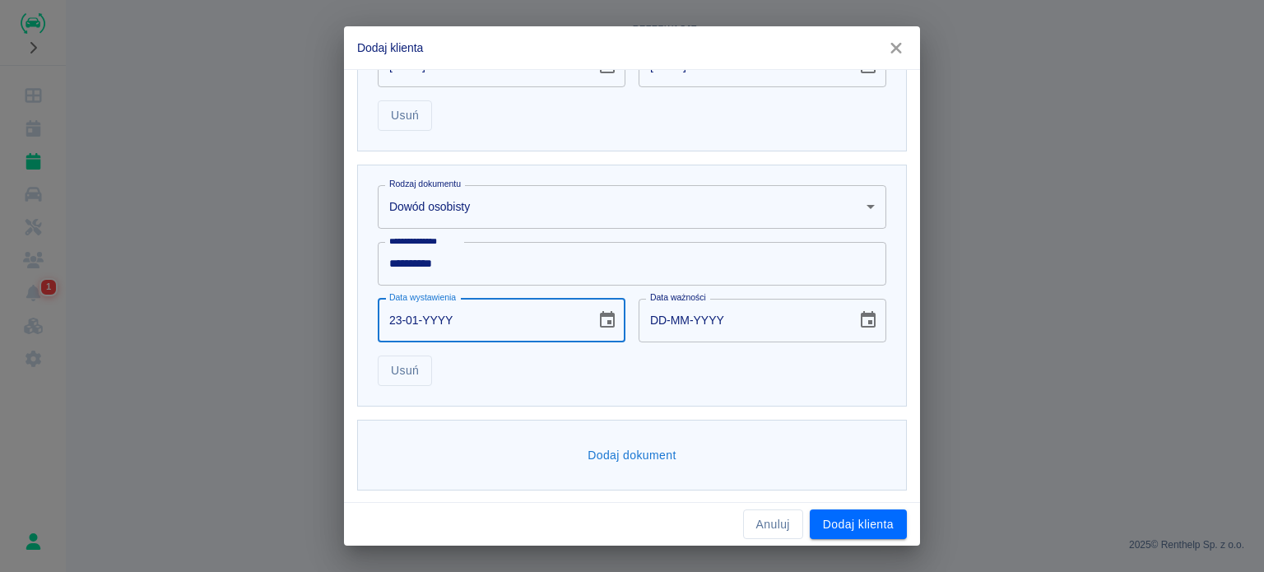
type input "23-01-0002"
type input "23-01-0012"
type input "23-01-0020"
type input "23-01-0030"
type input "23-01-0202"
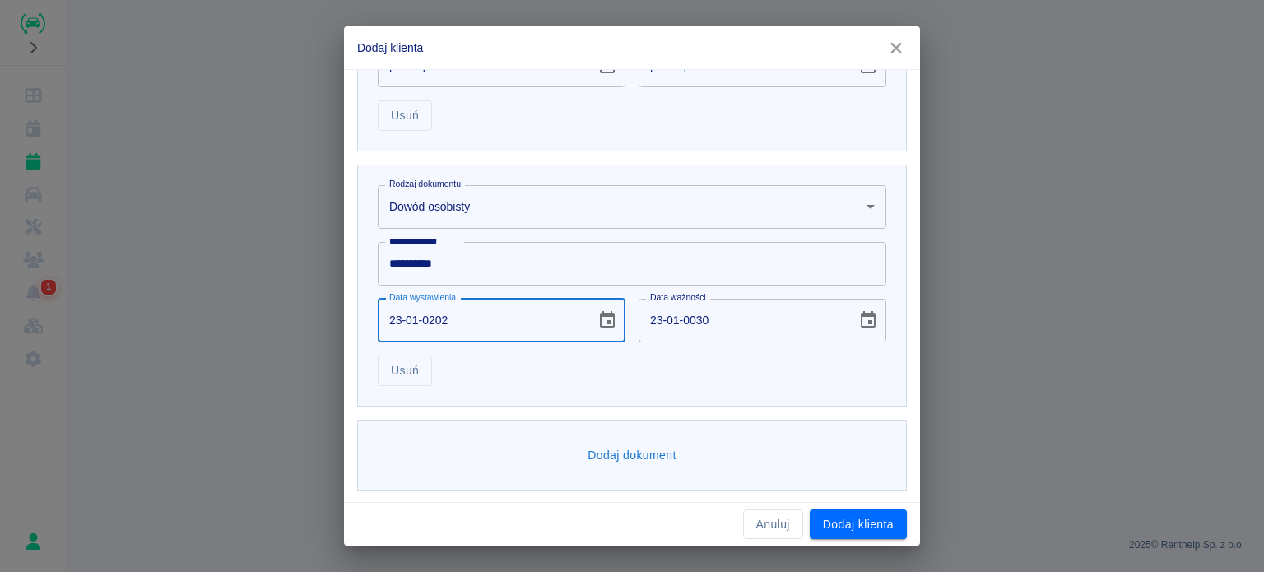
type input "23-01-0212"
type input "23-01-2020"
type input "23-01-2030"
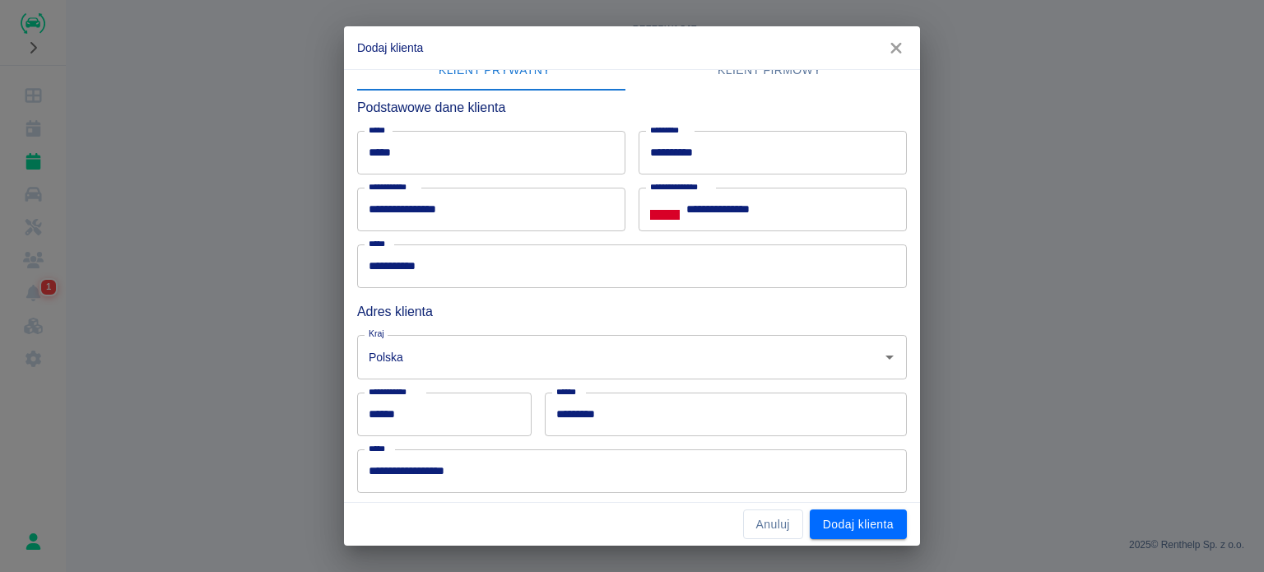
scroll to position [4, 0]
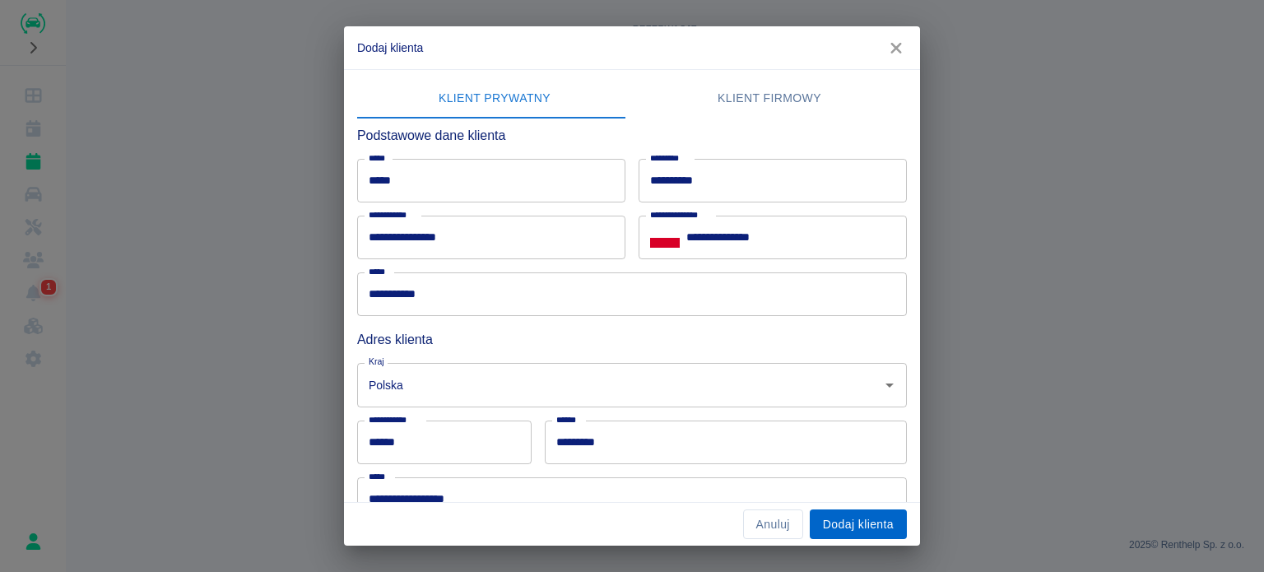
type input "23-01-2020"
click at [843, 519] on button "Dodaj klienta" at bounding box center [858, 524] width 97 height 30
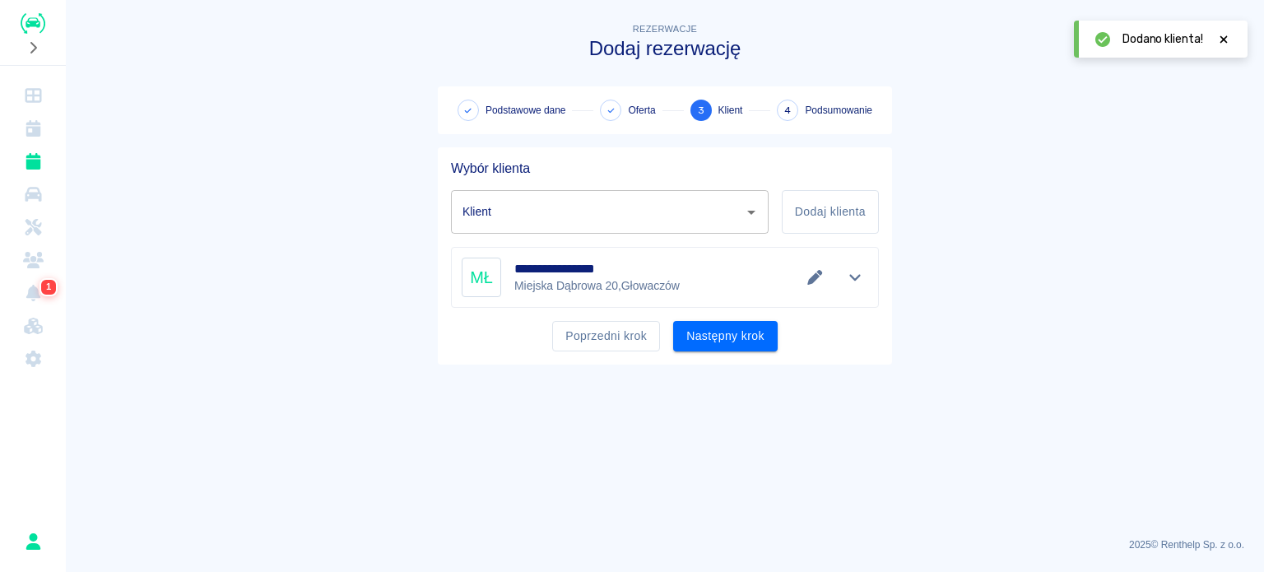
type input "Marek Łyszkowski (+48516901157)"
click at [732, 342] on button "Następny krok" at bounding box center [725, 336] width 105 height 30
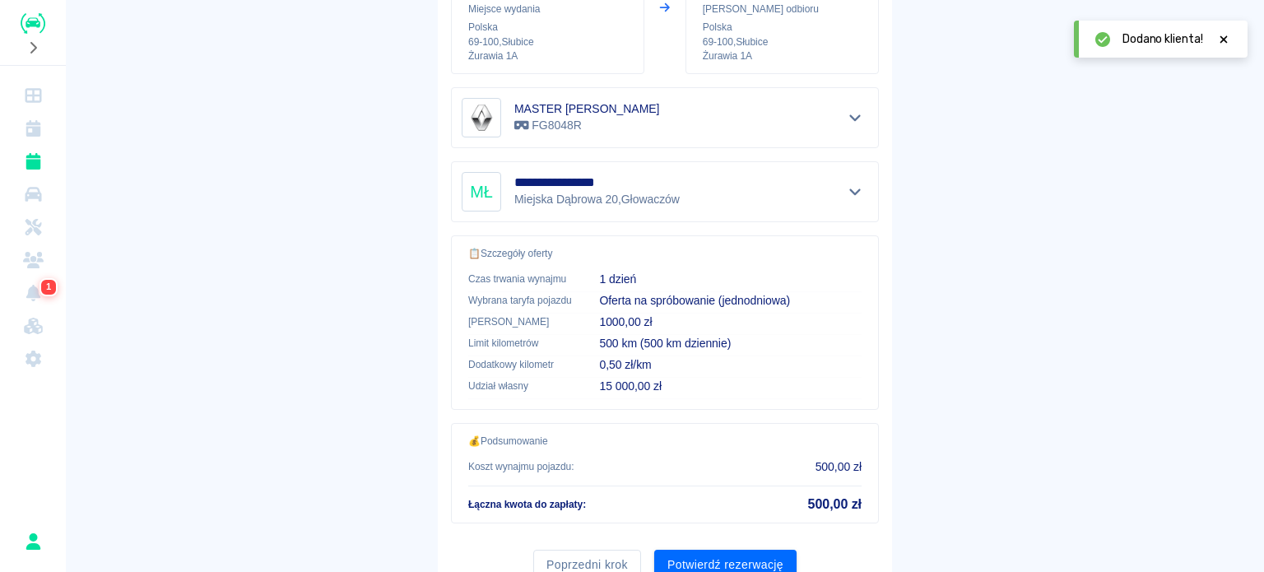
scroll to position [313, 0]
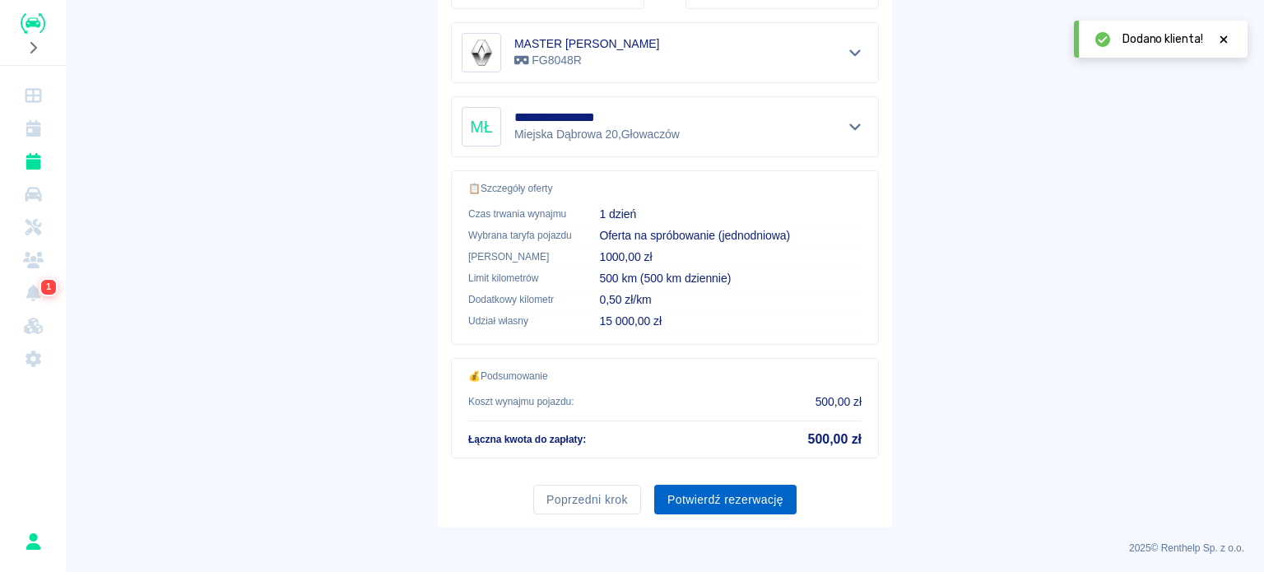
click at [709, 489] on button "Potwierdź rezerwację" at bounding box center [725, 500] width 142 height 30
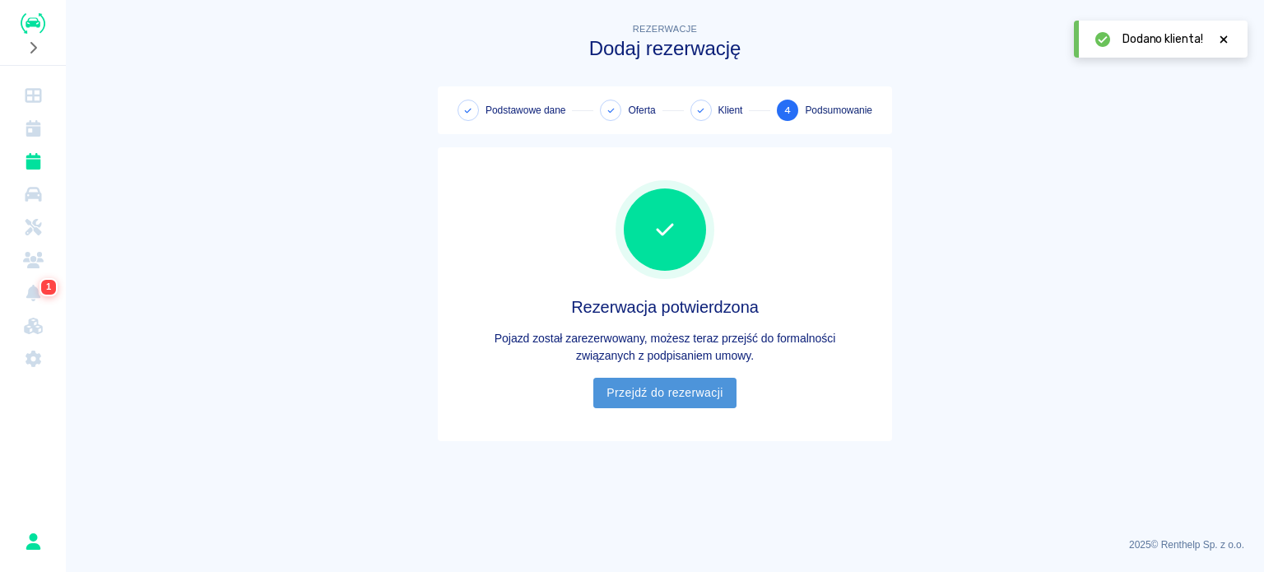
click at [635, 386] on link "Przejdź do rezerwacji" at bounding box center [664, 393] width 142 height 30
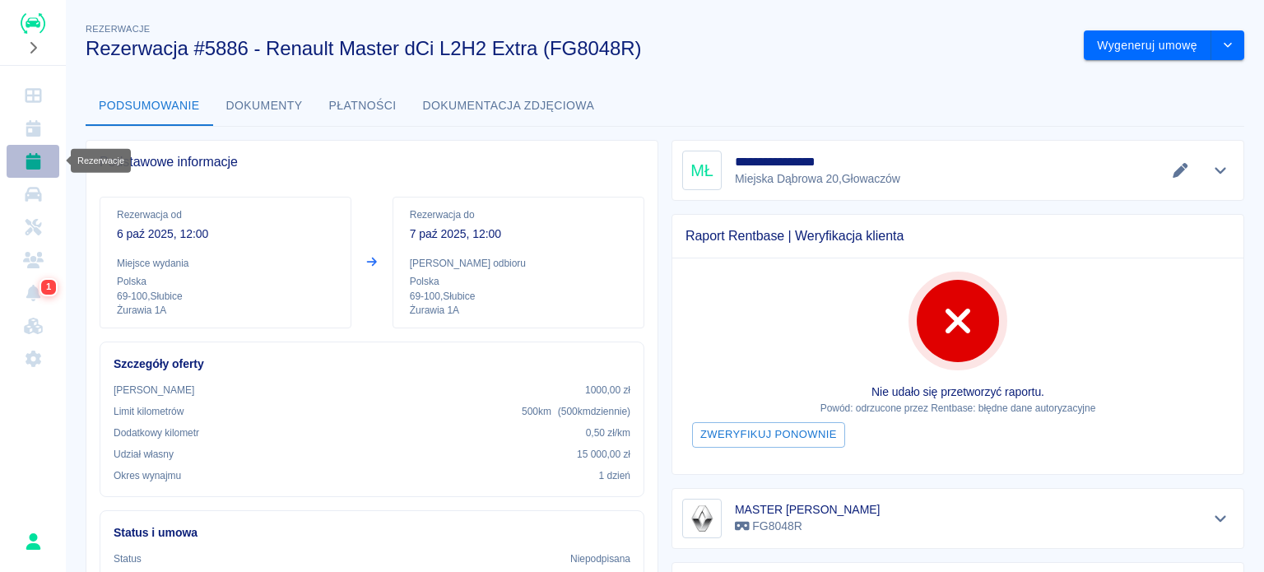
click at [21, 164] on link "Rezerwacje" at bounding box center [33, 161] width 53 height 33
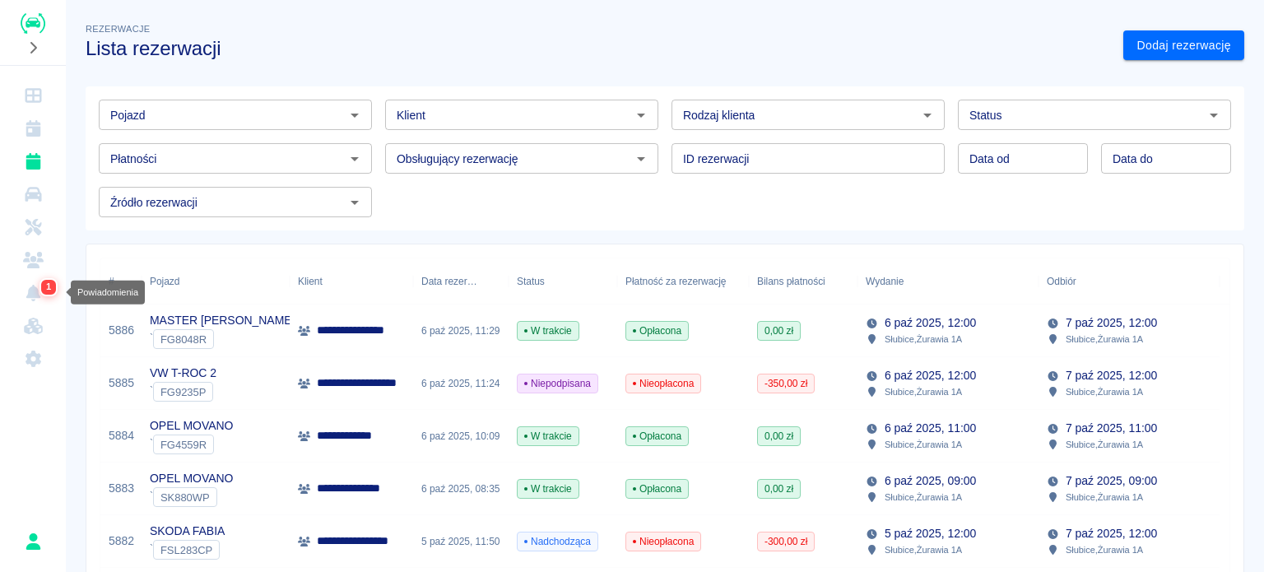
click at [23, 290] on icon "Powiadomienia" at bounding box center [33, 293] width 21 height 16
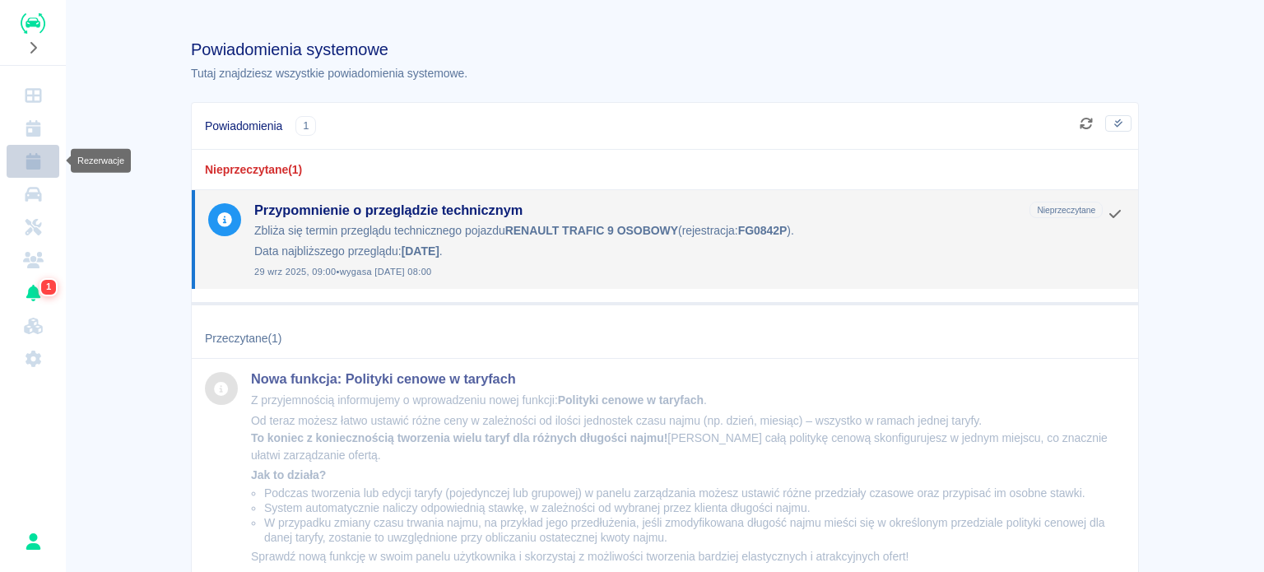
click at [40, 157] on icon "Rezerwacje" at bounding box center [33, 161] width 15 height 16
